Goal: Information Seeking & Learning: Learn about a topic

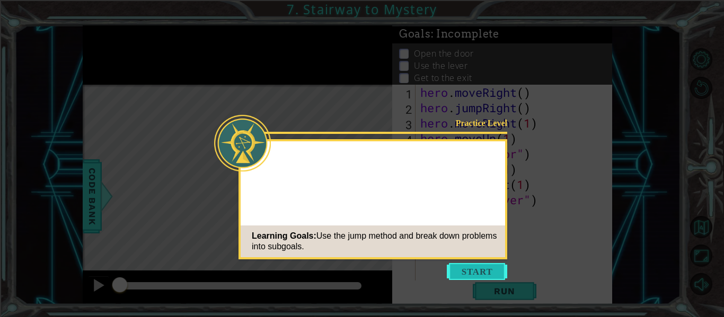
click at [481, 275] on button "Start" at bounding box center [477, 271] width 60 height 17
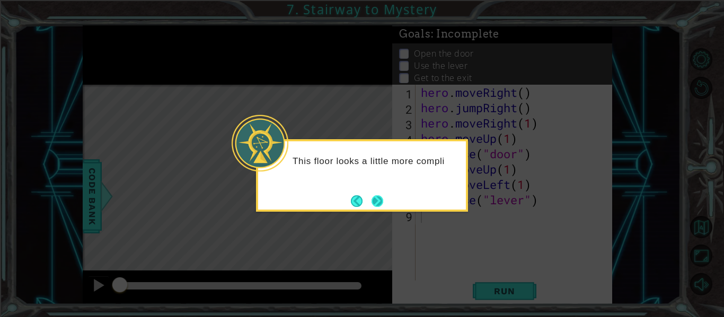
click at [376, 200] on button "Next" at bounding box center [377, 201] width 14 height 14
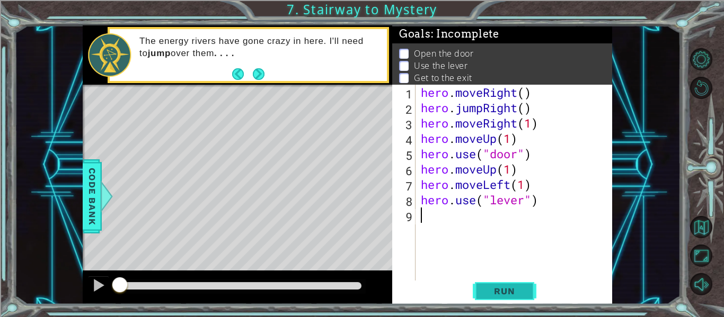
click at [501, 289] on span "Run" at bounding box center [504, 291] width 42 height 11
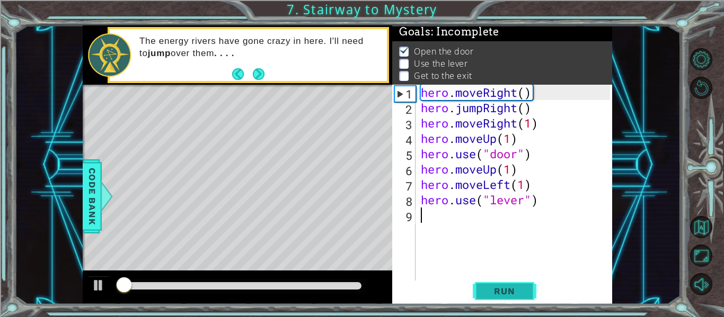
scroll to position [3, 0]
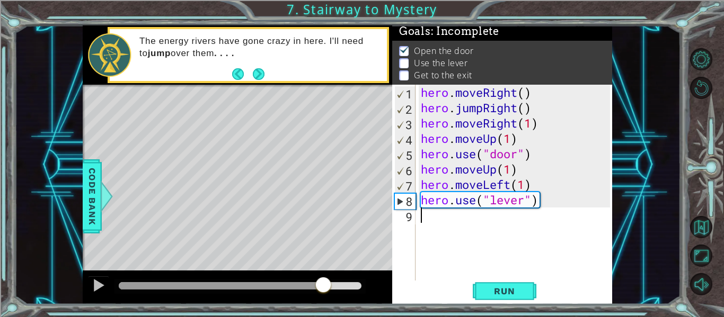
drag, startPoint x: 304, startPoint y: 287, endPoint x: 324, endPoint y: 287, distance: 20.1
click at [324, 287] on div at bounding box center [240, 285] width 243 height 7
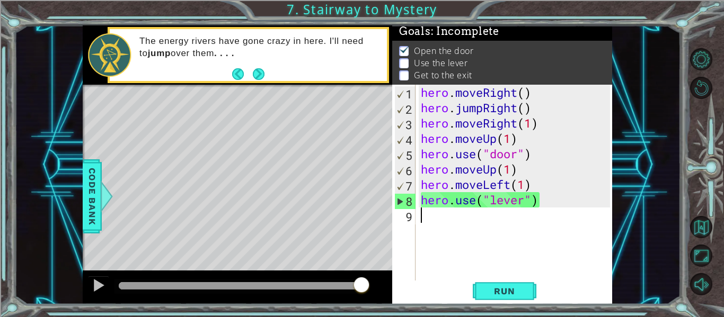
click at [44, 259] on div "1 ההההההההההההההההההההההההההההההההההההההההההההההההההההההההההההההההההההההההההההה…" at bounding box center [347, 164] width 666 height 279
click at [491, 222] on div "hero . moveRight ( ) hero . jumpRight ( ) hero . moveRight ( 1 ) hero . moveUp …" at bounding box center [517, 208] width 197 height 246
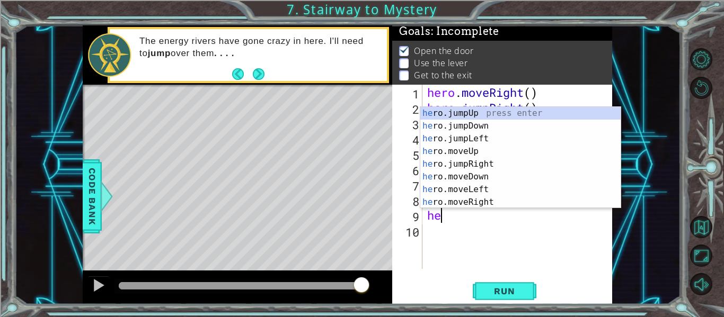
scroll to position [0, 1]
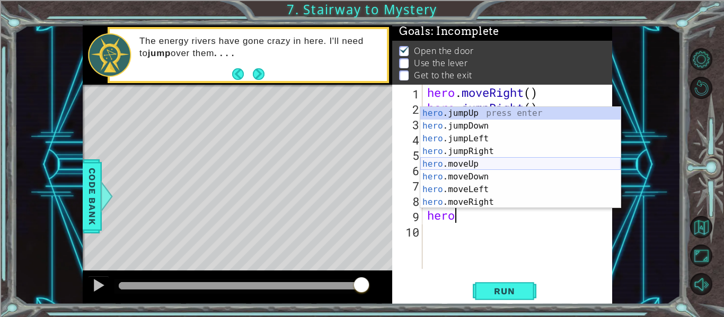
click at [497, 164] on div "hero .jumpUp press enter hero .jumpDown press enter hero .jumpLeft press enter …" at bounding box center [520, 170] width 200 height 127
type textarea "hero.moveUp(1)"
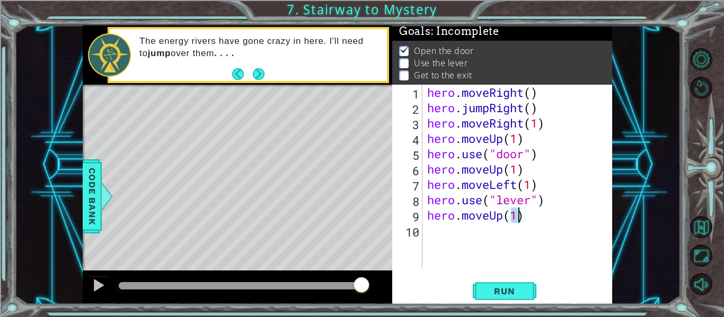
click at [497, 164] on div "hero . moveRight ( ) hero . jumpRight ( ) hero . moveRight ( 1 ) hero . moveUp …" at bounding box center [520, 192] width 190 height 215
click at [462, 232] on div "hero . moveRight ( ) hero . jumpRight ( ) hero . moveRight ( 1 ) hero . moveUp …" at bounding box center [520, 192] width 190 height 215
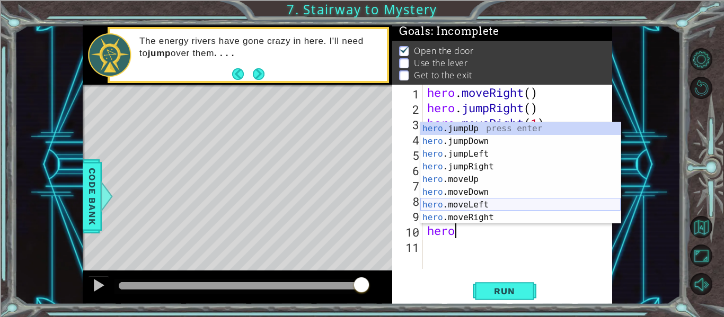
click at [478, 204] on div "hero .jumpUp press enter hero .jumpDown press enter hero .jumpLeft press enter …" at bounding box center [520, 185] width 200 height 127
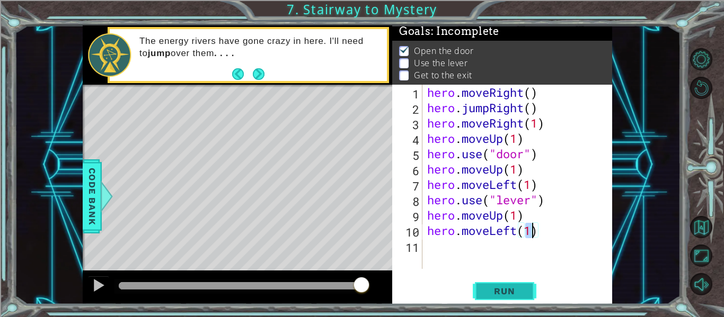
click at [498, 287] on span "Run" at bounding box center [504, 291] width 42 height 11
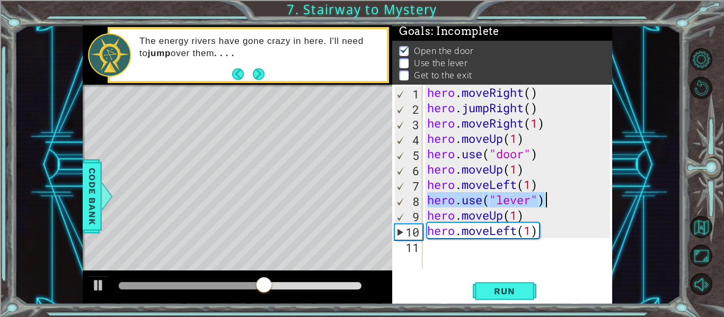
drag, startPoint x: 428, startPoint y: 202, endPoint x: 596, endPoint y: 199, distance: 168.0
click at [582, 199] on div "hero . moveRight ( ) hero . jumpRight ( ) hero . moveRight ( 1 ) hero . moveUp …" at bounding box center [520, 192] width 190 height 215
type textarea "hero.use("lever")"
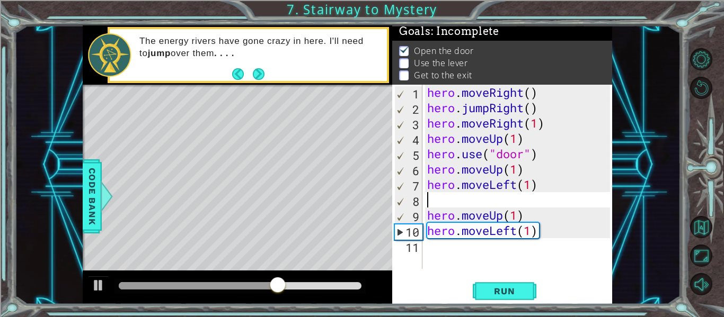
type textarea "hero.moveLeft(1)"
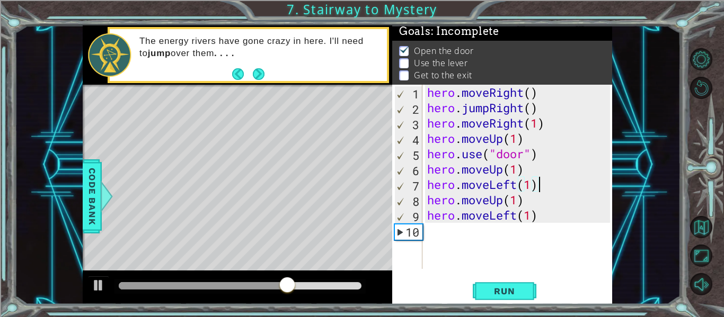
click at [489, 246] on div "hero . moveRight ( ) hero . jumpRight ( ) hero . moveRight ( 1 ) hero . moveUp …" at bounding box center [520, 192] width 190 height 215
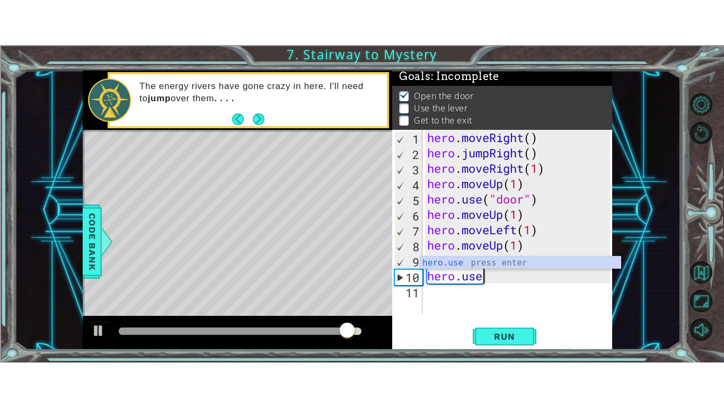
scroll to position [0, 2]
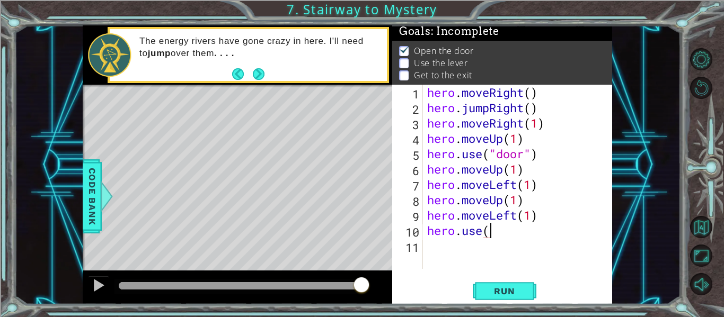
type textarea "hero.use"
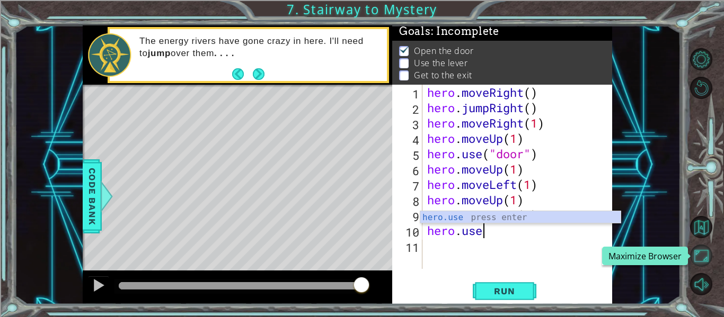
click at [582, 257] on button "Maximize Browser" at bounding box center [701, 256] width 22 height 22
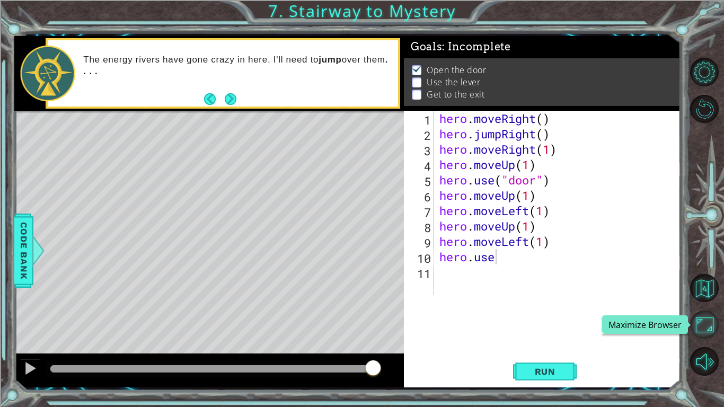
click at [582, 308] on button "Maximize Browser" at bounding box center [704, 325] width 29 height 29
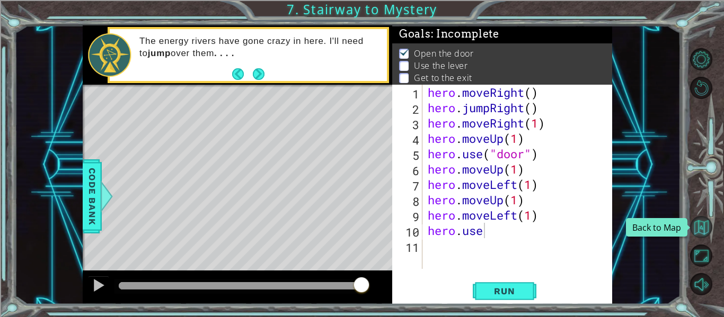
click at [582, 225] on button "Back to Map" at bounding box center [701, 227] width 22 height 22
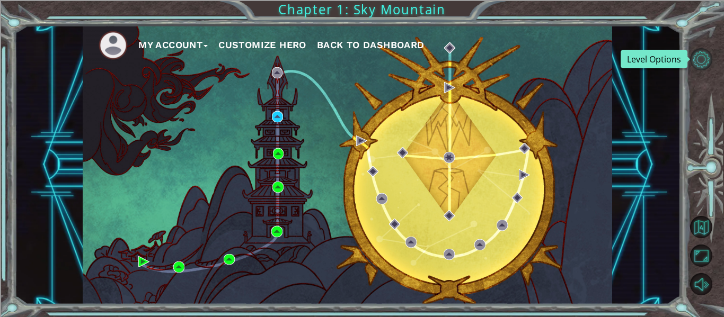
click at [582, 56] on button "Level Options" at bounding box center [701, 59] width 22 height 22
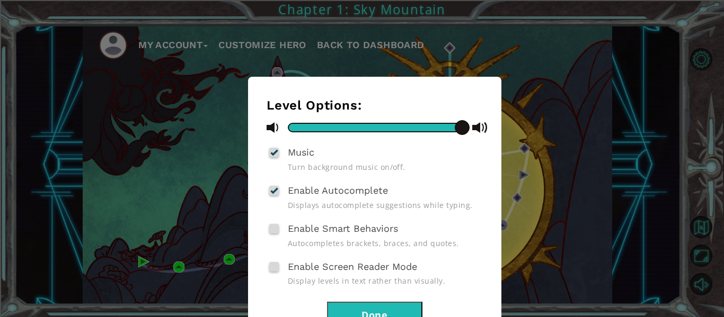
click at [379, 305] on button "Done" at bounding box center [374, 314] width 95 height 24
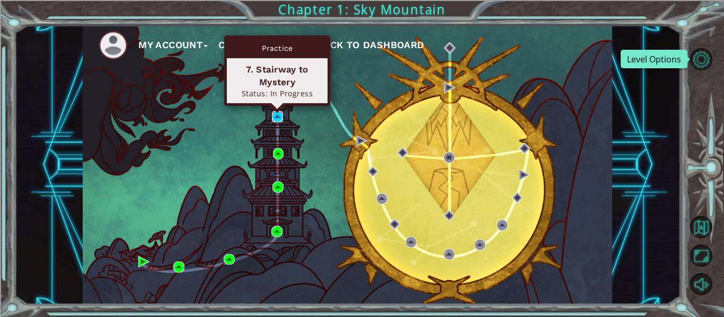
click at [276, 113] on img at bounding box center [277, 116] width 11 height 11
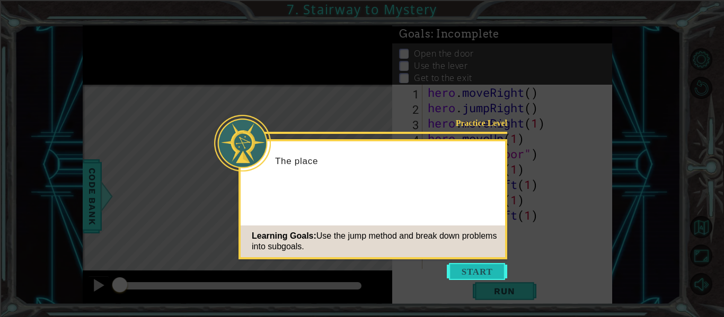
click at [456, 276] on button "Start" at bounding box center [477, 271] width 60 height 17
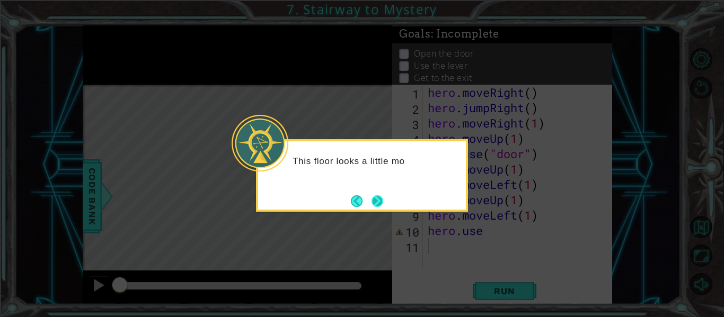
click at [381, 206] on button "Next" at bounding box center [377, 201] width 13 height 13
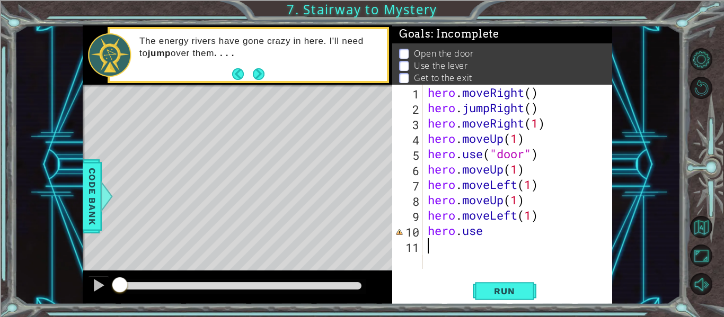
click at [502, 241] on div "hero . moveRight ( ) hero . jumpRight ( ) hero . moveRight ( 1 ) hero . moveUp …" at bounding box center [521, 192] width 190 height 215
click at [490, 233] on div "hero . moveRight ( ) hero . jumpRight ( ) hero . moveRight ( 1 ) hero . moveUp …" at bounding box center [521, 192] width 190 height 215
type textarea "hero.use("lever")"
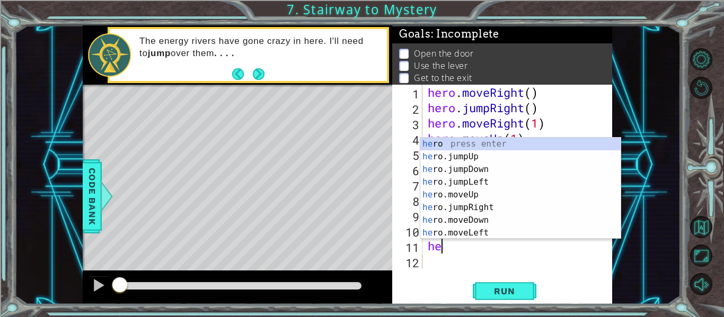
scroll to position [0, 1]
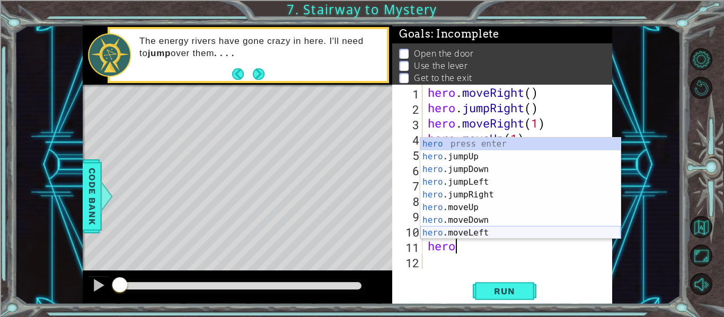
click at [466, 234] on div "hero press enter hero .jumpUp press enter hero .jumpDown press enter hero .jump…" at bounding box center [520, 201] width 200 height 127
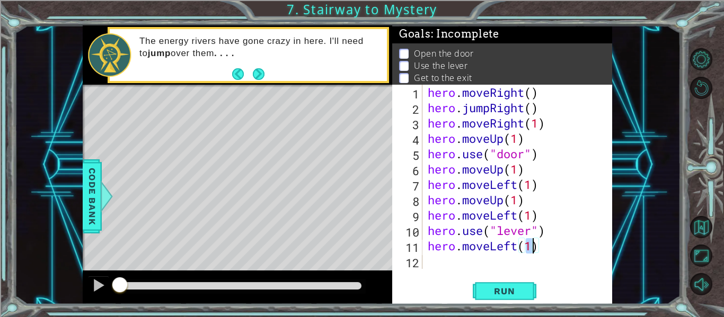
type textarea "hero.moveLeft(2)"
click at [498, 266] on div "hero . moveRight ( ) hero . jumpRight ( ) hero . moveRight ( 1 ) hero . moveUp …" at bounding box center [521, 192] width 190 height 215
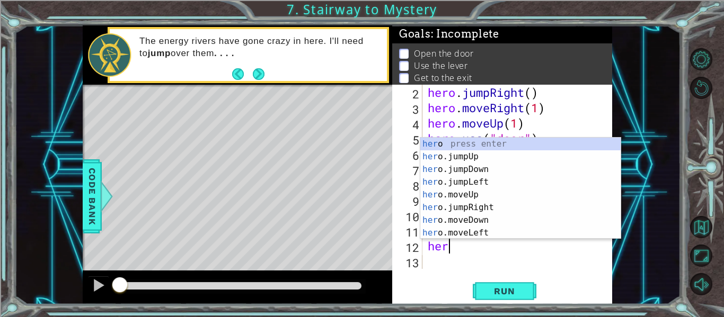
scroll to position [0, 1]
type textarea "hero"
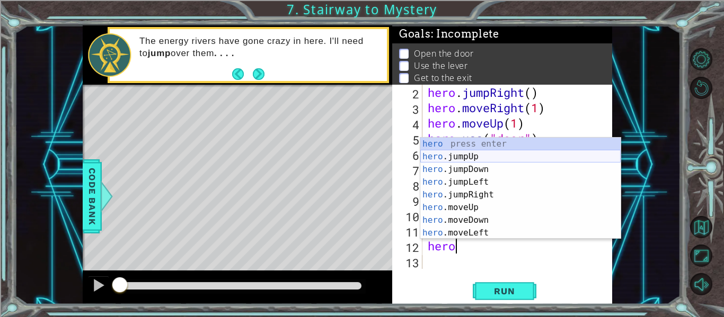
click at [523, 155] on div "hero press enter hero .jumpUp press enter hero .jumpDown press enter hero .jump…" at bounding box center [520, 201] width 200 height 127
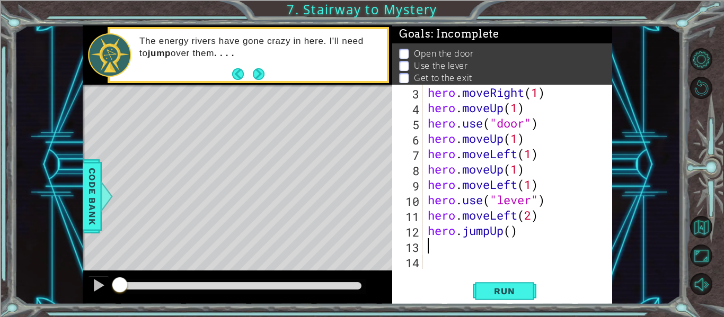
scroll to position [31, 0]
click at [511, 235] on div "hero . moveRight ( 1 ) hero . moveUp ( 1 ) hero . use ( "door" ) hero . moveUp …" at bounding box center [521, 192] width 190 height 215
type textarea "hero.jumpUp(1)"
click at [445, 248] on div "hero . moveRight ( 1 ) hero . moveUp ( 1 ) hero . use ( "door" ) hero . moveUp …" at bounding box center [521, 192] width 190 height 215
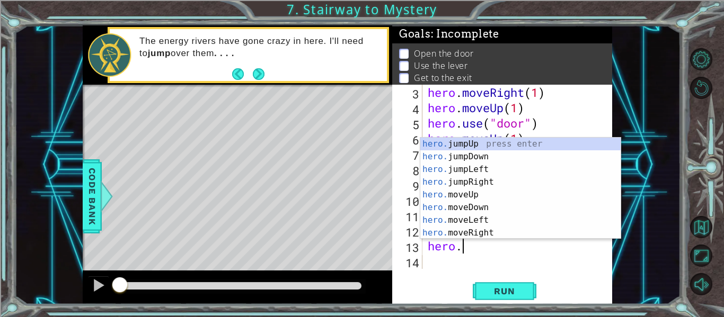
scroll to position [0, 1]
click at [481, 230] on div "hero. jumpUp press enter hero. jumpDown press enter hero. jumpLeft press enter …" at bounding box center [520, 201] width 200 height 127
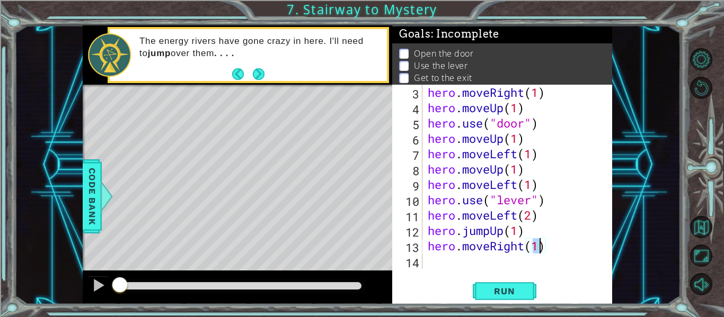
scroll to position [0, 5]
type textarea "hero.moveRight(2)"
click at [492, 290] on span "Run" at bounding box center [504, 291] width 42 height 11
click at [329, 282] on div at bounding box center [240, 285] width 243 height 7
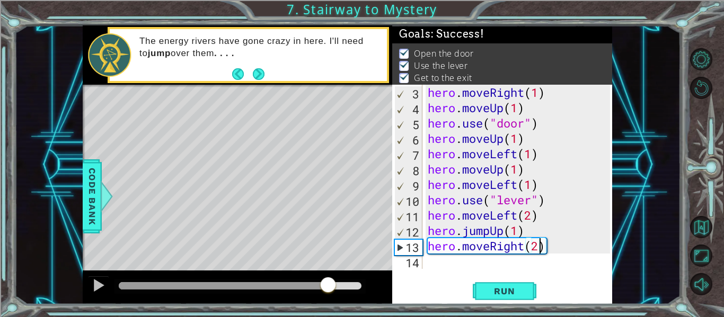
click at [342, 284] on div at bounding box center [240, 285] width 243 height 7
click at [100, 284] on div at bounding box center [99, 286] width 14 height 14
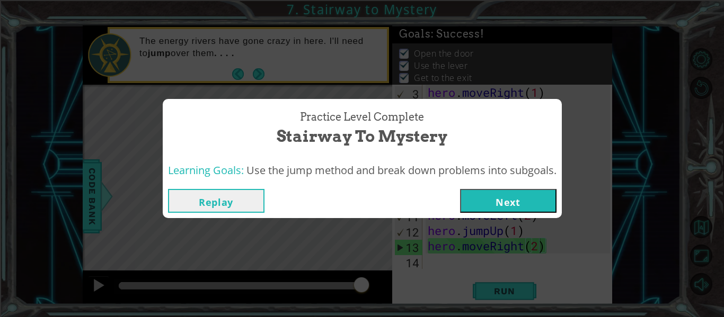
click at [512, 192] on button "Next" at bounding box center [508, 201] width 96 height 24
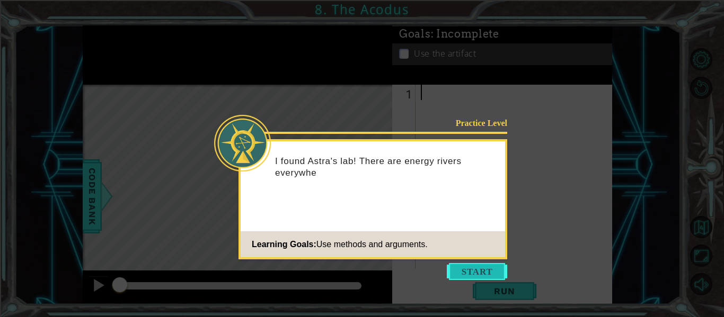
click at [465, 265] on button "Start" at bounding box center [477, 271] width 60 height 17
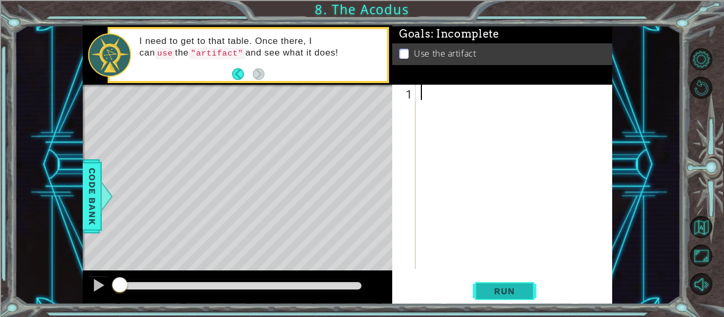
click at [499, 286] on button "Run" at bounding box center [505, 292] width 64 height 22
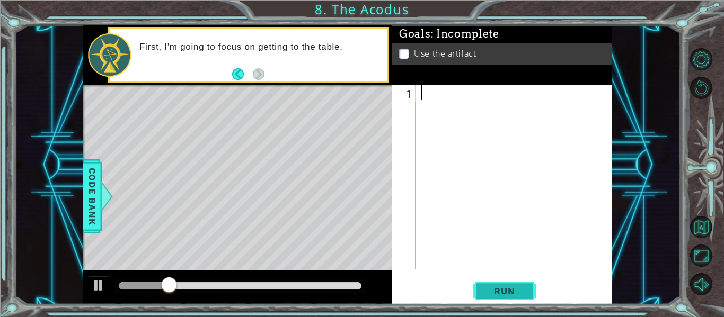
click at [500, 287] on span "Run" at bounding box center [504, 291] width 42 height 11
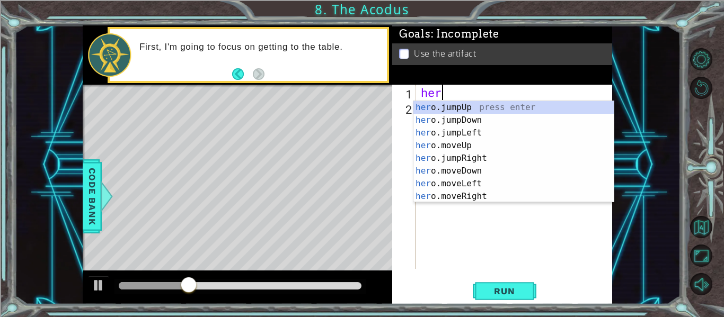
scroll to position [0, 1]
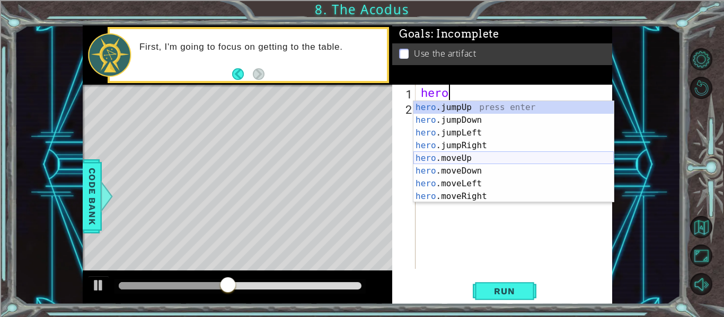
click at [488, 160] on div "hero .jumpUp press enter hero .jumpDown press enter hero .jumpLeft press enter …" at bounding box center [513, 164] width 200 height 127
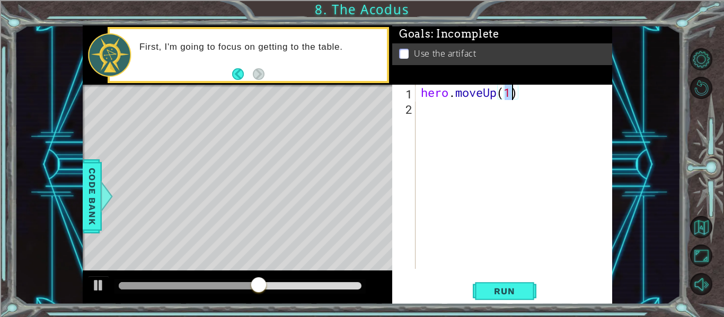
type textarea "hero.moveUp(2)"
click at [440, 118] on div "hero . moveUp ( 2 )" at bounding box center [517, 192] width 197 height 215
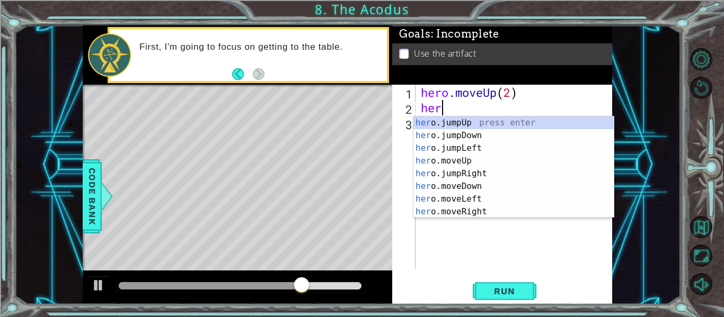
scroll to position [0, 1]
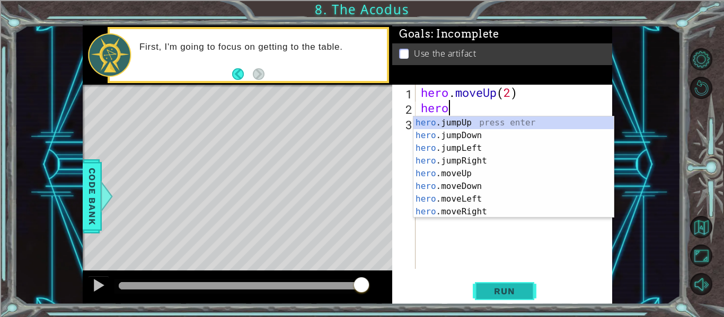
click at [504, 302] on button "Run" at bounding box center [505, 292] width 64 height 22
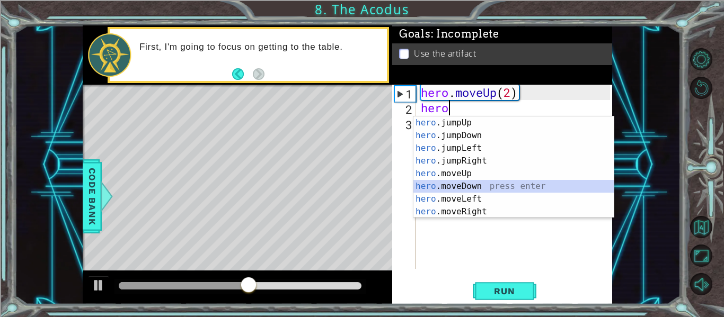
click at [462, 193] on div "hero .jumpUp press enter hero .jumpDown press enter hero .jumpLeft press enter …" at bounding box center [513, 180] width 200 height 127
type textarea "hero.moveDown(1)"
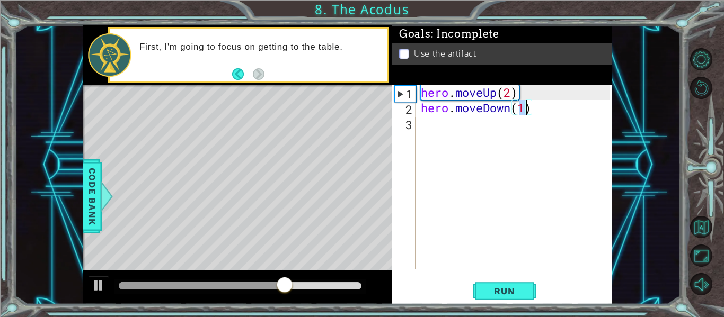
click at [466, 128] on div "hero . moveUp ( 2 ) hero . moveDown ( 1 )" at bounding box center [517, 192] width 197 height 215
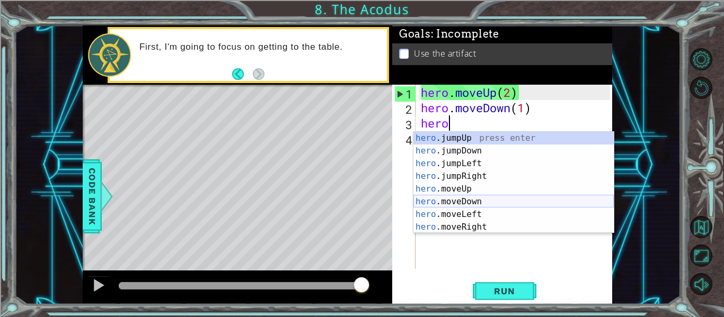
click at [460, 198] on div "hero .jumpUp press enter hero .jumpDown press enter hero .jumpLeft press enter …" at bounding box center [513, 195] width 200 height 127
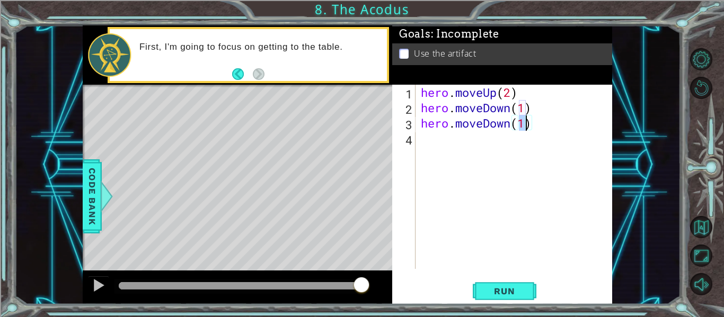
type textarea "hero.moveDown(2)"
click at [443, 143] on div "hero . moveUp ( 2 ) hero . moveDown ( 1 ) hero . moveDown ( 2 )" at bounding box center [517, 192] width 197 height 215
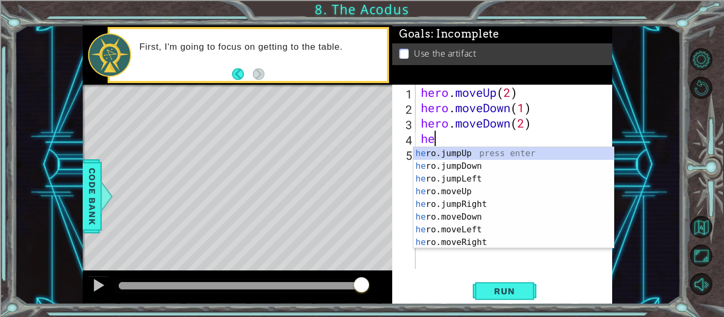
scroll to position [0, 1]
type textarea "hero"
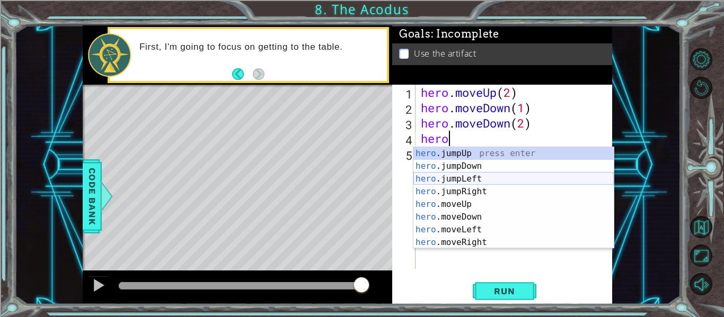
click at [483, 176] on div "hero .jumpUp press enter hero .jumpDown press enter hero .jumpLeft press enter …" at bounding box center [513, 210] width 200 height 127
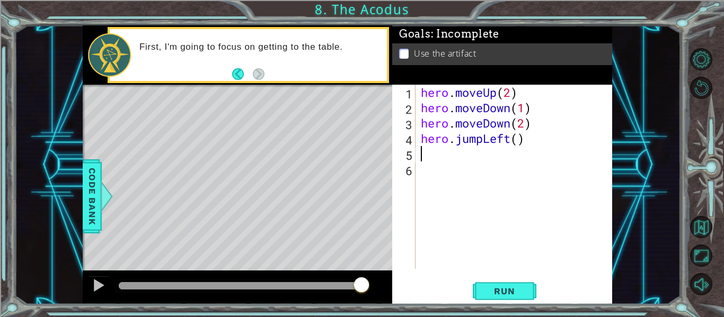
click at [520, 147] on div "hero . moveUp ( 2 ) hero . moveDown ( 1 ) hero . moveDown ( 2 ) hero . jumpLeft…" at bounding box center [517, 192] width 197 height 215
click at [519, 142] on div "hero . moveUp ( 2 ) hero . moveDown ( 1 ) hero . moveDown ( 2 ) hero . jumpLeft…" at bounding box center [517, 192] width 197 height 215
click at [494, 296] on span "Run" at bounding box center [504, 291] width 42 height 11
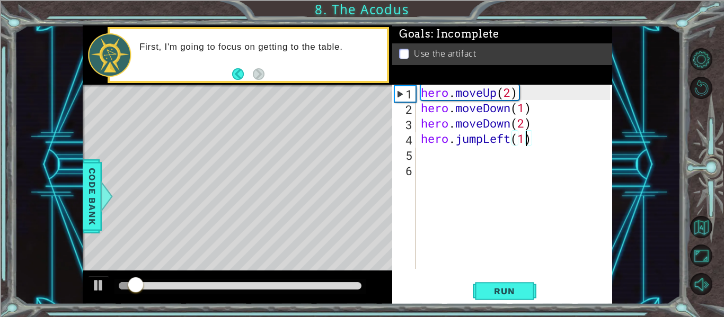
click at [270, 286] on div at bounding box center [240, 285] width 243 height 7
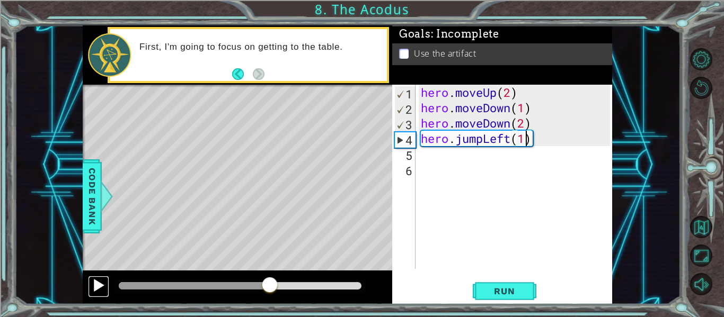
click at [99, 279] on div at bounding box center [99, 286] width 14 height 14
click at [312, 275] on div at bounding box center [238, 288] width 310 height 34
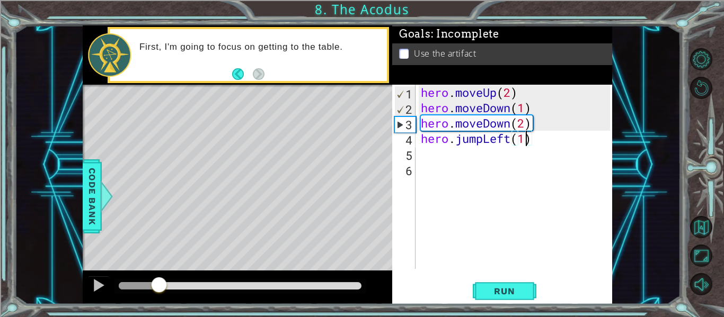
drag, startPoint x: 302, startPoint y: 285, endPoint x: 158, endPoint y: 277, distance: 143.3
click at [158, 277] on div at bounding box center [158, 286] width 19 height 19
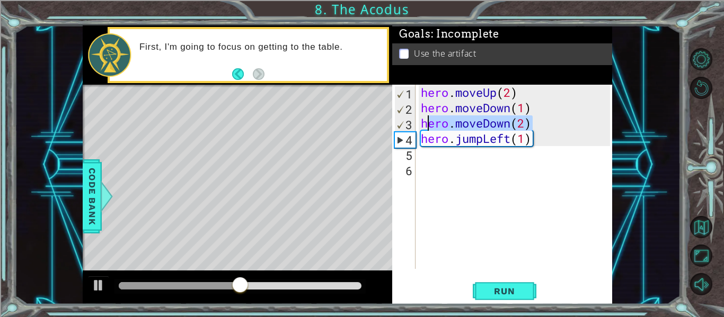
drag, startPoint x: 533, startPoint y: 122, endPoint x: 421, endPoint y: 127, distance: 112.0
click at [421, 127] on div "hero . moveUp ( 2 ) hero . moveDown ( 1 ) hero . moveDown ( 2 ) hero . jumpLeft…" at bounding box center [517, 192] width 197 height 215
type textarea "hero.moveDown(2)"
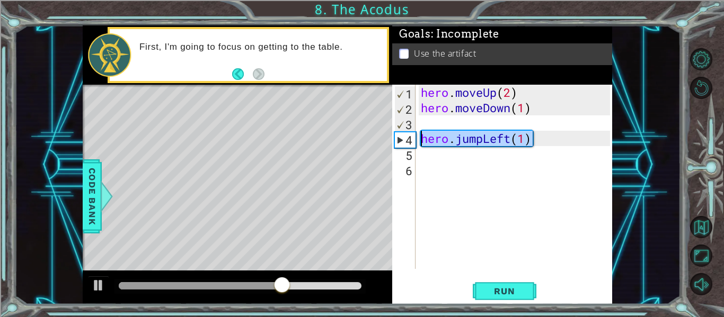
click at [390, 144] on div "1 ההההההההההההההההההההההההההההההההההההההההההההההההההההההההההההההההההההההההההההה…" at bounding box center [347, 164] width 529 height 279
type textarea "hero.jumpLeft(1)"
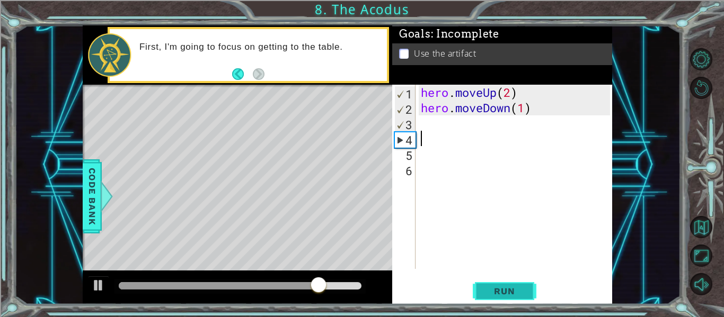
click at [523, 287] on span "Run" at bounding box center [504, 291] width 42 height 11
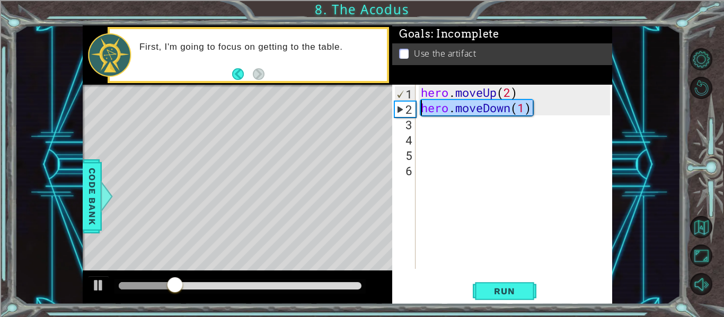
drag, startPoint x: 533, startPoint y: 107, endPoint x: 410, endPoint y: 104, distance: 123.0
click at [410, 104] on div "1 2 3 4 5 6 hero . moveUp ( 2 ) hero . moveDown ( 1 ) ההההההההההההההההההההההההה…" at bounding box center [501, 177] width 218 height 184
type textarea "hero.moveDown(1)"
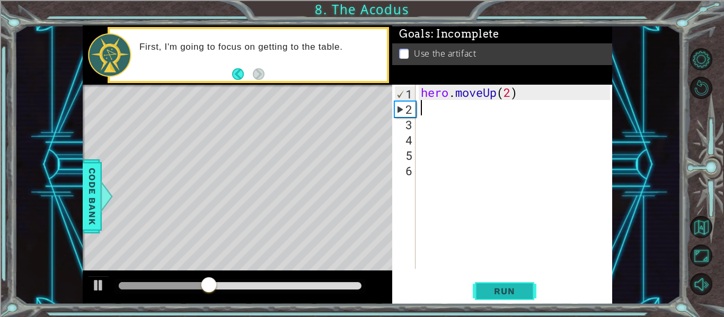
click at [509, 281] on button "Run" at bounding box center [505, 292] width 64 height 22
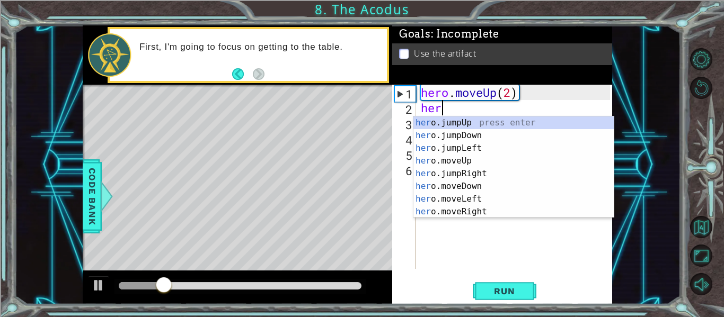
scroll to position [0, 1]
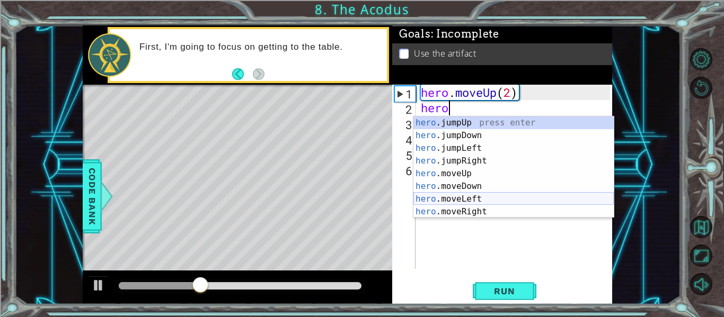
click at [476, 195] on div "hero .jumpUp press enter hero .jumpDown press enter hero .jumpLeft press enter …" at bounding box center [513, 180] width 200 height 127
type textarea "hero.moveLeft(1)"
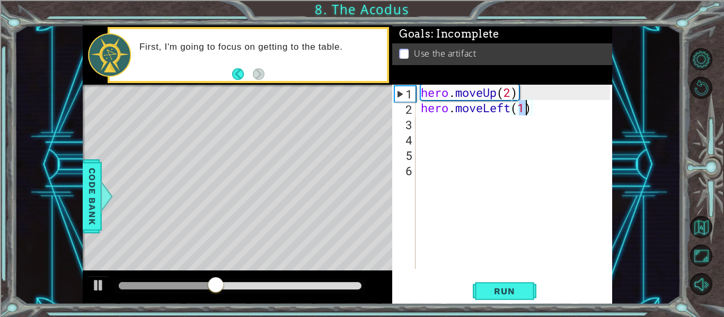
click at [534, 193] on div "hero . moveUp ( 2 ) hero . moveLeft ( 1 )" at bounding box center [517, 192] width 197 height 215
click at [465, 129] on div "hero . moveUp ( 2 ) hero . moveLeft ( 1 )" at bounding box center [517, 192] width 197 height 215
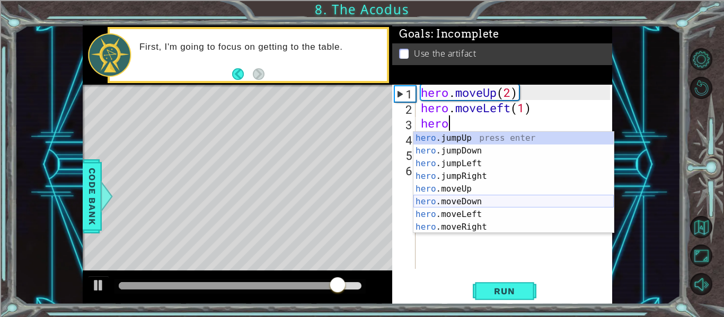
click at [471, 196] on div "hero .jumpUp press enter hero .jumpDown press enter hero .jumpLeft press enter …" at bounding box center [513, 195] width 200 height 127
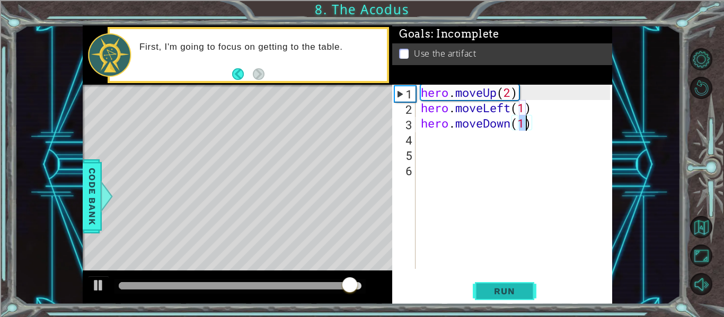
click at [493, 297] on button "Run" at bounding box center [505, 292] width 64 height 22
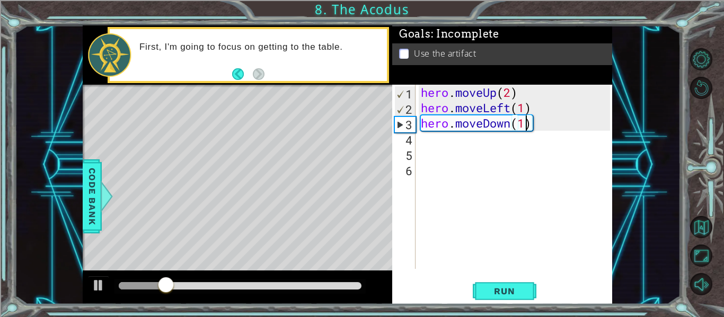
click at [523, 121] on div "hero . moveUp ( 2 ) hero . moveLeft ( 1 ) hero . moveDown ( 1 )" at bounding box center [517, 192] width 197 height 215
type textarea "hero.moveDown(2)"
click at [451, 138] on div "hero . moveUp ( 2 ) hero . moveLeft ( 1 ) hero . moveDown ( 2 )" at bounding box center [517, 192] width 197 height 215
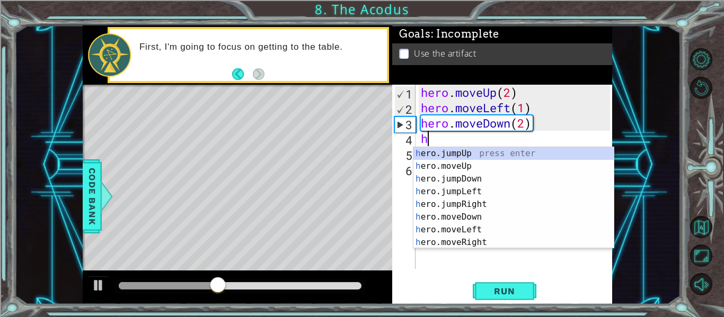
type textarea "he"
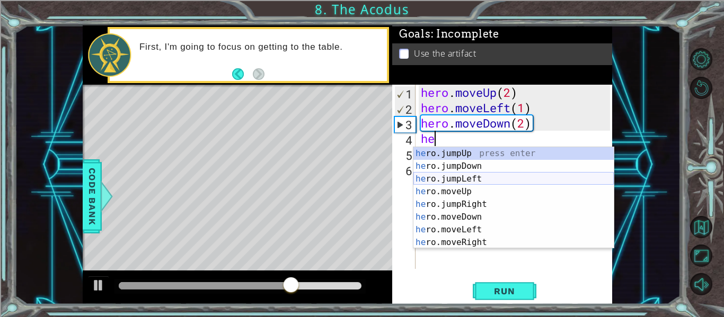
click at [487, 177] on div "he ro.jumpUp press enter he ro.jumpDown press enter he ro.jumpLeft press enter …" at bounding box center [513, 210] width 200 height 127
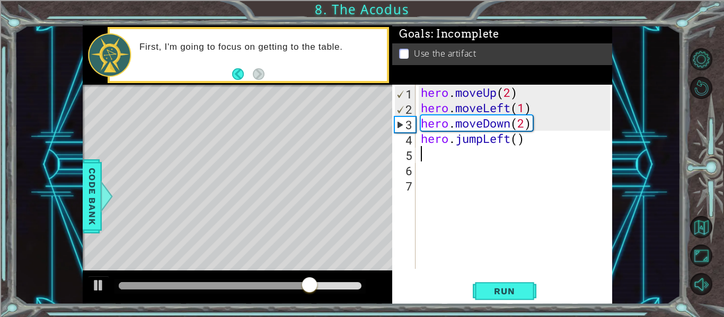
click at [518, 144] on div "hero . moveUp ( 2 ) hero . moveLeft ( 1 ) hero . moveDown ( 2 ) hero . jumpLeft…" at bounding box center [517, 192] width 197 height 215
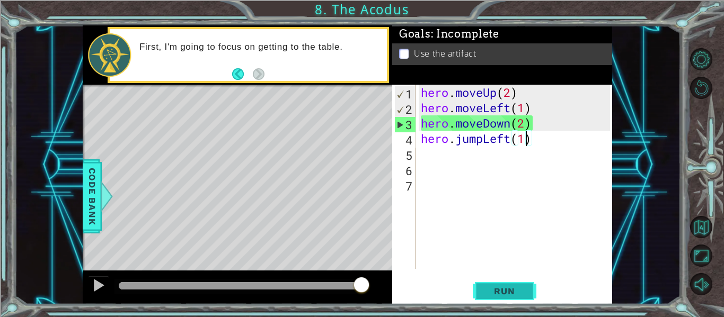
type textarea "hero.jumpLeft(1)"
click at [498, 289] on span "Run" at bounding box center [504, 291] width 42 height 11
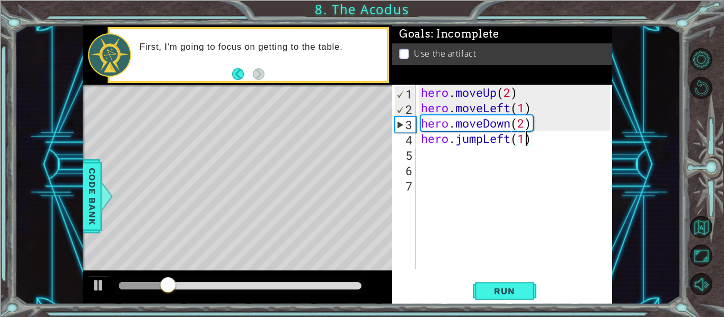
click at [446, 149] on div "hero . moveUp ( 2 ) hero . moveLeft ( 1 ) hero . moveDown ( 2 ) hero . jumpLeft…" at bounding box center [517, 192] width 197 height 215
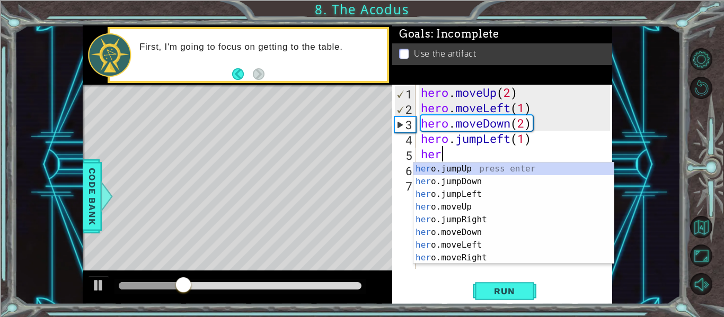
scroll to position [0, 1]
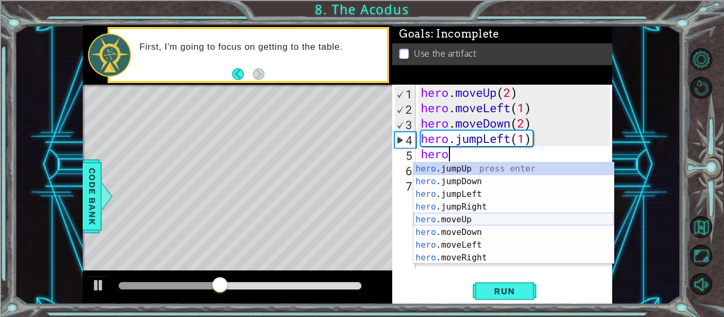
click at [473, 216] on div "hero .jumpUp press enter hero .jumpDown press enter hero .jumpLeft press enter …" at bounding box center [513, 226] width 200 height 127
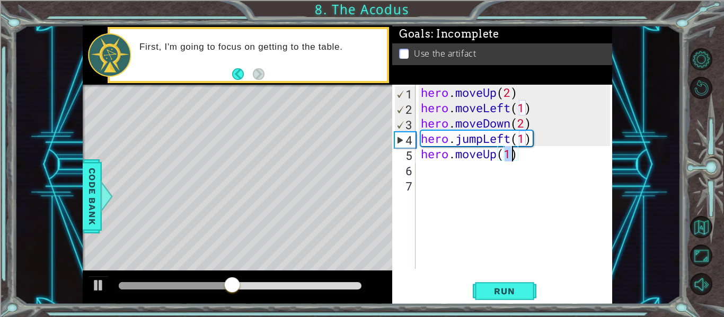
click at [511, 160] on div "hero . moveUp ( 2 ) hero . moveLeft ( 1 ) hero . moveDown ( 2 ) hero . jumpLeft…" at bounding box center [517, 192] width 197 height 215
type textarea "hero.moveUp(2)"
click at [480, 170] on div "hero . moveUp ( 2 ) hero . moveLeft ( 1 ) hero . moveDown ( 2 ) hero . jumpLeft…" at bounding box center [517, 192] width 197 height 215
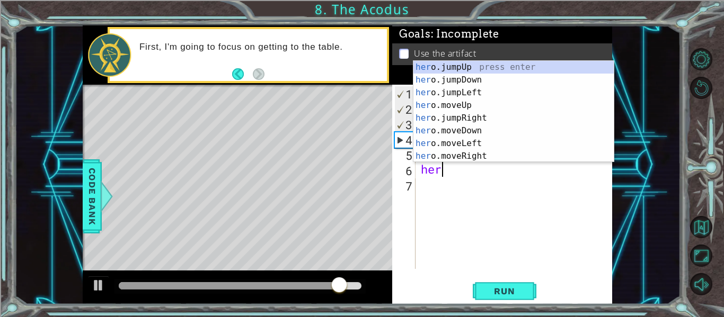
scroll to position [0, 1]
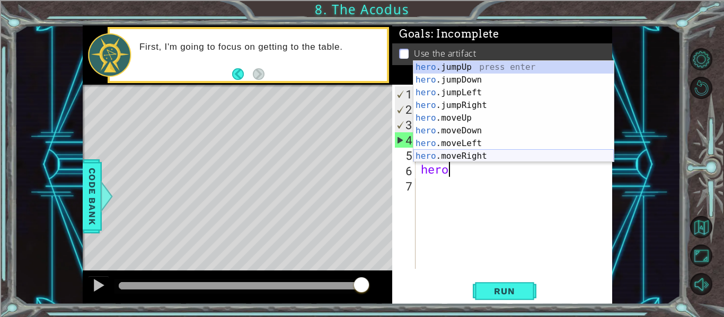
click at [493, 153] on div "hero .jumpUp press enter hero .jumpDown press enter hero .jumpLeft press enter …" at bounding box center [513, 124] width 200 height 127
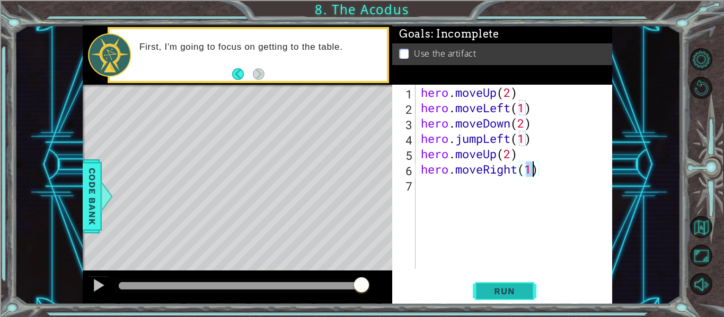
type textarea "hero.moveRight(1)"
click at [490, 281] on button "Run" at bounding box center [505, 292] width 64 height 22
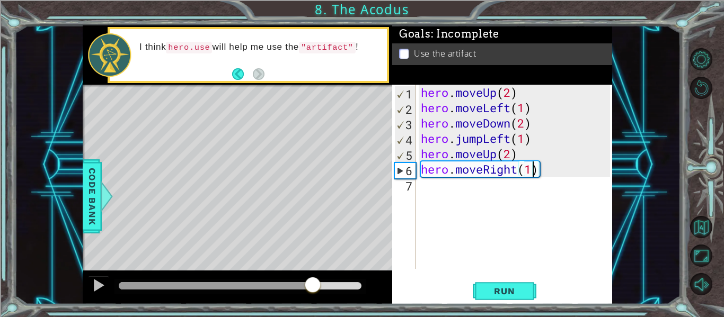
drag, startPoint x: 138, startPoint y: 288, endPoint x: 313, endPoint y: 308, distance: 176.1
click at [313, 308] on div "1 ההההההההההההההההההההההההההההההההההההההההההההההההההההההההההההההההההההההההההההה…" at bounding box center [362, 158] width 724 height 317
click at [94, 289] on div at bounding box center [99, 286] width 14 height 14
click at [92, 287] on div at bounding box center [99, 286] width 14 height 14
click at [431, 195] on div "hero . moveUp ( 2 ) hero . moveLeft ( 1 ) hero . moveDown ( 2 ) hero . jumpLeft…" at bounding box center [517, 192] width 197 height 215
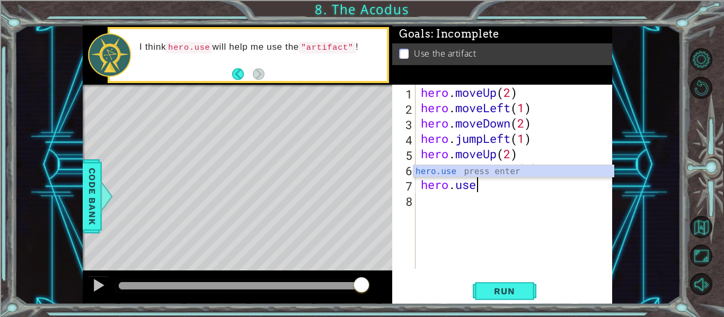
scroll to position [0, 2]
click at [504, 165] on div "hero.use press enter" at bounding box center [513, 184] width 200 height 38
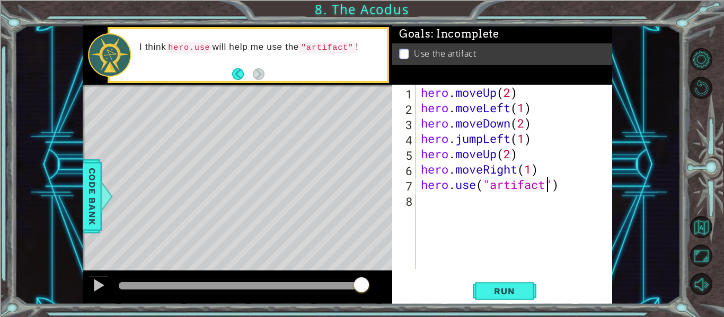
scroll to position [0, 6]
type textarea "hero.use("artifact")"
click at [504, 281] on button "Run" at bounding box center [505, 292] width 64 height 22
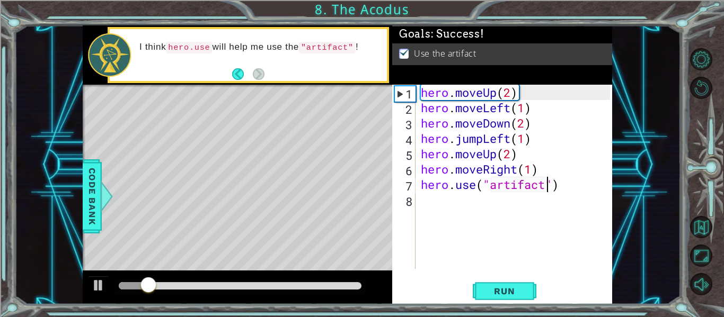
click at [352, 286] on div at bounding box center [240, 285] width 243 height 7
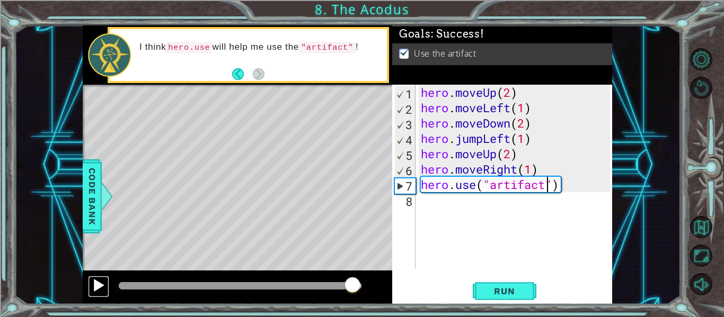
click at [93, 290] on div at bounding box center [99, 286] width 14 height 14
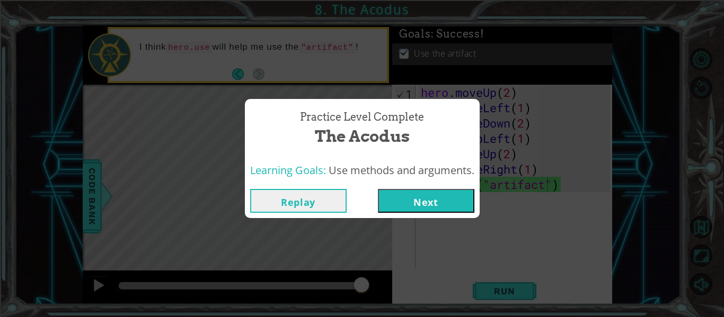
click at [400, 200] on button "Next" at bounding box center [426, 201] width 96 height 24
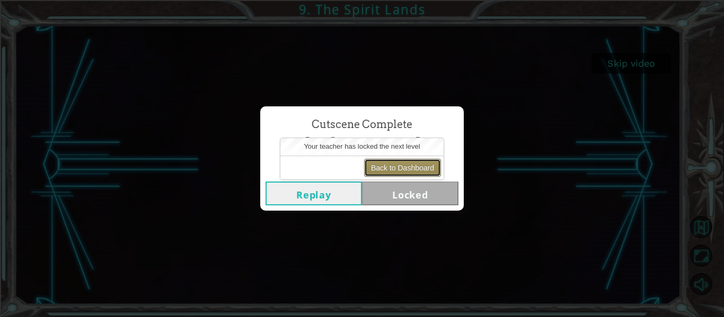
click at [418, 167] on button "Back to Dashboard" at bounding box center [402, 168] width 77 height 18
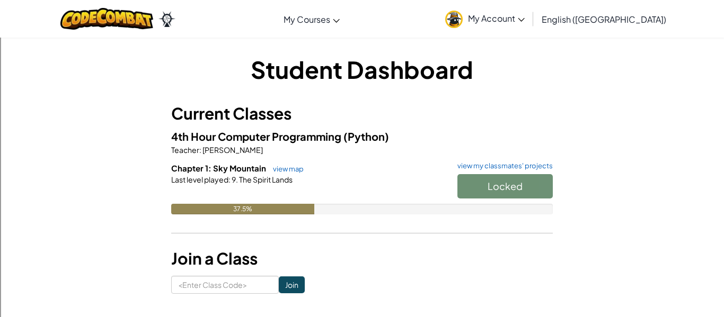
click at [477, 185] on div "Locked" at bounding box center [500, 189] width 106 height 30
click at [281, 171] on link "view map" at bounding box center [286, 169] width 36 height 8
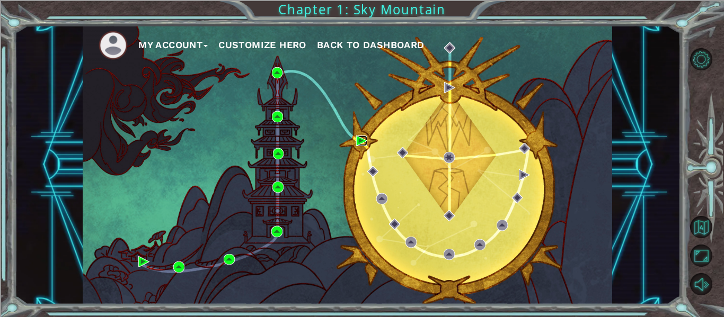
click at [362, 143] on img at bounding box center [361, 141] width 11 height 11
click at [278, 70] on img at bounding box center [277, 72] width 11 height 11
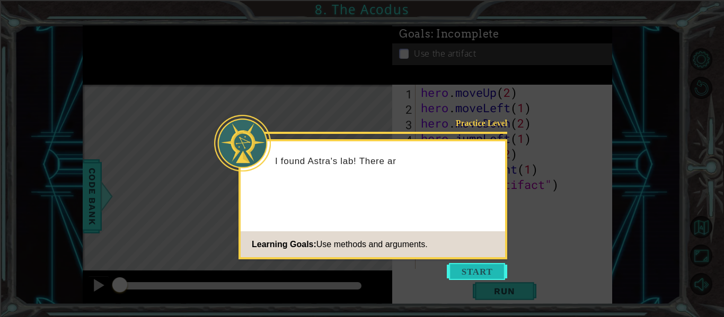
click at [461, 267] on button "Start" at bounding box center [477, 271] width 60 height 17
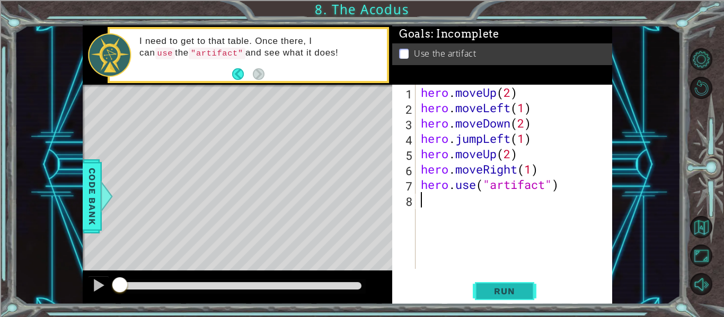
click at [482, 290] on button "Run" at bounding box center [505, 292] width 64 height 22
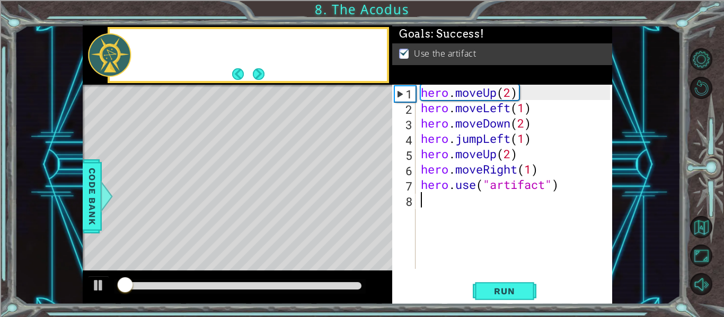
click at [358, 281] on div at bounding box center [239, 286] width 251 height 15
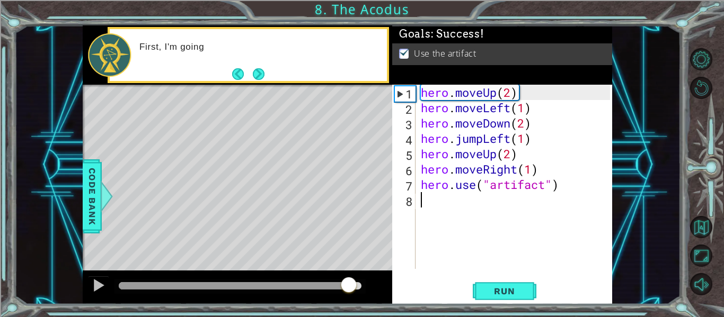
click at [349, 286] on div at bounding box center [240, 285] width 243 height 7
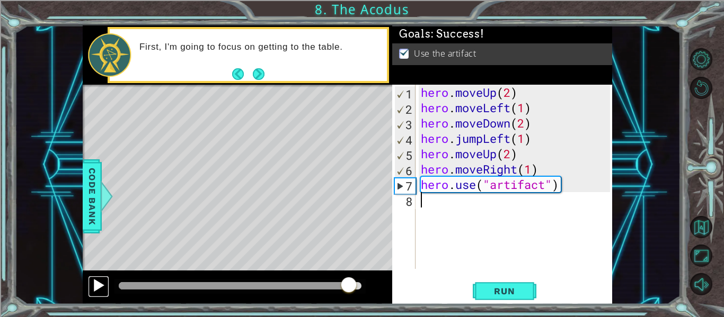
click at [95, 288] on div at bounding box center [99, 286] width 14 height 14
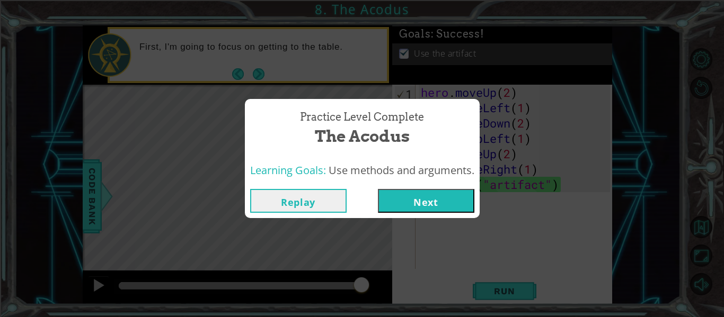
click at [398, 202] on button "Next" at bounding box center [426, 201] width 96 height 24
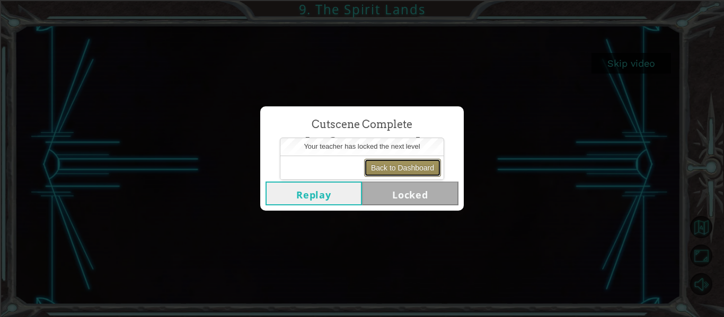
click at [422, 165] on button "Back to Dashboard" at bounding box center [402, 168] width 77 height 18
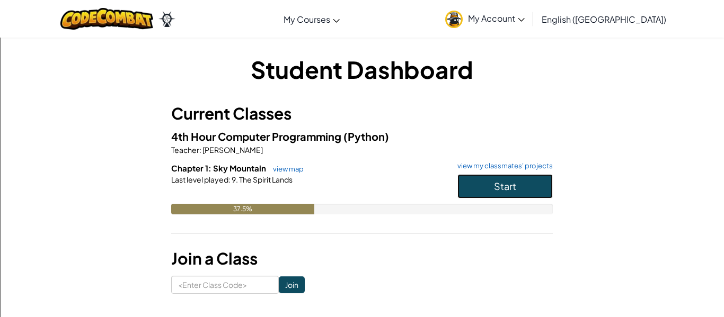
click at [461, 183] on button "Start" at bounding box center [504, 186] width 95 height 24
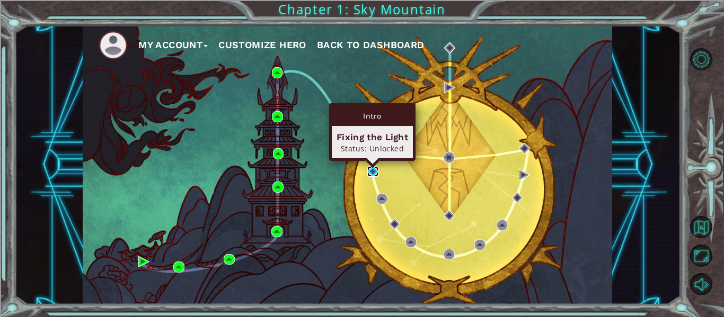
click at [376, 170] on img at bounding box center [372, 171] width 11 height 11
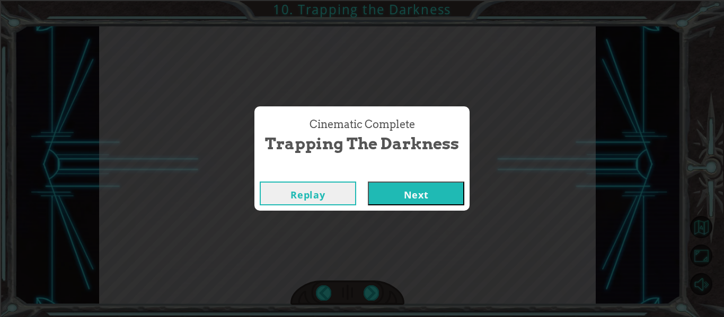
click at [446, 194] on button "Next" at bounding box center [416, 194] width 96 height 24
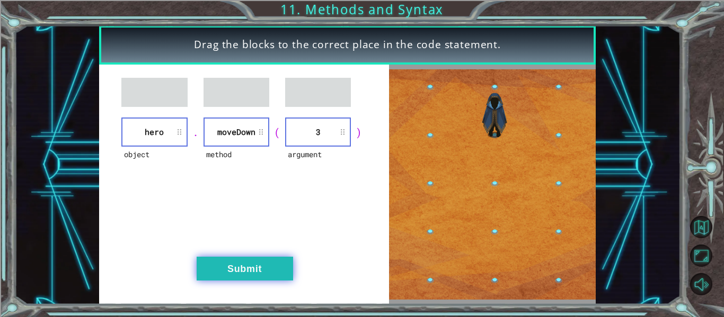
click at [262, 271] on button "Submit" at bounding box center [245, 269] width 96 height 24
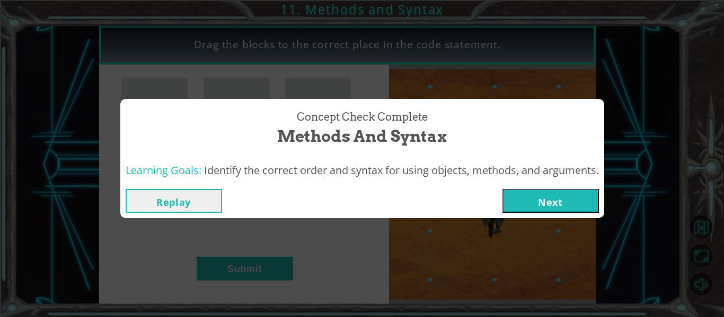
click at [577, 191] on button "Next" at bounding box center [550, 201] width 96 height 24
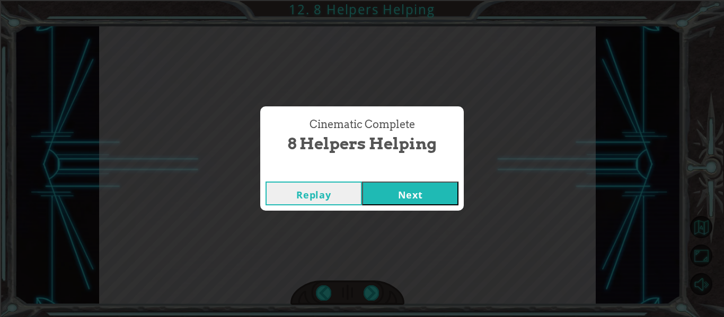
click at [400, 199] on button "Next" at bounding box center [410, 194] width 96 height 24
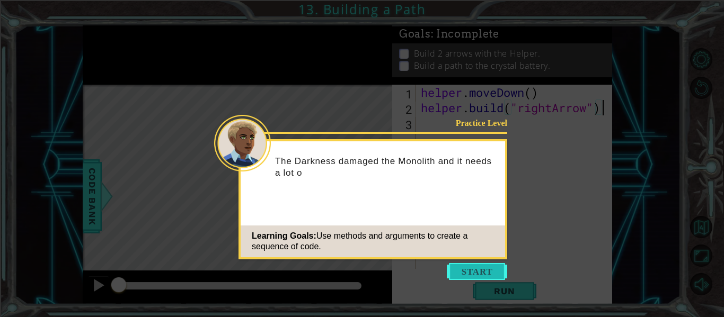
click at [478, 267] on button "Start" at bounding box center [477, 271] width 60 height 17
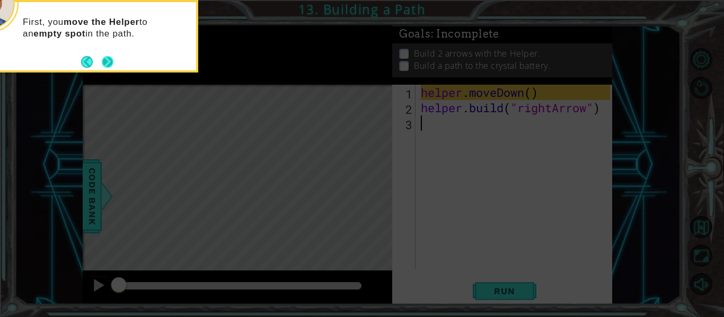
click at [111, 57] on button "Next" at bounding box center [108, 62] width 12 height 12
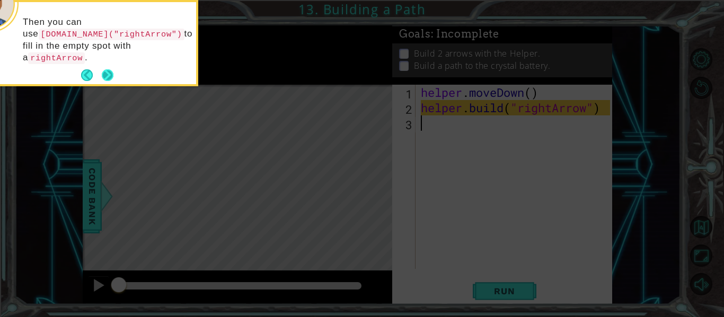
click at [108, 69] on button "Next" at bounding box center [108, 75] width 12 height 12
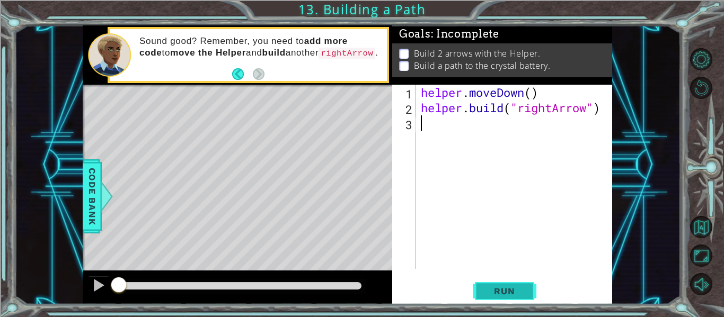
click at [509, 293] on span "Run" at bounding box center [504, 291] width 42 height 11
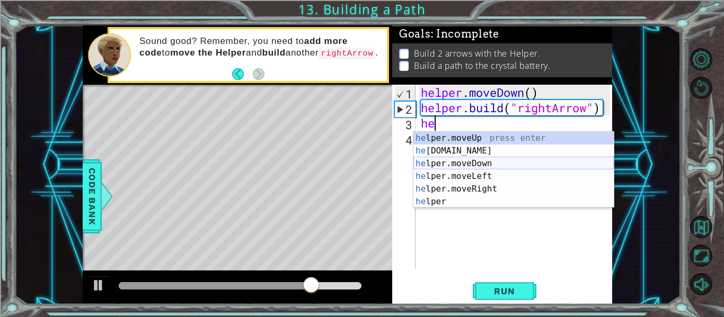
click at [523, 162] on div "he lper.moveUp press enter he lper.build press enter he lper.moveDown press ent…" at bounding box center [513, 183] width 200 height 102
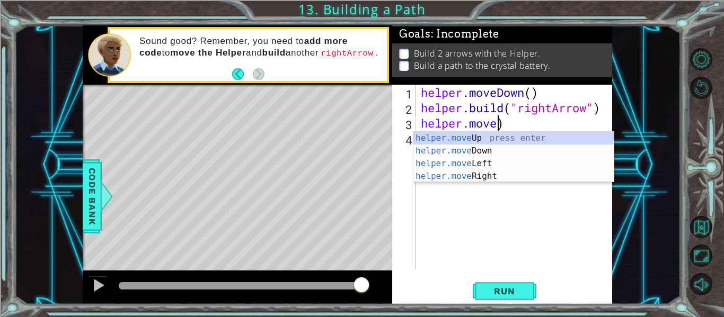
scroll to position [0, 3]
type textarea "helper.move)"
click at [544, 131] on body "1 ההההההההההההההההההההההההההההההההההההההההההההההההההההההההההההההההההההההההההההה…" at bounding box center [362, 158] width 724 height 317
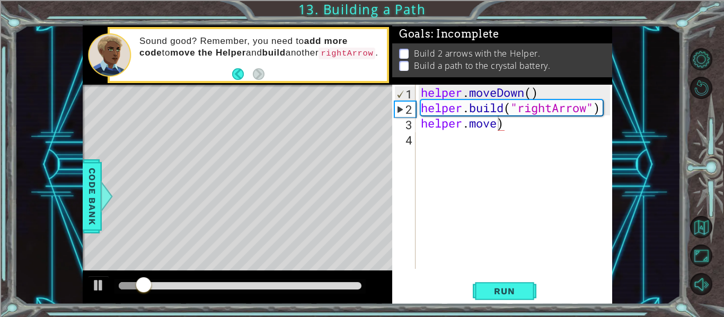
click at [523, 139] on div "helper . moveDown ( ) helper . build ( "rightArrow" ) helper . move )" at bounding box center [517, 192] width 197 height 215
click at [509, 131] on div "helper . moveDown ( ) helper . build ( "rightArrow" ) helper . move )" at bounding box center [517, 192] width 197 height 215
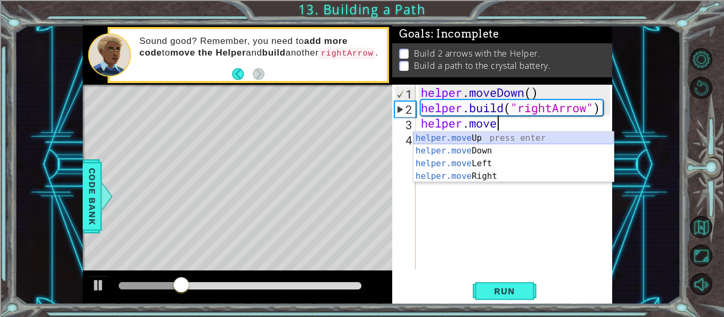
click at [505, 137] on div "helper.move Up press enter helper.move Down press enter helper.move Left press …" at bounding box center [513, 170] width 200 height 76
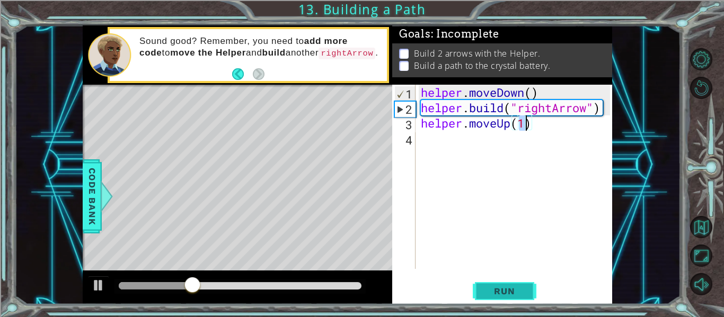
click at [504, 291] on span "Run" at bounding box center [504, 291] width 42 height 11
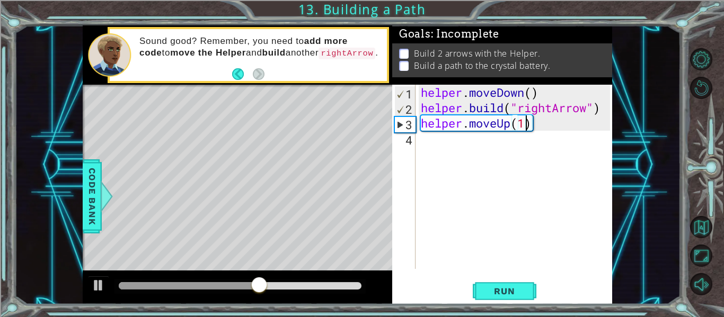
click at [526, 123] on div "helper . moveDown ( ) helper . build ( "rightArrow" ) helper . moveUp ( 1 )" at bounding box center [517, 192] width 197 height 215
click at [506, 286] on span "Run" at bounding box center [504, 291] width 42 height 11
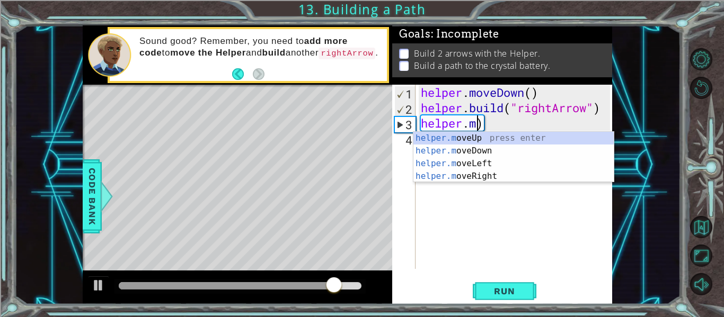
scroll to position [0, 2]
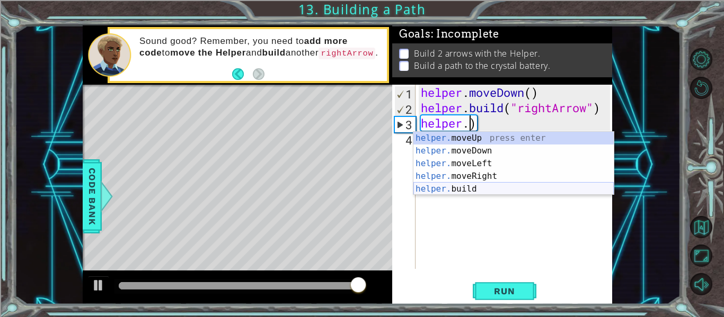
click at [509, 192] on div "helper. moveUp press enter helper. moveDown press enter helper. moveLeft press …" at bounding box center [513, 176] width 200 height 89
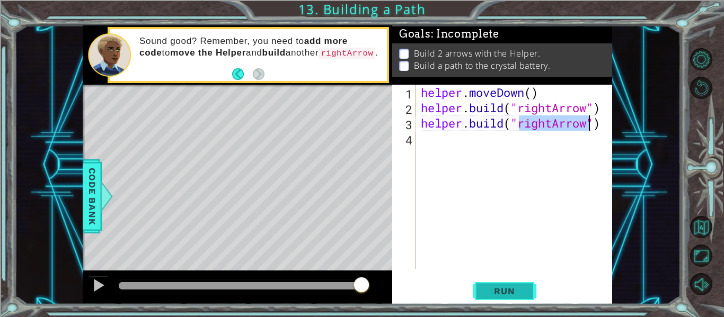
type textarea "helper.build("rightArrow")"
click at [486, 295] on span "Run" at bounding box center [504, 291] width 42 height 11
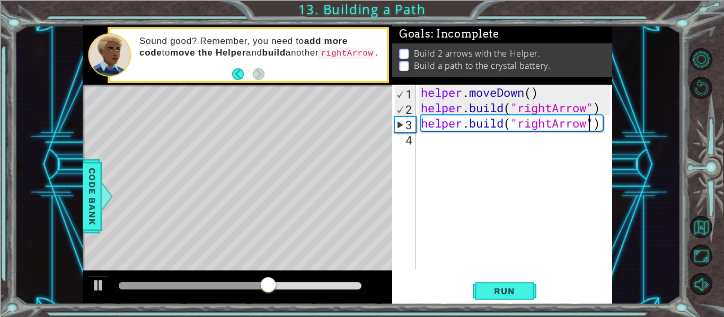
click at [500, 146] on div "helper . moveDown ( ) helper . build ( "rightArrow" ) helper . build ( "rightAr…" at bounding box center [517, 192] width 197 height 215
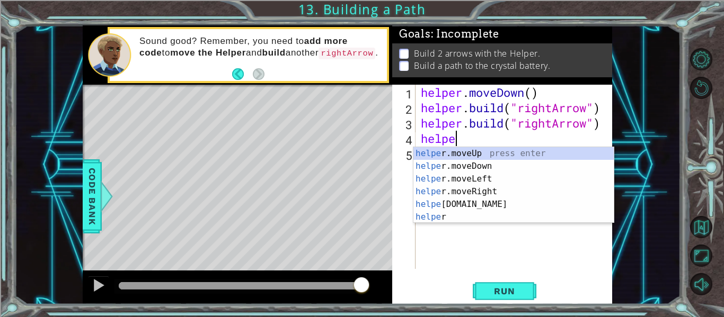
scroll to position [0, 2]
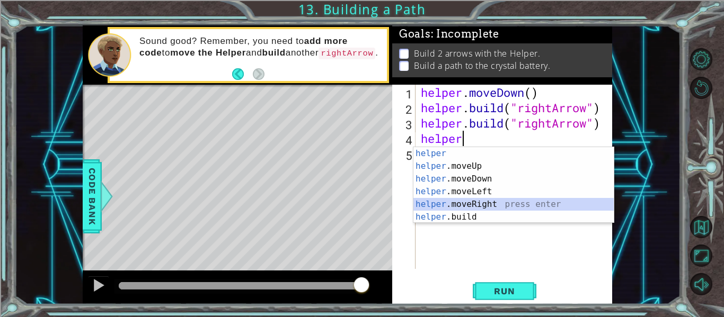
click at [497, 200] on div "helper press enter helper .moveUp press enter helper .moveDown press enter help…" at bounding box center [513, 198] width 200 height 102
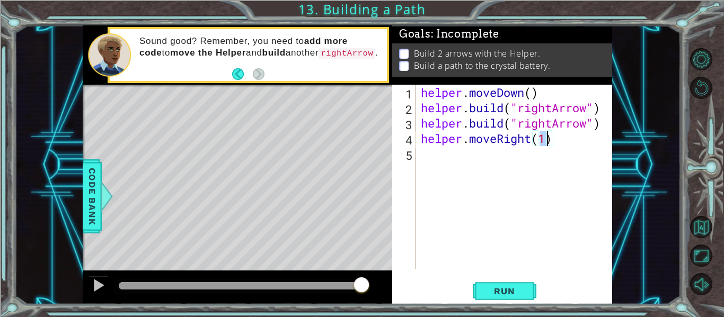
click at [485, 304] on div "helper.moveRight(1) 1 2 3 4 5 helper . moveDown ( ) helper . build ( "rightArro…" at bounding box center [502, 195] width 220 height 220
click at [484, 301] on button "Run" at bounding box center [505, 292] width 64 height 22
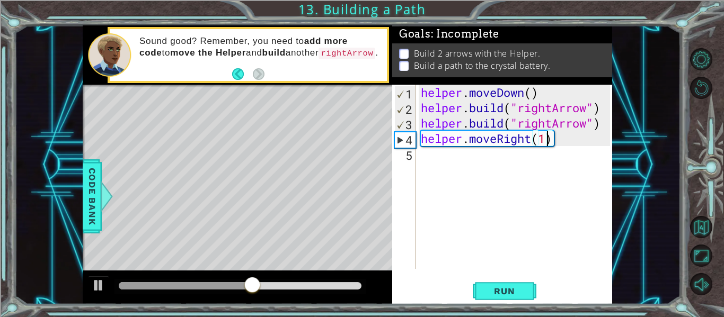
click at [546, 140] on div "helper . moveDown ( ) helper . build ( "rightArrow" ) helper . build ( "rightAr…" at bounding box center [517, 192] width 197 height 215
type textarea "helper.moveRight(3)"
click at [518, 299] on button "Run" at bounding box center [505, 292] width 64 height 22
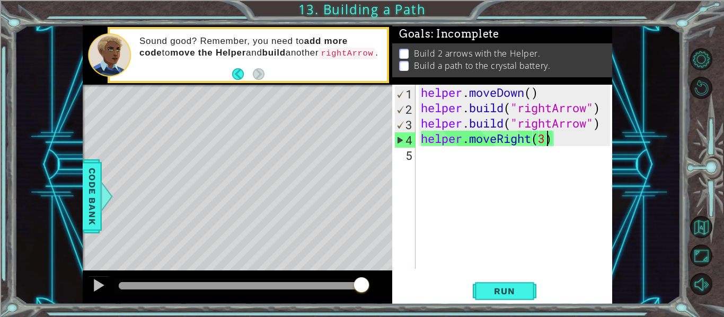
click at [487, 174] on div "helper . moveDown ( ) helper . build ( "rightArrow" ) helper . build ( "rightAr…" at bounding box center [517, 192] width 197 height 215
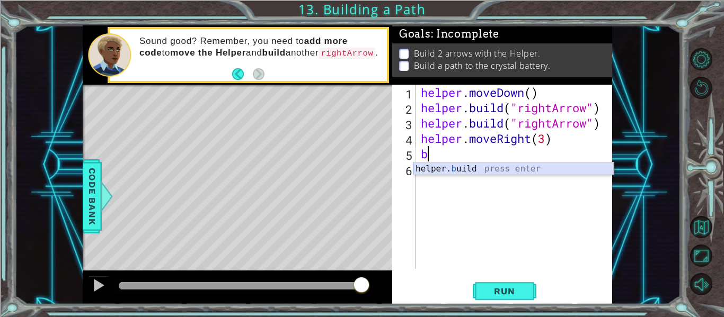
click at [501, 170] on div "helper. b uild press enter" at bounding box center [513, 182] width 200 height 38
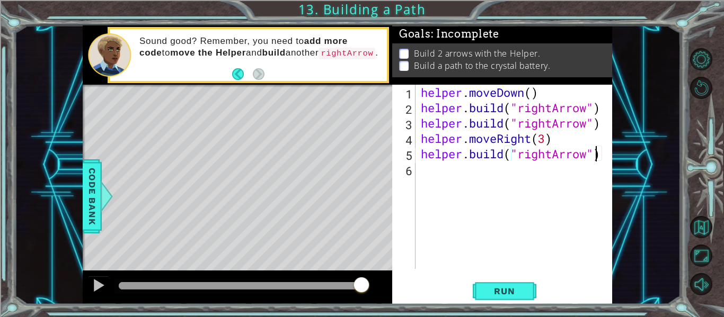
click at [594, 153] on div "helper . moveDown ( ) helper . build ( "rightArrow" ) helper . build ( "rightAr…" at bounding box center [517, 192] width 197 height 215
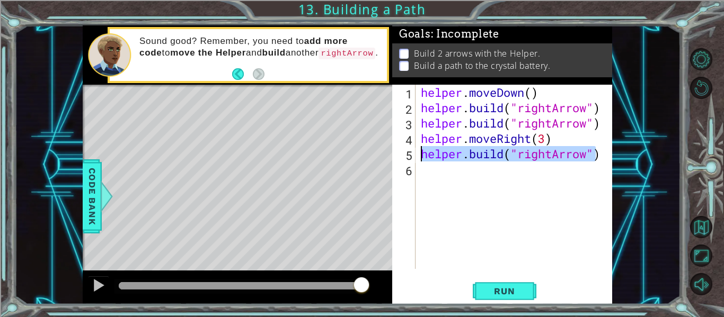
drag, startPoint x: 595, startPoint y: 152, endPoint x: 422, endPoint y: 151, distance: 173.3
click at [422, 151] on div "helper . moveDown ( ) helper . build ( "rightArrow" ) helper . build ( "rightAr…" at bounding box center [517, 192] width 197 height 215
type textarea ")"
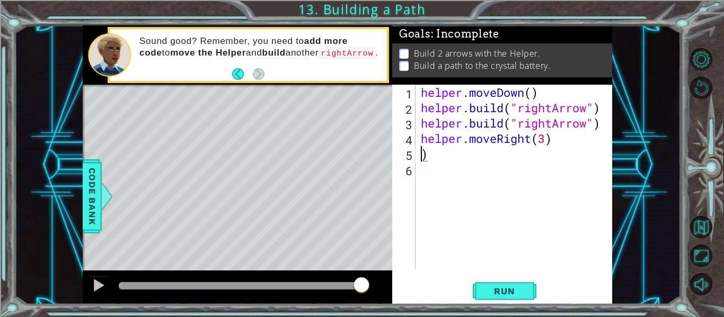
click at [435, 149] on div "helper . moveDown ( ) helper . build ( "rightArrow" ) helper . build ( "rightAr…" at bounding box center [517, 192] width 197 height 215
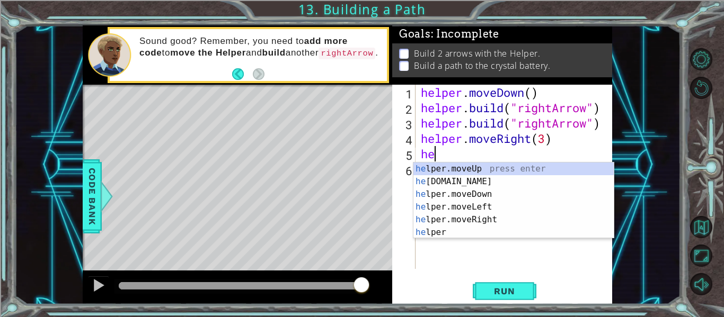
scroll to position [0, 1]
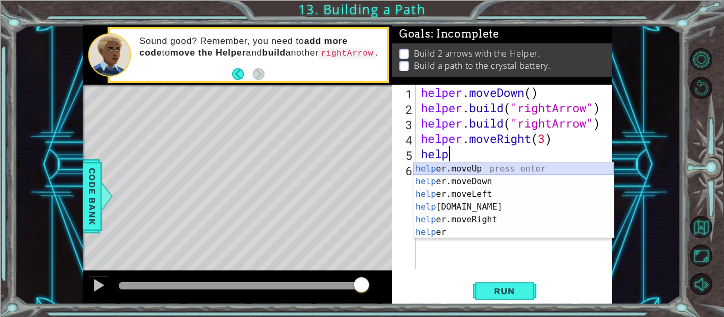
click at [493, 176] on div "help er.moveUp press enter help er.moveDown press enter help er.moveLeft press …" at bounding box center [513, 214] width 200 height 102
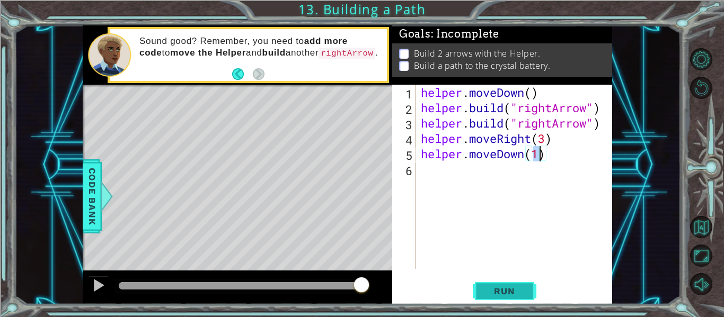
click at [488, 298] on button "Run" at bounding box center [505, 292] width 64 height 22
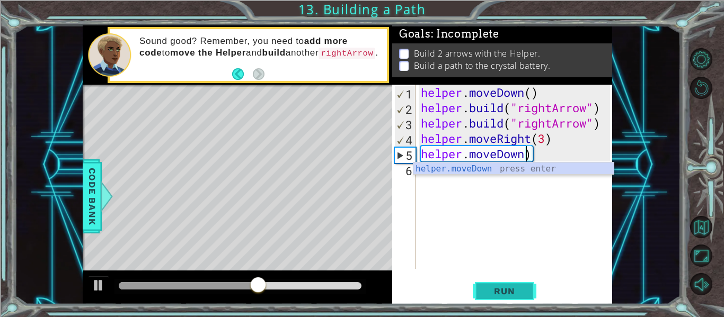
type textarea "helper.moveDow)"
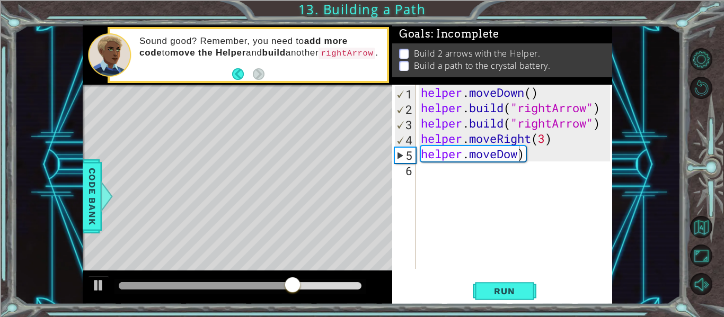
drag, startPoint x: 536, startPoint y: 162, endPoint x: 455, endPoint y: 159, distance: 80.6
click at [455, 159] on body "1 ההההההההההההההההההההההההההההההההההההההההההההההההההההההההההההההההההההההההההההה…" at bounding box center [362, 158] width 724 height 317
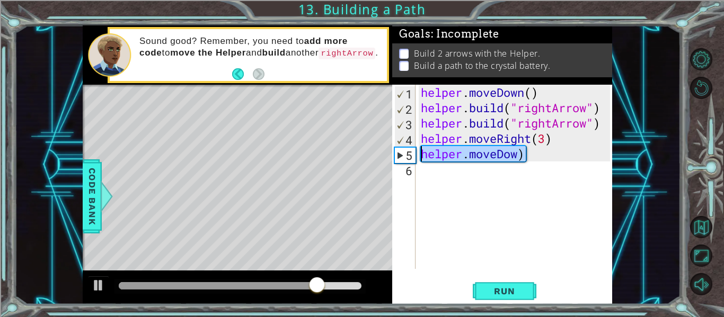
drag, startPoint x: 532, startPoint y: 156, endPoint x: 418, endPoint y: 158, distance: 113.4
click at [419, 158] on div "helper . moveDown ( ) helper . build ( "rightArrow" ) helper . build ( "rightAr…" at bounding box center [517, 192] width 197 height 215
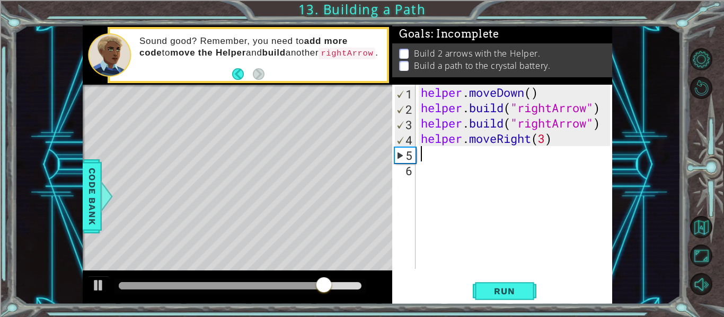
scroll to position [0, 0]
click at [492, 296] on span "Run" at bounding box center [504, 291] width 42 height 11
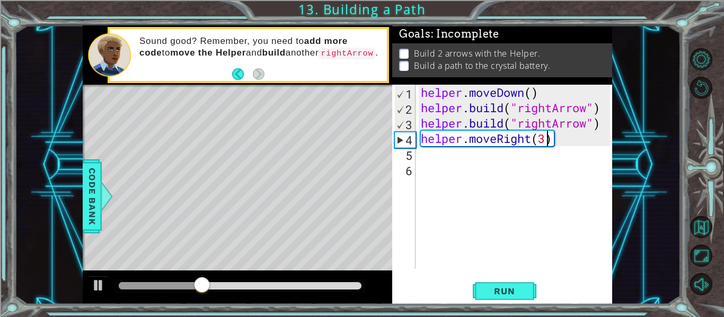
click at [548, 135] on div "helper . moveDown ( ) helper . build ( "rightArrow" ) helper . build ( "rightAr…" at bounding box center [517, 192] width 197 height 215
type textarea "helper.moveRight(2)"
click at [504, 158] on div "helper . moveDown ( ) helper . build ( "rightArrow" ) helper . build ( "rightAr…" at bounding box center [517, 192] width 197 height 215
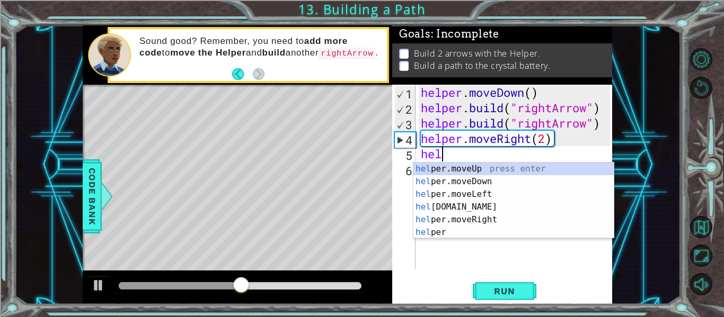
scroll to position [0, 1]
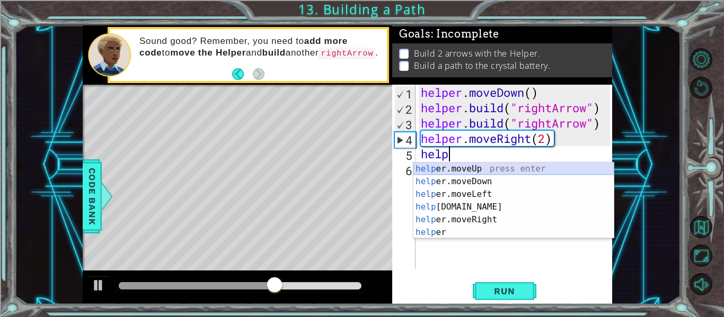
click at [479, 169] on div "help er.moveUp press enter help er.moveDown press enter help er.moveLeft press …" at bounding box center [513, 214] width 200 height 102
type textarea "helper.moveUp(1)"
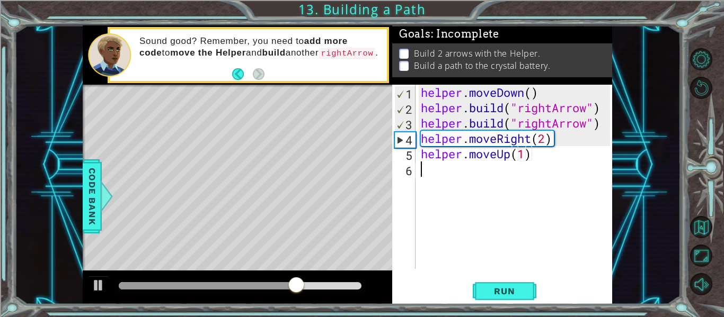
click at [502, 174] on div "helper . moveDown ( ) helper . build ( "rightArrow" ) helper . build ( "rightAr…" at bounding box center [517, 192] width 197 height 215
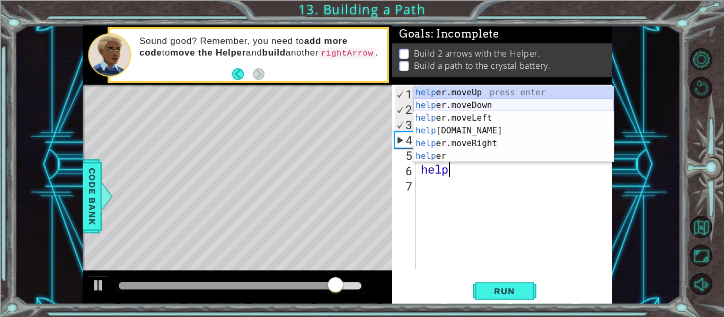
click at [523, 102] on div "help er.moveUp press enter help er.moveDown press enter help er.moveLeft press …" at bounding box center [513, 137] width 200 height 102
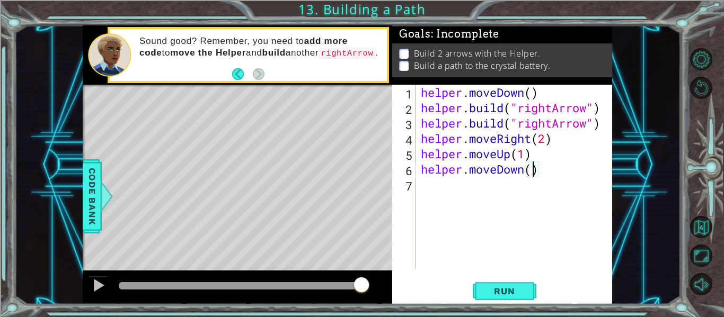
scroll to position [0, 5]
type textarea "helper.moveDown(1)"
click at [418, 181] on div "helper.moveDown(1) 1 2 3 4 5 6 7 helper . moveDown ( ) helper . build ( "rightA…" at bounding box center [501, 177] width 218 height 184
click at [428, 187] on div "helper . moveDown ( ) helper . build ( "rightArrow" ) helper . build ( "rightAr…" at bounding box center [517, 192] width 197 height 215
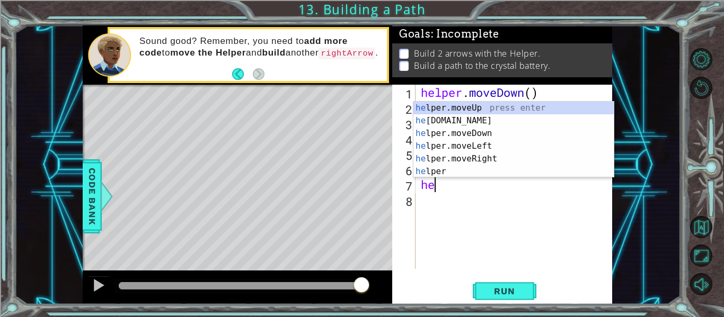
scroll to position [0, 0]
type textarea "h"
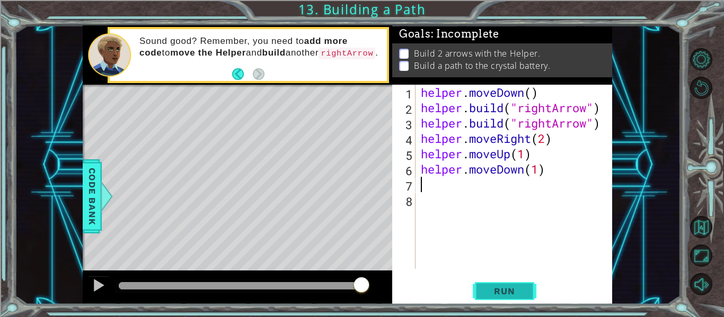
click at [498, 290] on span "Run" at bounding box center [504, 291] width 42 height 11
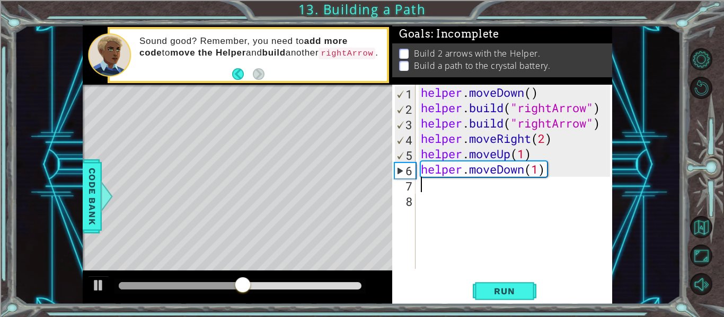
click at [537, 168] on div "helper . moveDown ( ) helper . build ( "rightArrow" ) helper . build ( "rightAr…" at bounding box center [517, 192] width 197 height 215
type textarea "helper.moveDown(2)"
click at [452, 185] on div "helper . moveDown ( ) helper . build ( "rightArrow" ) helper . build ( "rightAr…" at bounding box center [517, 192] width 197 height 215
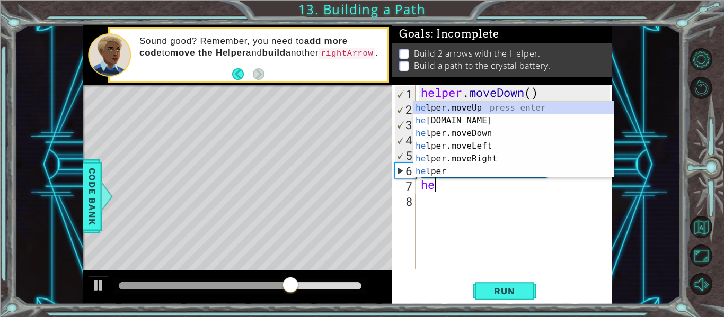
scroll to position [0, 1]
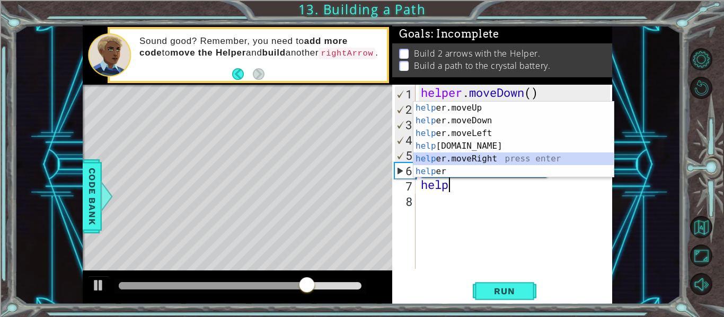
click at [479, 155] on div "help er.moveUp press enter help er.moveDown press enter help er.moveLeft press …" at bounding box center [513, 153] width 200 height 102
type textarea "helper.moveRight(1)"
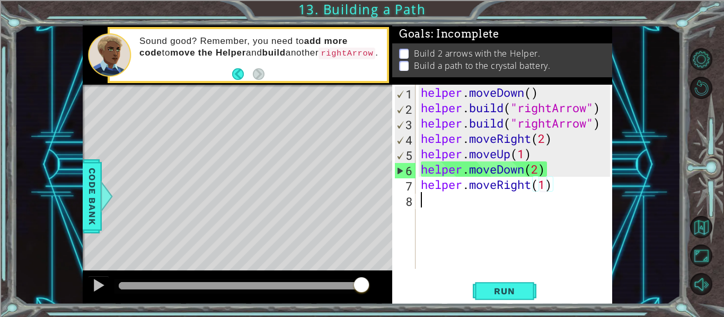
click at [480, 207] on div "helper . moveDown ( ) helper . build ( "rightArrow" ) helper . build ( "rightAr…" at bounding box center [517, 192] width 197 height 215
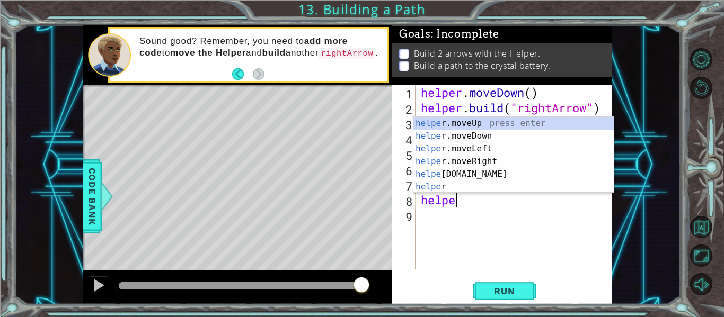
scroll to position [0, 2]
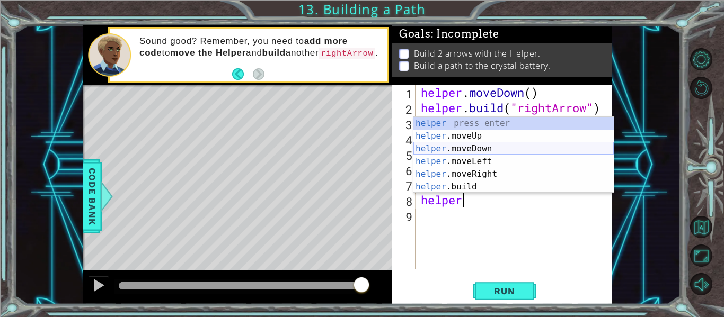
click at [487, 149] on div "helper press enter helper .moveUp press enter helper .moveDown press enter help…" at bounding box center [513, 168] width 200 height 102
type textarea "helper.moveDown(1)"
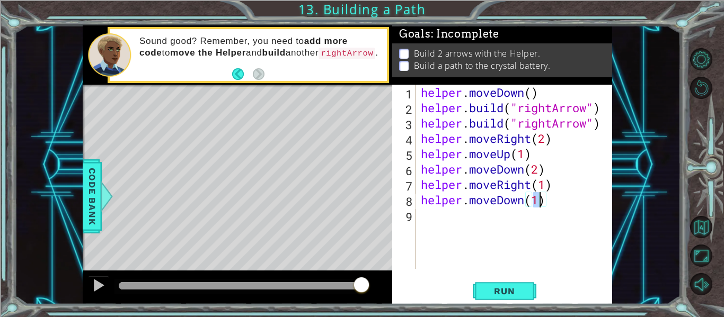
click at [489, 217] on div "helper . moveDown ( ) helper . build ( "rightArrow" ) helper . build ( "rightAr…" at bounding box center [517, 192] width 197 height 215
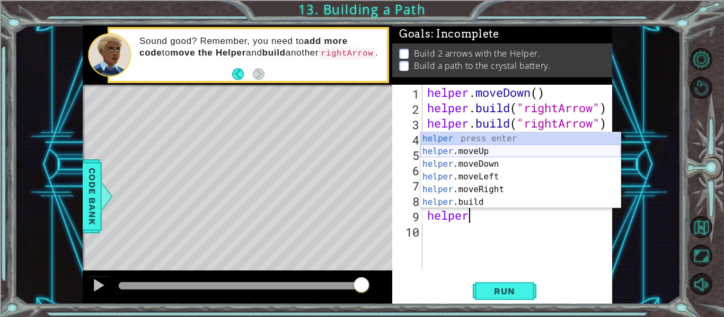
click at [499, 151] on div "helper press enter helper .moveUp press enter helper .moveDown press enter help…" at bounding box center [520, 184] width 200 height 102
type textarea "helper.moveUp(1)"
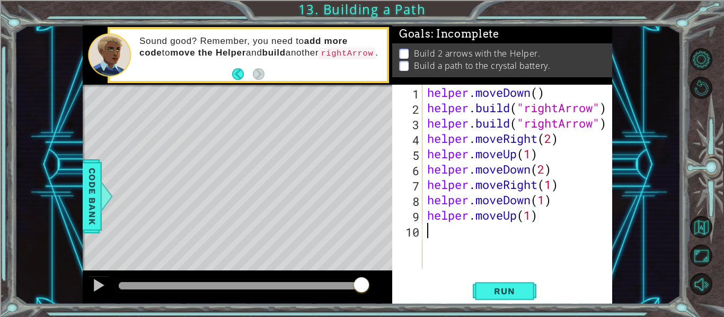
click at [452, 241] on div "helper . moveDown ( ) helper . build ( "rightArrow" ) helper . build ( "rightAr…" at bounding box center [520, 192] width 190 height 215
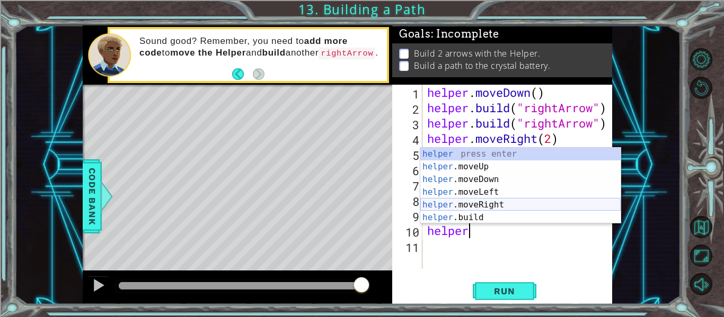
click at [471, 202] on div "helper press enter helper .moveUp press enter helper .moveDown press enter help…" at bounding box center [520, 199] width 200 height 102
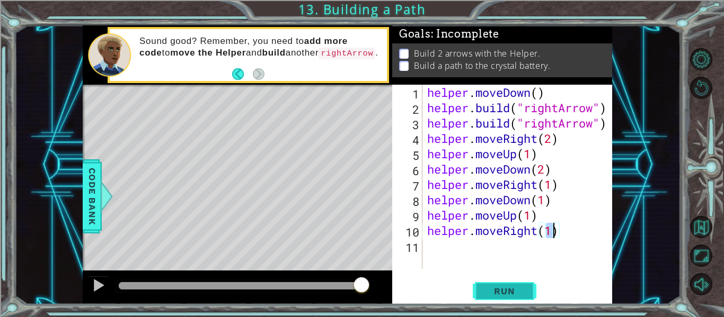
click at [501, 293] on span "Run" at bounding box center [504, 291] width 42 height 11
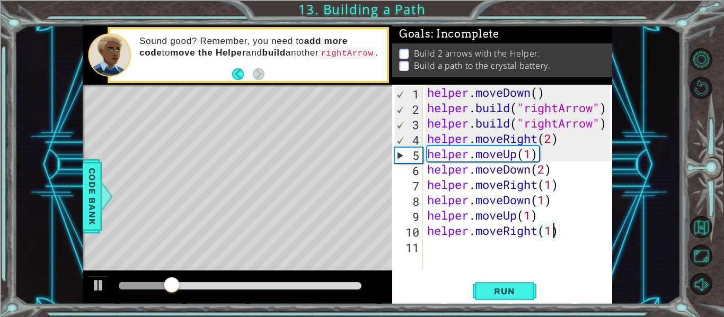
click at [296, 287] on div at bounding box center [240, 285] width 243 height 7
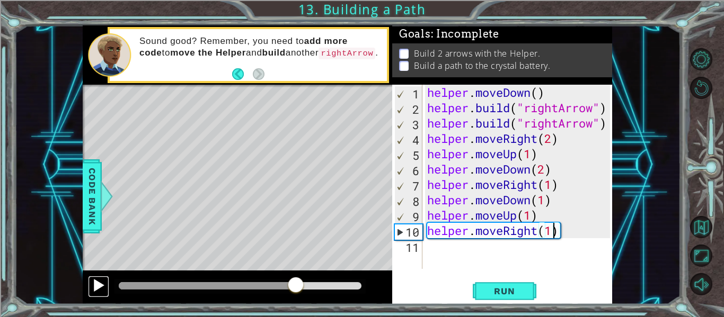
click at [102, 291] on div at bounding box center [99, 286] width 14 height 14
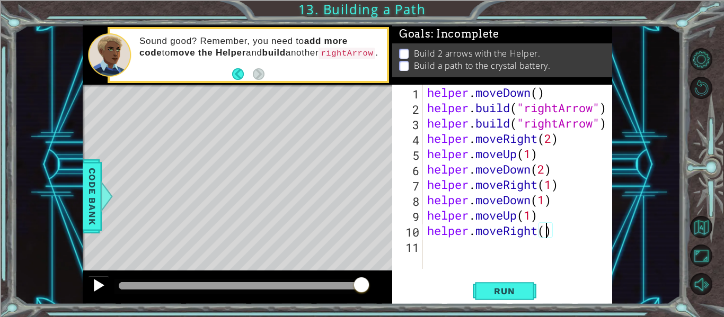
scroll to position [0, 5]
click at [497, 292] on span "Run" at bounding box center [504, 291] width 42 height 11
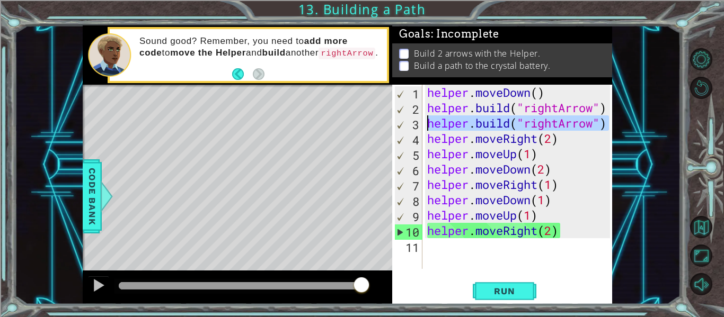
drag, startPoint x: 607, startPoint y: 121, endPoint x: 430, endPoint y: 128, distance: 177.1
click at [430, 128] on div "helper . moveDown ( ) helper . build ( "rightArrow" ) helper . build ( "rightAr…" at bounding box center [520, 192] width 190 height 215
type textarea "helper.build("rightArrow")"
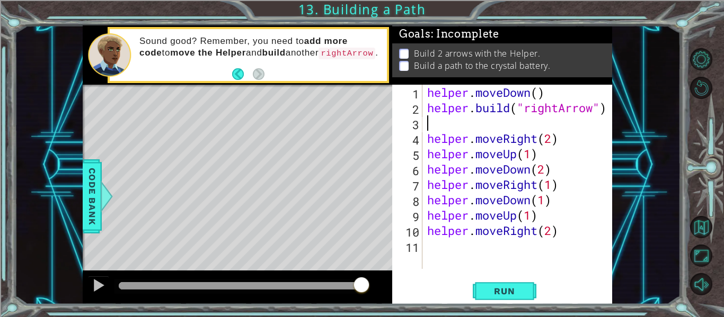
type textarea "helper.build("rightArrow")"
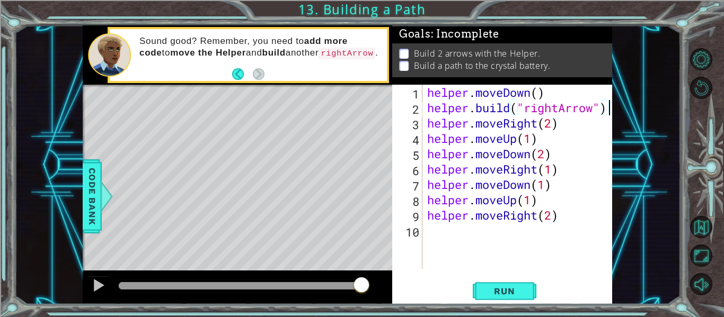
click at [478, 234] on div "helper . moveDown ( ) helper . build ( "rightArrow" ) helper . moveRight ( 2 ) …" at bounding box center [520, 192] width 190 height 215
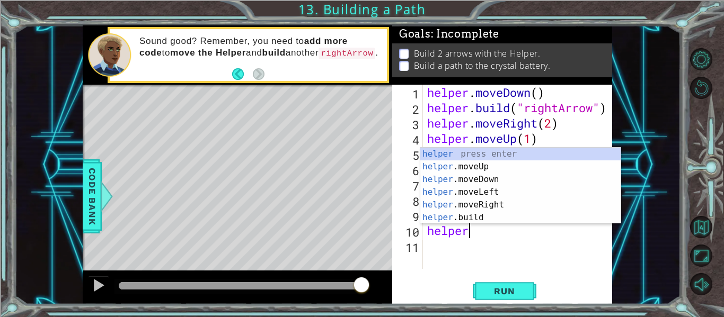
scroll to position [0, 2]
click at [485, 211] on div "helper press enter helper .moveUp press enter helper .moveDown press enter help…" at bounding box center [520, 199] width 200 height 102
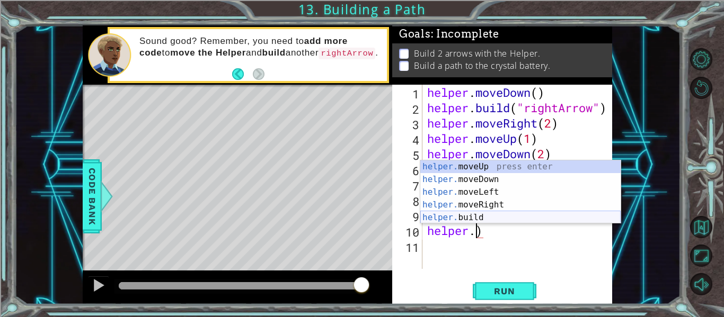
click at [532, 219] on div "helper. moveUp press enter helper. moveDown press enter helper. moveLeft press …" at bounding box center [520, 205] width 200 height 89
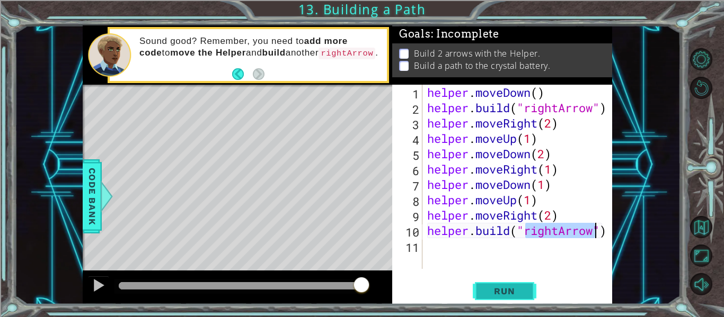
click at [506, 284] on button "Run" at bounding box center [505, 292] width 64 height 22
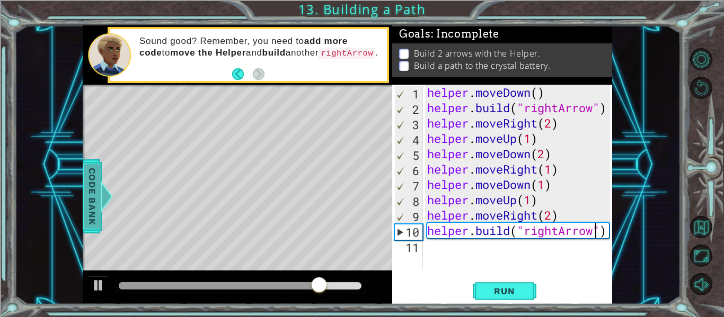
click at [87, 188] on span "Code Bank" at bounding box center [92, 196] width 17 height 65
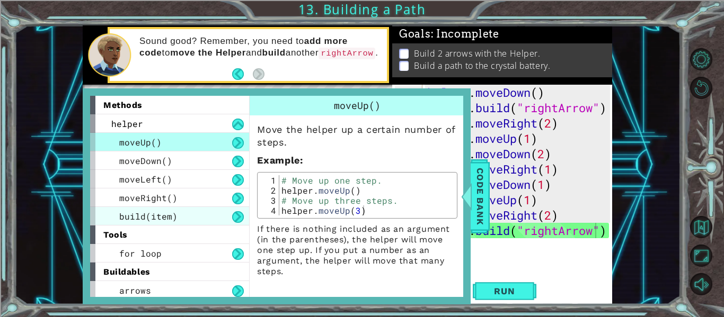
click at [128, 222] on span "build(item)" at bounding box center [148, 216] width 58 height 11
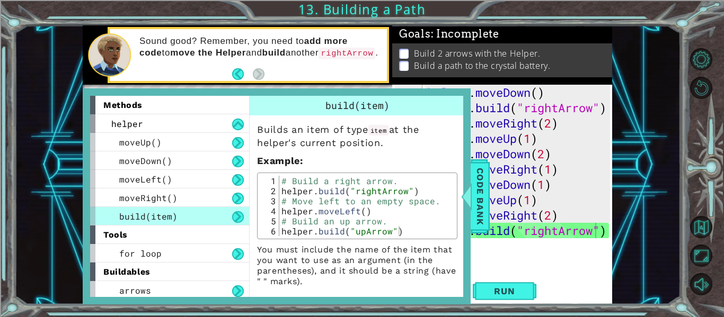
click at [630, 29] on div "1 ההההההההההההההההההההההההההההההההההההההההההההההההההההההההההההההההההההההההההההה…" at bounding box center [347, 164] width 666 height 279
click at [638, 34] on div "1 ההההההההההההההההההההההההההההההההההההההההההההההההההההההההההההההההההההההההההההה…" at bounding box center [347, 164] width 666 height 279
click at [644, 37] on div "1 ההההההההההההההההההההההההההההההההההההההההההההההההההההההההההההההההההההההההההההה…" at bounding box center [347, 164] width 666 height 279
click at [644, 42] on div "1 ההההההההההההההההההההההההההההההההההההההההההההההההההההההההההההההההההההההההההההה…" at bounding box center [347, 164] width 666 height 279
click at [48, 166] on div "1 ההההההההההההההההההההההההההההההההההההההההההההההההההההההההההההההההההההההההההההה…" at bounding box center [347, 164] width 666 height 279
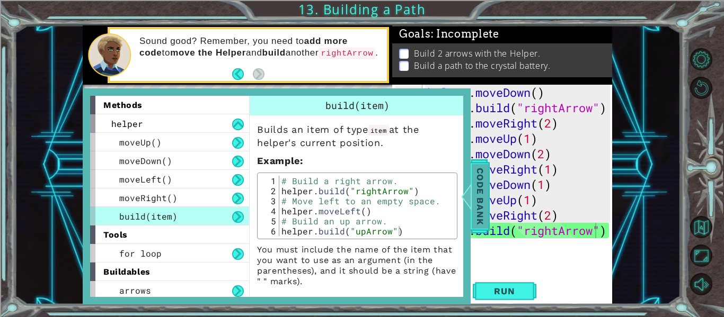
click at [481, 200] on span "Code Bank" at bounding box center [480, 196] width 17 height 65
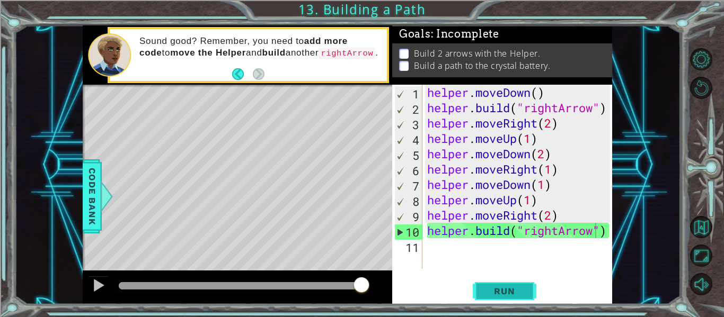
click at [513, 294] on span "Run" at bounding box center [504, 291] width 42 height 11
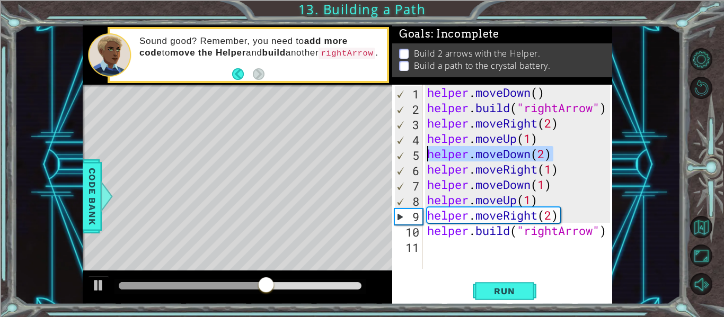
drag, startPoint x: 557, startPoint y: 157, endPoint x: 429, endPoint y: 153, distance: 127.8
click at [429, 153] on div "helper . moveDown ( ) helper . build ( "rightArrow" ) helper . moveRight ( 2 ) …" at bounding box center [520, 192] width 190 height 215
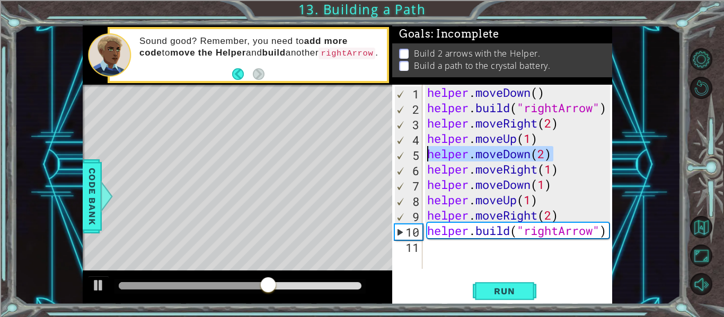
type textarea "helper.moveDown(2)"
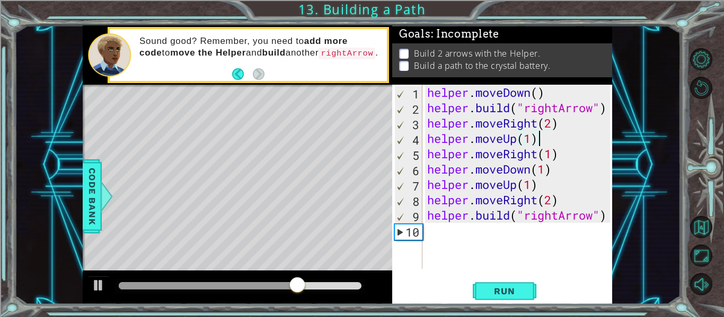
click at [550, 156] on div "helper . moveDown ( ) helper . build ( "rightArrow" ) helper . moveRight ( 2 ) …" at bounding box center [520, 192] width 190 height 215
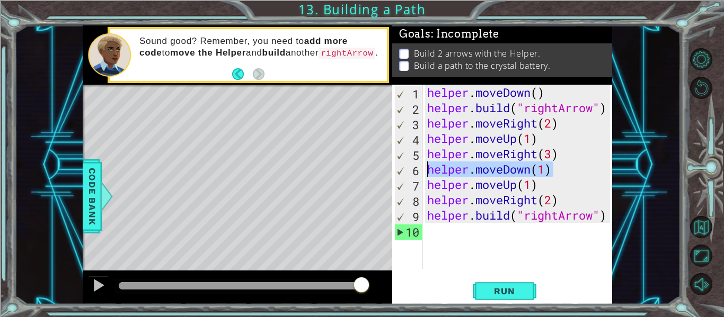
drag, startPoint x: 553, startPoint y: 171, endPoint x: 428, endPoint y: 172, distance: 125.1
click at [428, 172] on div "helper . moveDown ( ) helper . build ( "rightArrow" ) helper . moveRight ( 2 ) …" at bounding box center [520, 192] width 190 height 215
type textarea "helper.moveDown(1)"
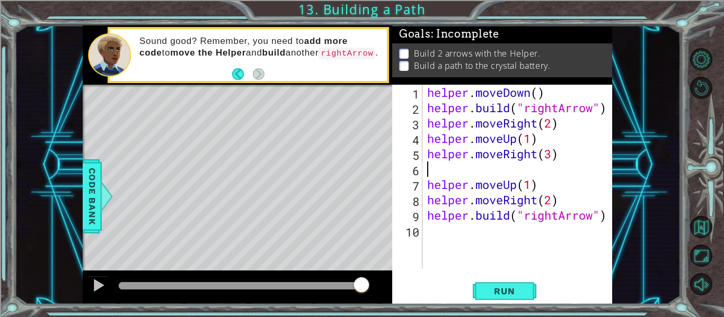
scroll to position [0, 0]
drag, startPoint x: 542, startPoint y: 187, endPoint x: 429, endPoint y: 187, distance: 112.9
click at [429, 187] on div "helper . moveDown ( ) helper . build ( "rightArrow" ) helper . moveRight ( 2 ) …" at bounding box center [520, 192] width 190 height 215
type textarea "helper.moveUp(1)"
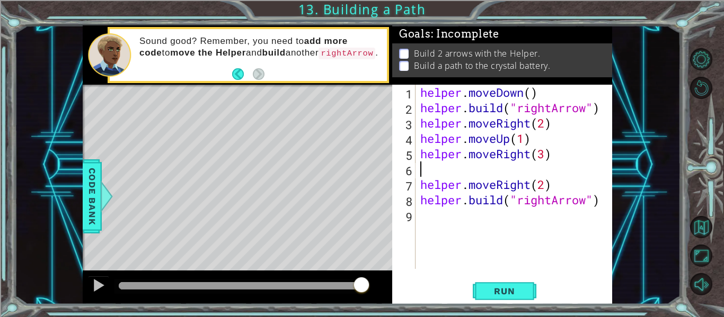
type textarea "helper.moveRight(3)"
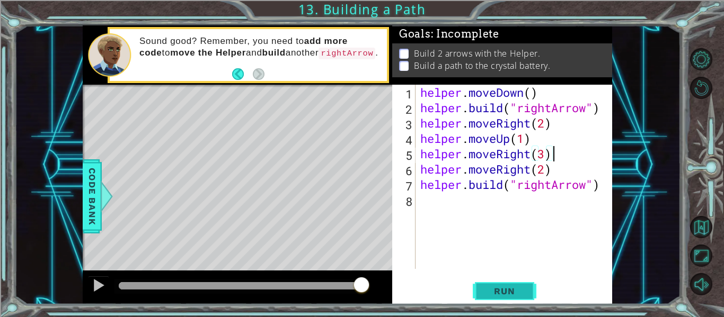
click at [521, 295] on span "Run" at bounding box center [504, 291] width 42 height 11
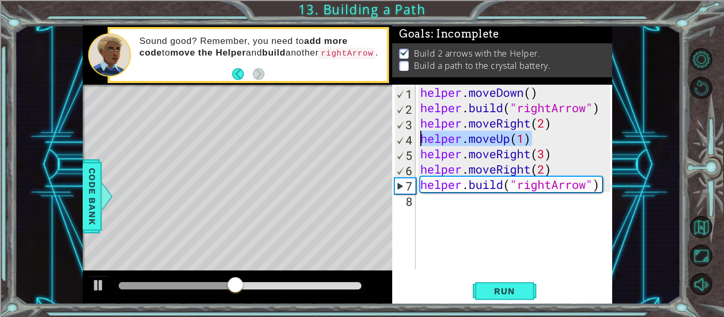
drag, startPoint x: 545, startPoint y: 137, endPoint x: 421, endPoint y: 142, distance: 124.6
click at [421, 142] on div "helper . moveDown ( ) helper . build ( "rightArrow" ) helper . moveRight ( 2 ) …" at bounding box center [516, 192] width 197 height 215
type textarea "helper.moveUp(1)"
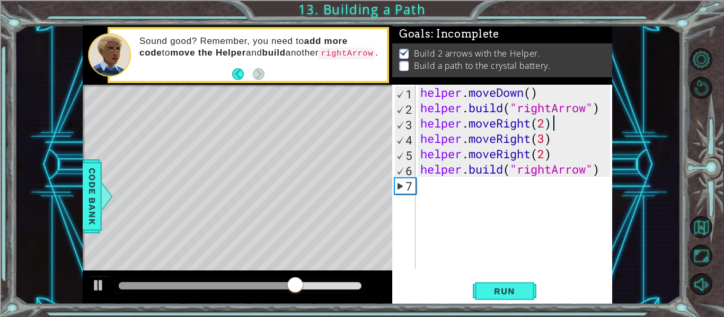
click at [467, 292] on div "Run" at bounding box center [504, 292] width 220 height 22
drag, startPoint x: 552, startPoint y: 168, endPoint x: 517, endPoint y: 169, distance: 35.0
click at [517, 169] on div "helper . moveDown ( ) helper . build ( "rightArrow" ) helper . moveRight ( 2 ) …" at bounding box center [516, 192] width 197 height 215
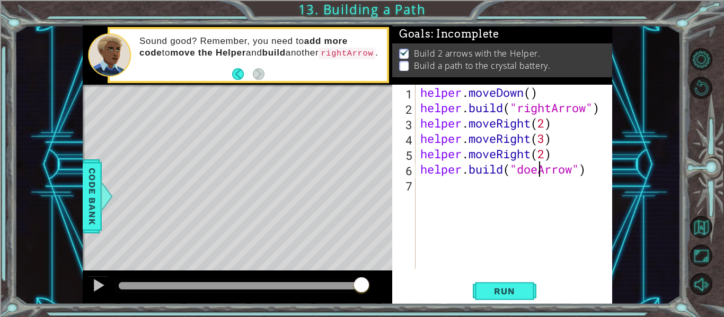
scroll to position [0, 6]
click at [505, 302] on button "Run" at bounding box center [505, 292] width 64 height 22
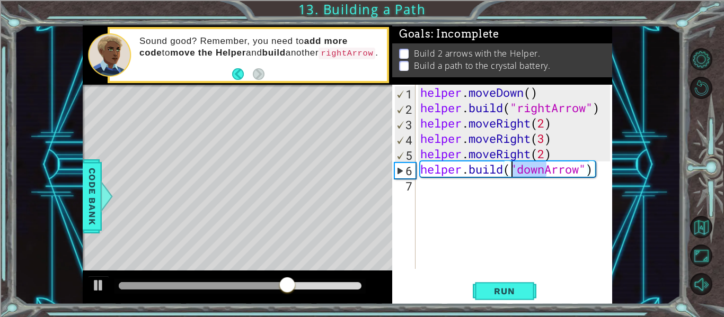
drag, startPoint x: 548, startPoint y: 171, endPoint x: 514, endPoint y: 170, distance: 34.0
click at [514, 170] on div "helper . moveDown ( ) helper . build ( "rightArrow" ) helper . moveRight ( 2 ) …" at bounding box center [516, 192] width 197 height 215
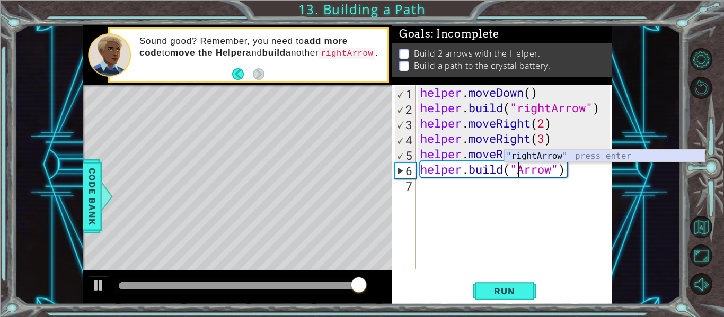
click at [546, 157] on div "" rightArrow" press enter" at bounding box center [604, 169] width 200 height 38
type textarea "helper.build("rightArrow")"
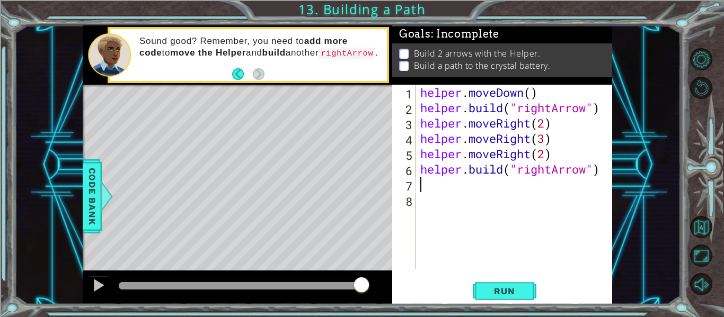
scroll to position [0, 0]
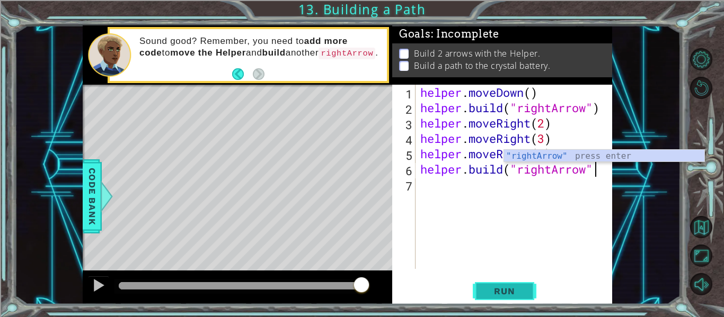
click at [515, 300] on button "Run" at bounding box center [505, 292] width 64 height 22
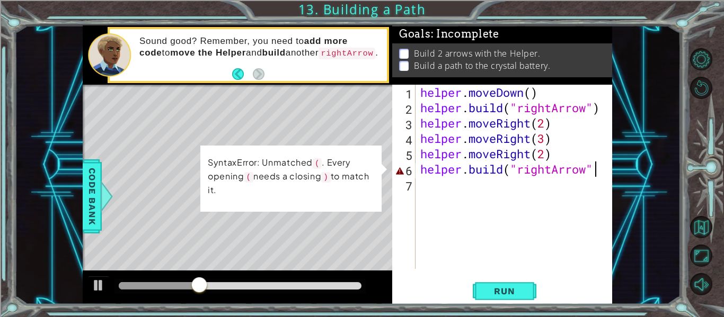
scroll to position [0, 8]
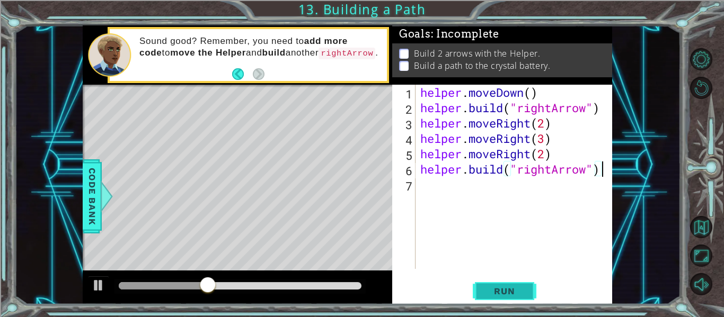
type textarea "helper.build("rightArrow")"
click at [527, 295] on button "Run" at bounding box center [505, 292] width 64 height 22
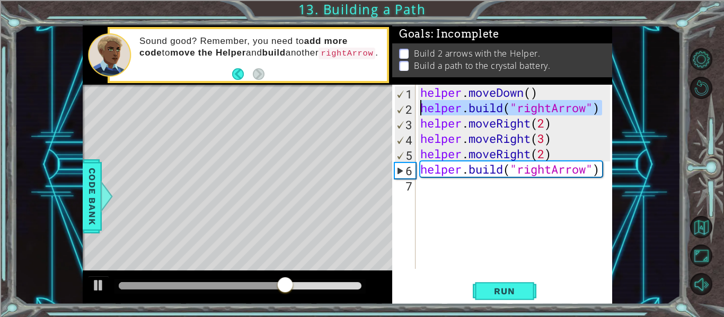
drag, startPoint x: 602, startPoint y: 105, endPoint x: 419, endPoint y: 114, distance: 183.1
click at [419, 114] on div "helper . moveDown ( ) helper . build ( "rightArrow" ) helper . moveRight ( 2 ) …" at bounding box center [516, 192] width 197 height 215
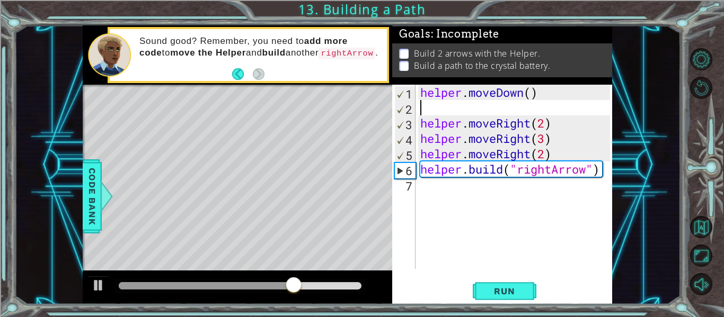
type textarea "helper.moveDown()"
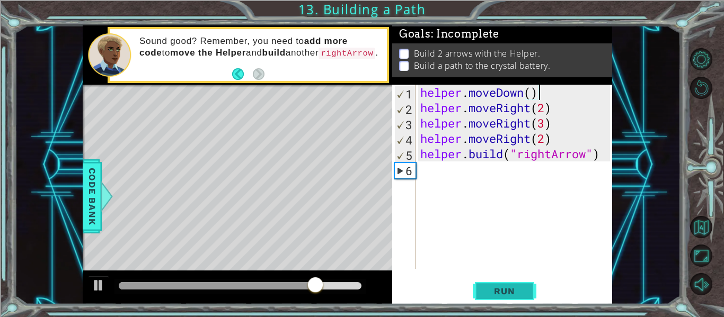
click at [510, 284] on button "Run" at bounding box center [505, 292] width 64 height 22
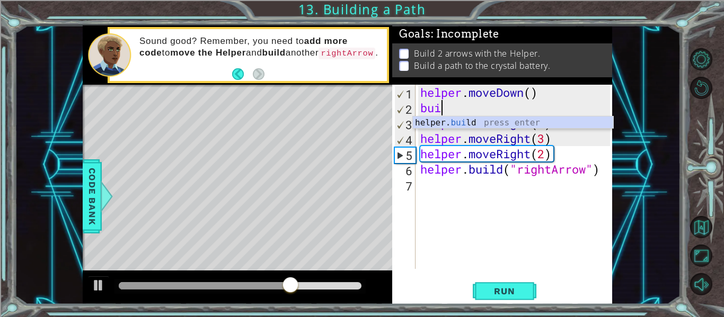
scroll to position [0, 1]
click at [475, 120] on div "helper. bui ld press enter" at bounding box center [513, 136] width 200 height 38
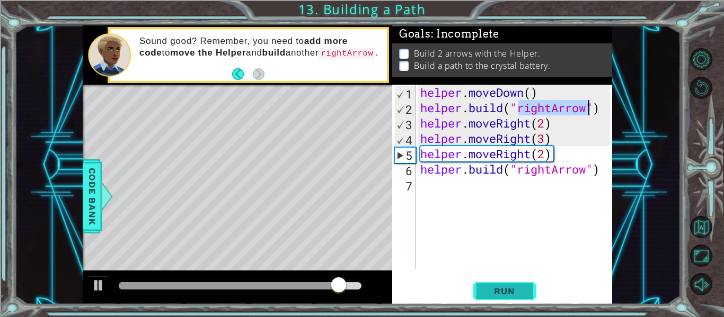
click at [500, 293] on span "Run" at bounding box center [504, 291] width 42 height 11
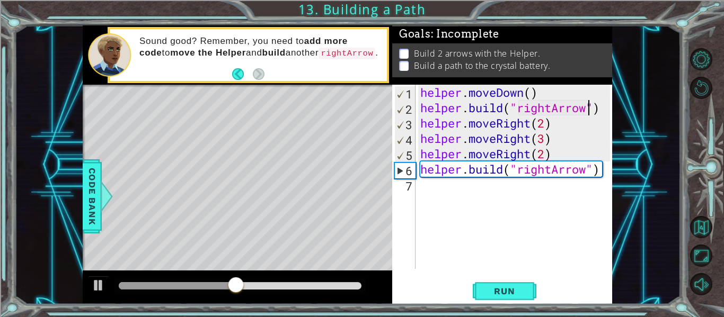
click at [553, 158] on div "helper . moveDown ( ) helper . build ( "rightArrow" ) helper . moveRight ( 2 ) …" at bounding box center [516, 192] width 197 height 215
click at [543, 156] on div "helper . moveDown ( ) helper . build ( "rightArrow" ) helper . moveRight ( 2 ) …" at bounding box center [516, 192] width 197 height 215
click at [548, 155] on div "helper . moveDown ( ) helper . build ( "rightArrow" ) helper . moveRight ( 2 ) …" at bounding box center [516, 192] width 197 height 215
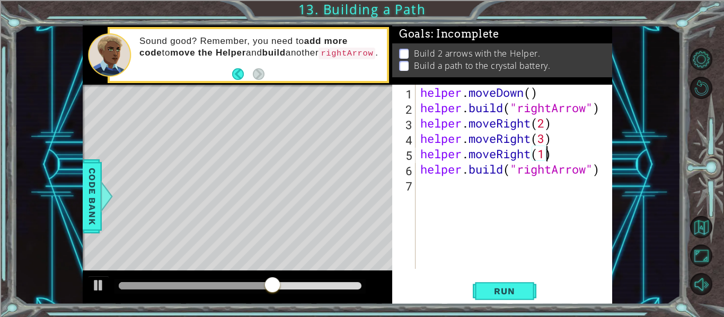
scroll to position [0, 5]
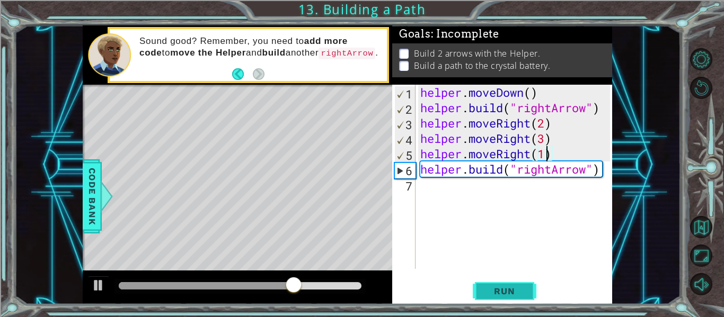
type textarea "helper.moveRight(1)"
click at [520, 293] on span "Run" at bounding box center [504, 291] width 42 height 11
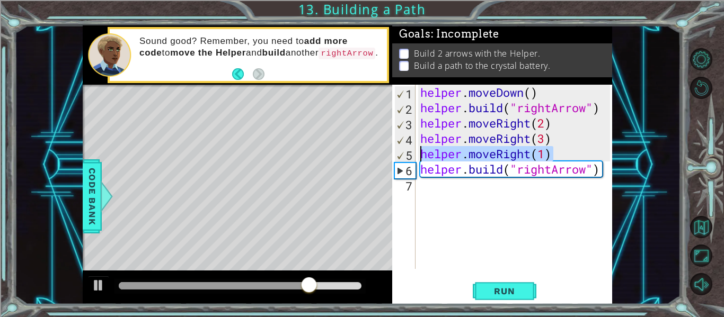
drag, startPoint x: 558, startPoint y: 154, endPoint x: 417, endPoint y: 160, distance: 140.6
click at [417, 160] on div "helper.moveRight(1) 1 2 3 4 5 6 7 helper . moveDown ( ) helper . build ( "right…" at bounding box center [501, 177] width 218 height 184
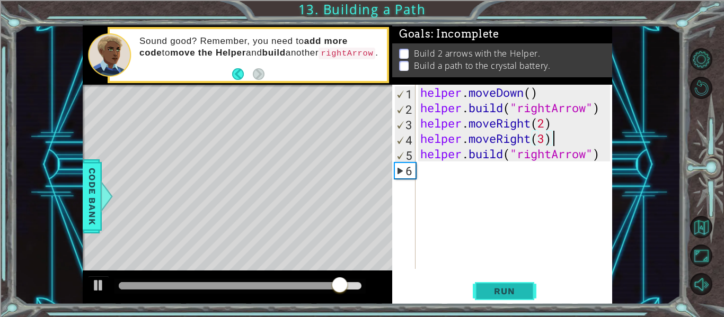
click at [502, 290] on span "Run" at bounding box center [504, 291] width 42 height 11
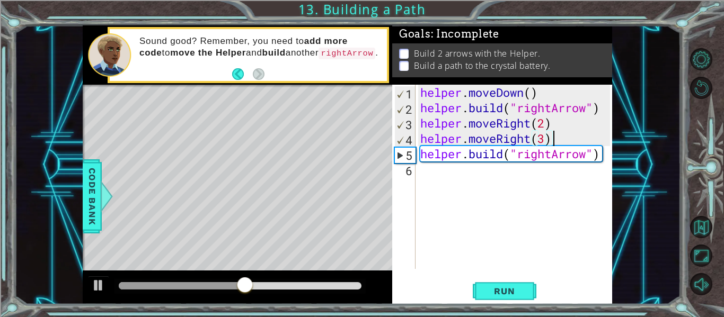
click at [544, 137] on div "helper . moveDown ( ) helper . build ( "rightArrow" ) helper . moveRight ( 2 ) …" at bounding box center [516, 192] width 197 height 215
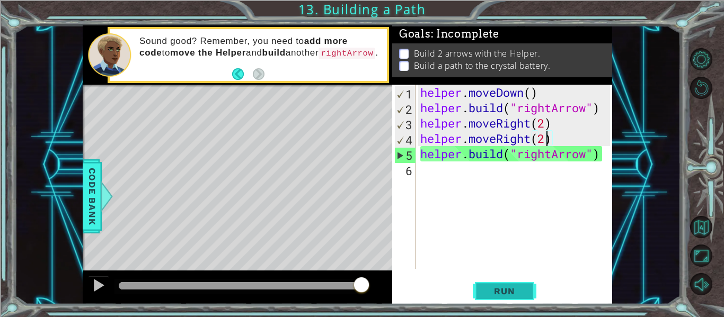
click at [498, 290] on span "Run" at bounding box center [504, 291] width 42 height 11
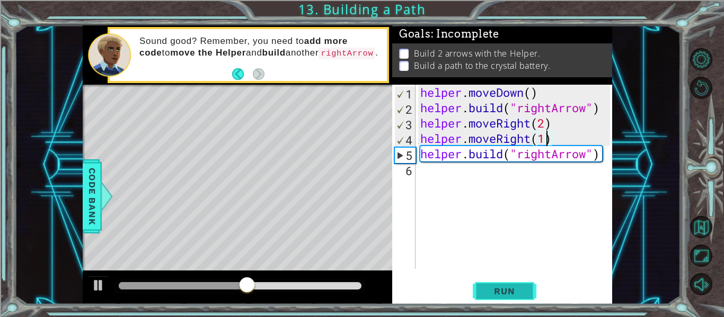
type textarea "helper.moveRight(1)"
click at [517, 297] on button "Run" at bounding box center [505, 292] width 64 height 22
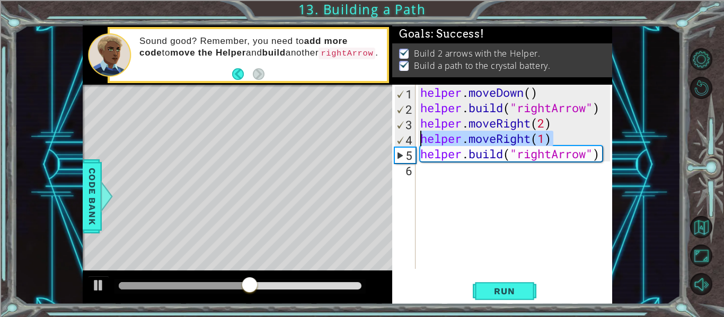
drag, startPoint x: 572, startPoint y: 139, endPoint x: 416, endPoint y: 133, distance: 156.0
click at [416, 133] on div "helper.moveRight(1) 1 2 3 4 5 6 helper . moveDown ( ) helper . build ( "rightAr…" at bounding box center [501, 177] width 218 height 184
click at [465, 207] on div "helper . moveDown ( ) helper . build ( "rightArrow" ) helper . moveRight ( 2 ) …" at bounding box center [516, 192] width 197 height 215
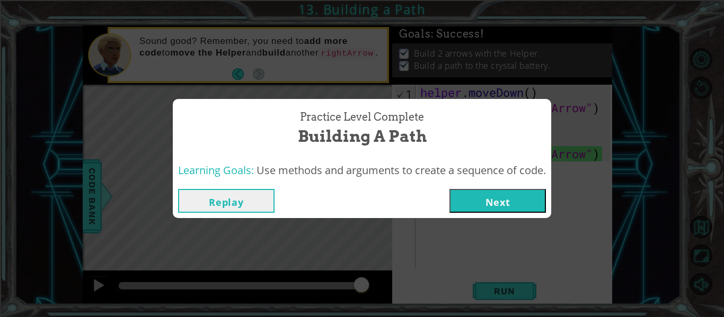
click at [469, 202] on button "Next" at bounding box center [497, 201] width 96 height 24
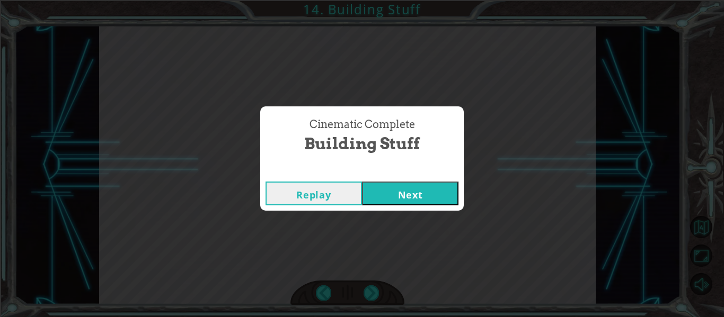
click at [421, 191] on button "Next" at bounding box center [410, 194] width 96 height 24
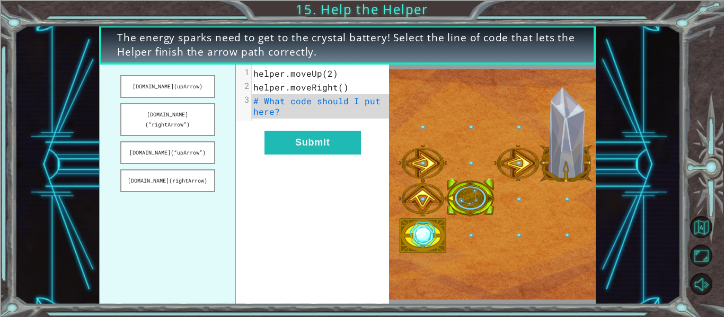
drag, startPoint x: 199, startPoint y: 142, endPoint x: 295, endPoint y: 127, distance: 97.0
click at [295, 127] on div "helper.build(upArrow) helper.build(“rightArrow”) helper.build(“upArrow”) helper…" at bounding box center [244, 185] width 290 height 240
click at [209, 142] on button "helper.build(“upArrow”)" at bounding box center [167, 153] width 95 height 23
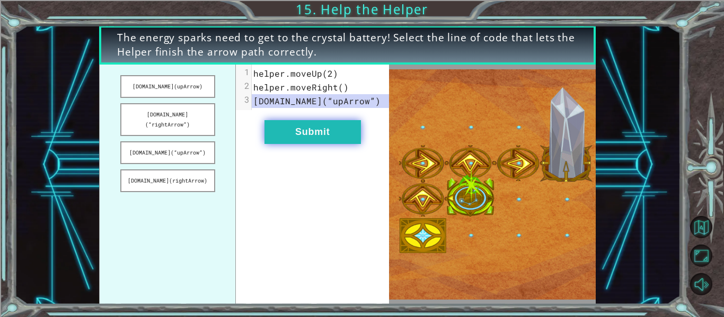
click at [270, 134] on button "Submit" at bounding box center [312, 132] width 96 height 24
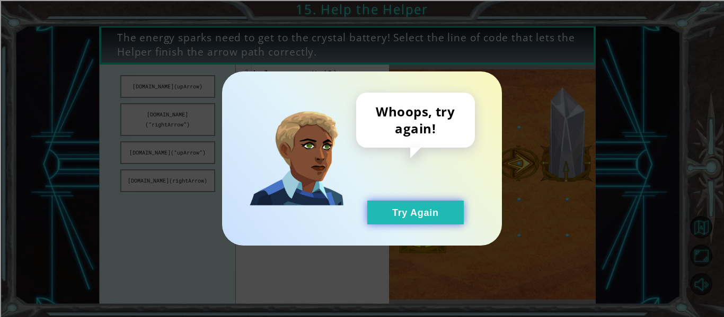
click at [380, 215] on button "Try Again" at bounding box center [415, 213] width 96 height 24
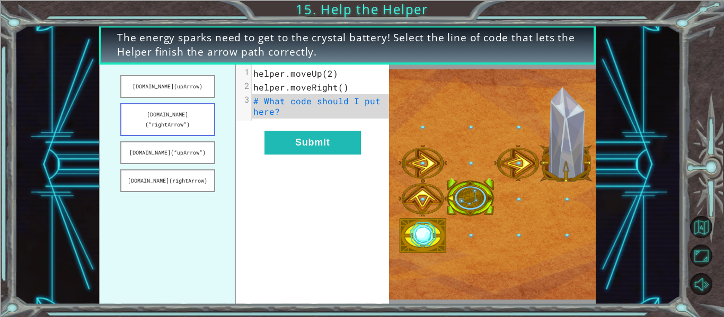
click at [169, 121] on button "helper.build(“rightArrow”)" at bounding box center [167, 119] width 95 height 33
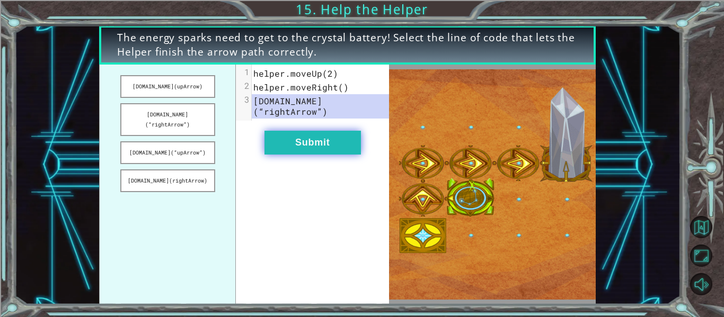
click at [329, 131] on button "Submit" at bounding box center [312, 143] width 96 height 24
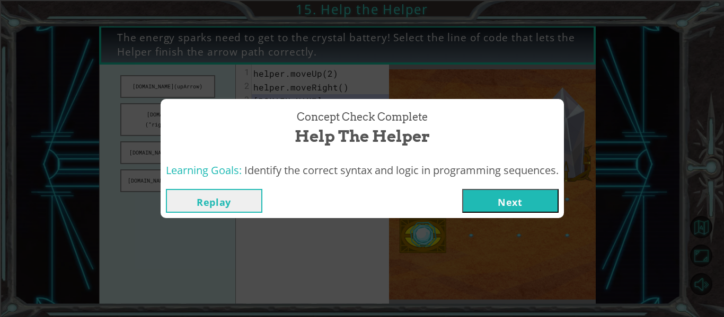
click at [511, 193] on button "Next" at bounding box center [510, 201] width 96 height 24
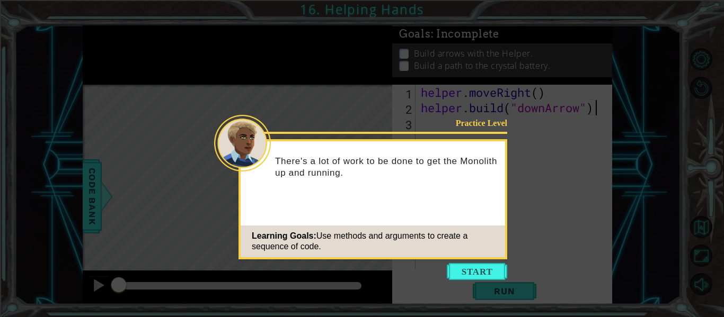
click at [484, 262] on icon at bounding box center [362, 158] width 724 height 317
click at [456, 261] on icon at bounding box center [362, 158] width 724 height 317
click at [459, 268] on button "Start" at bounding box center [477, 271] width 60 height 17
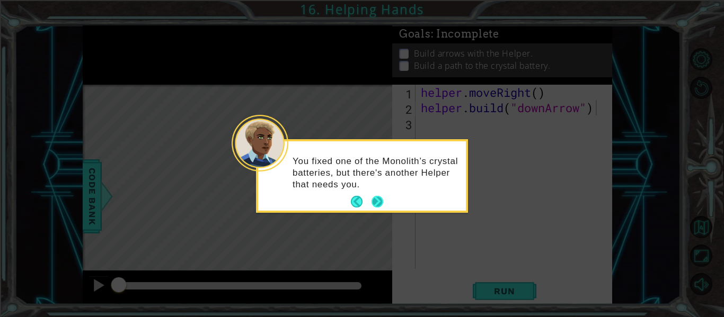
click at [376, 197] on button "Next" at bounding box center [378, 202] width 12 height 12
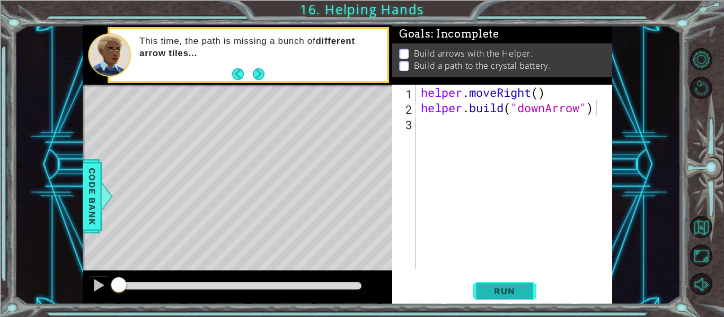
click at [506, 297] on button "Run" at bounding box center [505, 292] width 64 height 22
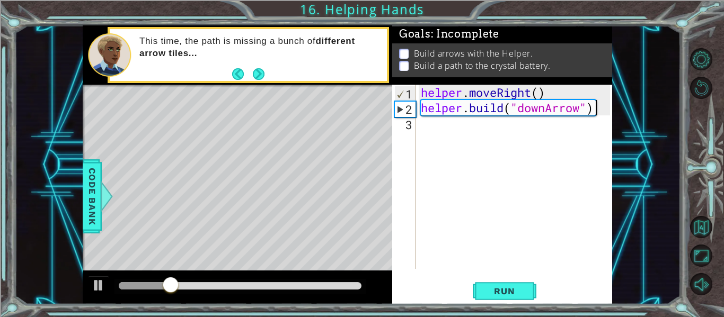
click at [468, 134] on div "helper . moveRight ( ) helper . build ( "downArrow" )" at bounding box center [517, 192] width 197 height 215
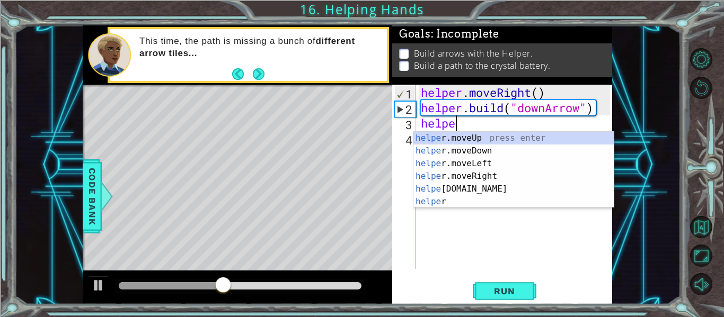
scroll to position [0, 2]
click at [519, 196] on div "helper press enter helper .moveUp press enter helper .moveDown press enter help…" at bounding box center [513, 183] width 200 height 102
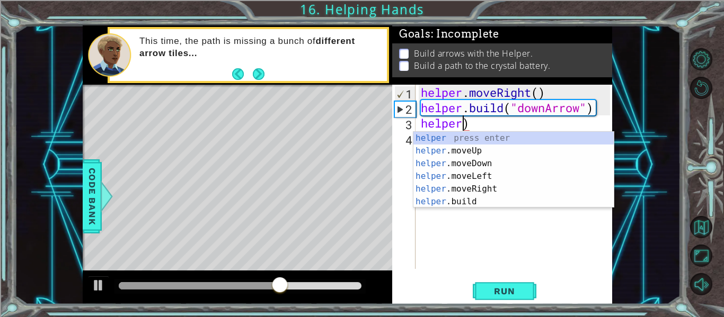
click at [477, 202] on div "helper press enter helper .moveUp press enter helper .moveDown press enter help…" at bounding box center [513, 183] width 200 height 102
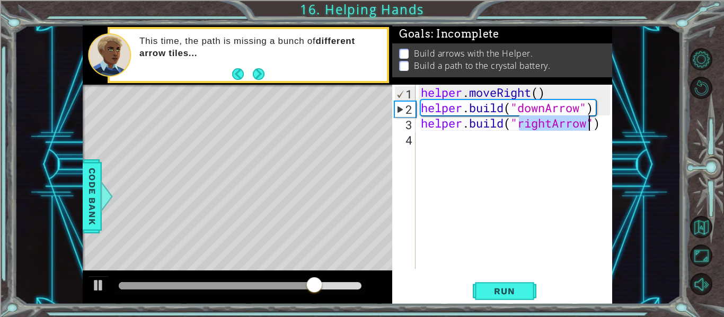
click at [545, 126] on div "helper . moveRight ( ) helper . build ( "downArrow" ) helper . build ( "rightAr…" at bounding box center [517, 192] width 197 height 215
click at [550, 126] on div "helper . moveRight ( ) helper . build ( "downArrow" ) helper . build ( "rightAr…" at bounding box center [517, 192] width 197 height 215
click at [548, 125] on div "helper . moveRight ( ) helper . build ( "downArrow" ) helper . build ( "rightAr…" at bounding box center [517, 192] width 197 height 215
click at [555, 125] on div "helper . moveRight ( ) helper . build ( "downArrow" ) helper . build ( "rightAr…" at bounding box center [517, 192] width 197 height 215
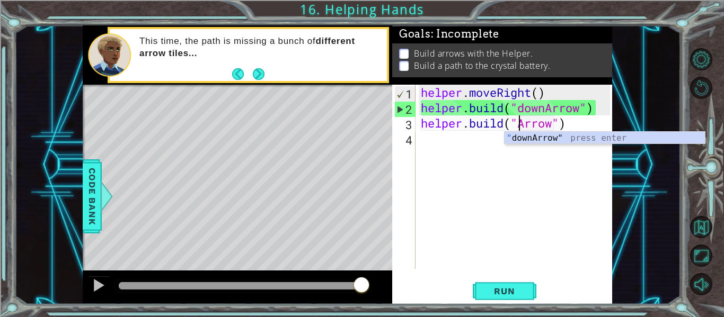
click at [622, 140] on div "" downArrow" press enter" at bounding box center [605, 151] width 200 height 38
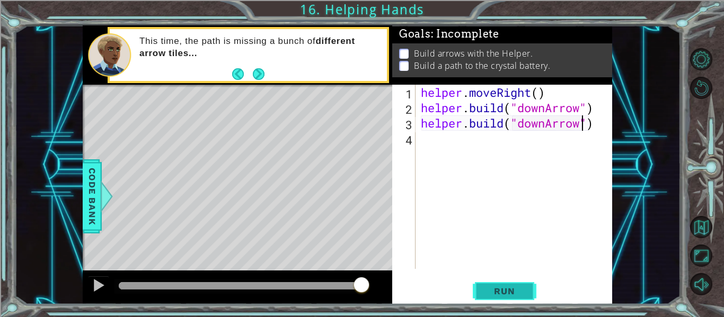
click at [510, 288] on span "Run" at bounding box center [504, 291] width 42 height 11
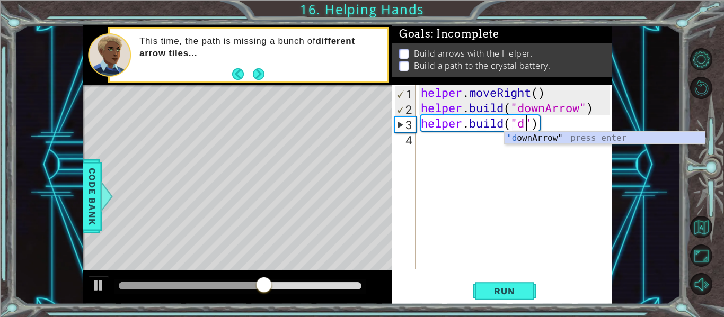
click at [565, 125] on div "helper . moveRight ( ) helper . build ( "downArrow" ) helper . build ( "d" )" at bounding box center [517, 192] width 197 height 215
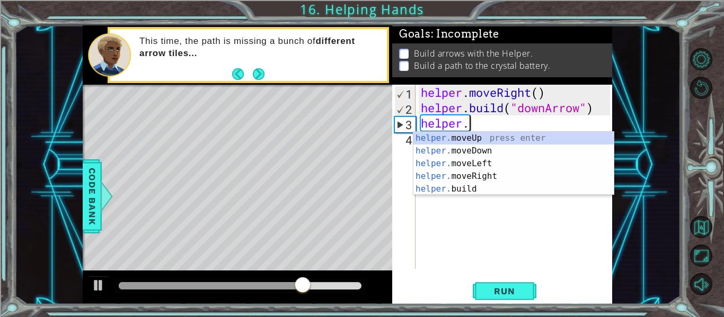
click at [514, 152] on div "helper. moveUp press enter helper. moveDown press enter helper. moveLeft press …" at bounding box center [513, 176] width 200 height 89
type textarea "helper.moveDown(1)"
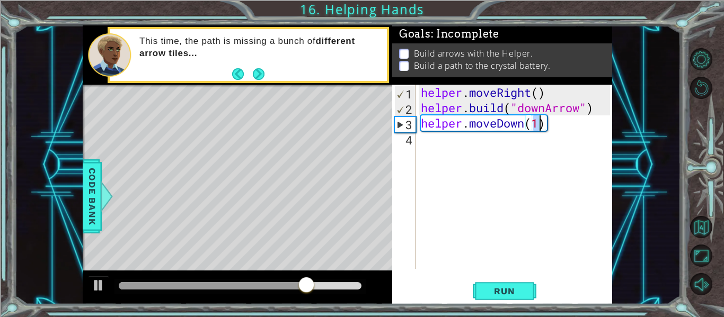
click at [511, 139] on div "helper . moveRight ( ) helper . build ( "downArrow" ) helper . moveDown ( 1 )" at bounding box center [517, 192] width 197 height 215
click at [497, 140] on div "helper . moveRight ( ) helper . build ( "downArrow" ) helper . moveDown ( 1 )" at bounding box center [517, 192] width 197 height 215
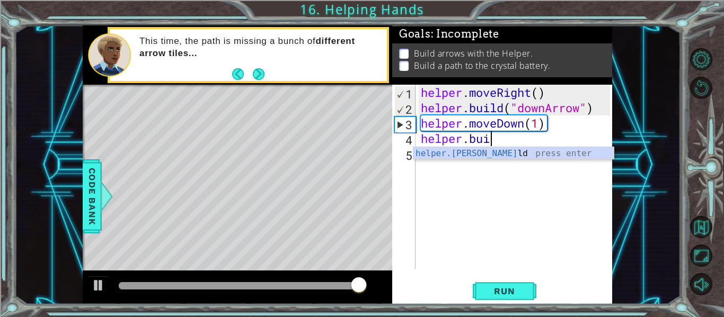
scroll to position [0, 3]
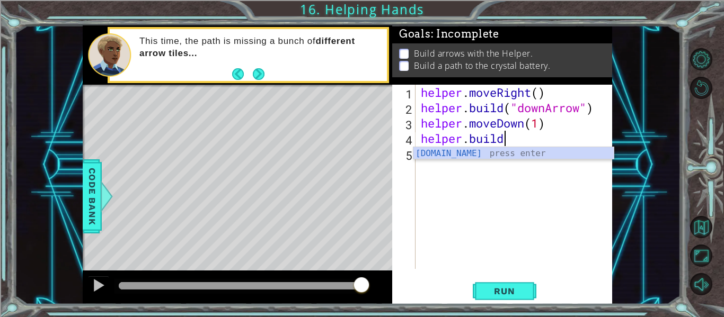
click at [524, 148] on div "helper.build press enter" at bounding box center [513, 166] width 200 height 38
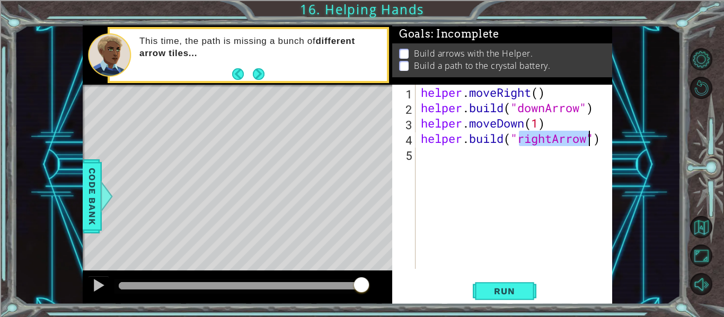
click at [554, 143] on div "helper . moveRight ( ) helper . build ( "downArrow" ) helper . moveDown ( 1 ) h…" at bounding box center [517, 192] width 197 height 215
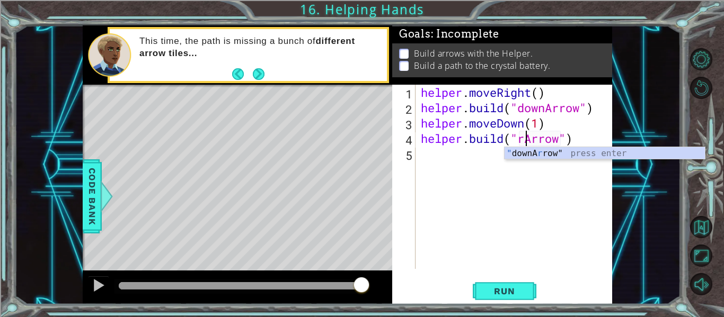
click at [579, 153] on div "" downA r row" press enter" at bounding box center [605, 166] width 200 height 38
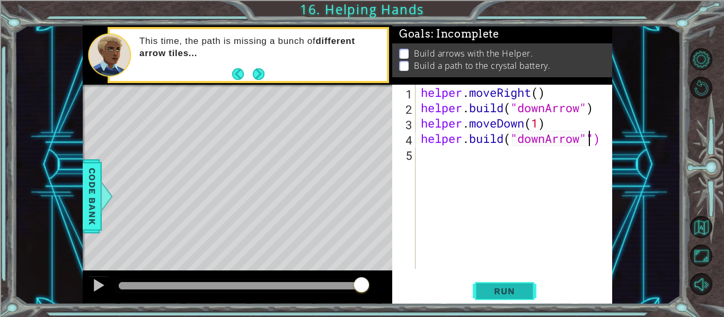
click at [499, 294] on span "Run" at bounding box center [504, 291] width 42 height 11
click at [547, 123] on div "helper . moveRight ( ) helper . build ( "downArrow" ) helper . moveDown ( 1 ) h…" at bounding box center [517, 192] width 197 height 215
click at [597, 142] on div "helper . moveRight ( ) helper . build ( "downArrow" ) helper . moveDown ( 1 ) h…" at bounding box center [517, 192] width 197 height 215
type textarea "helper.build("downArrow")"
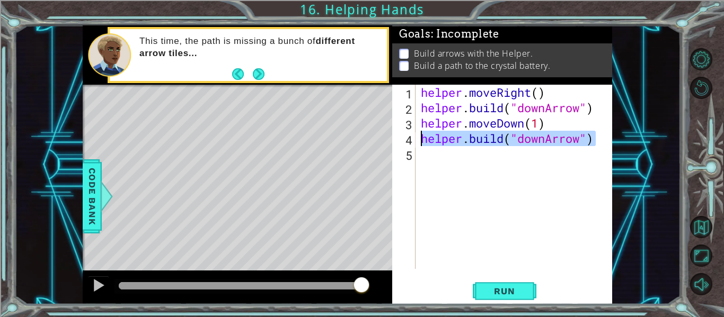
drag, startPoint x: 597, startPoint y: 136, endPoint x: 422, endPoint y: 142, distance: 175.5
click at [422, 142] on div "helper . moveRight ( ) helper . build ( "downArrow" ) helper . moveDown ( 1 ) h…" at bounding box center [517, 192] width 197 height 215
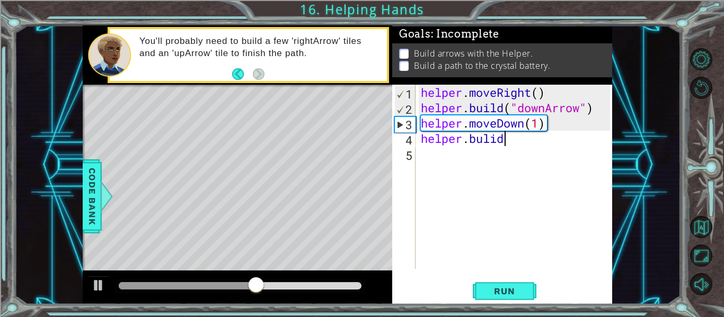
click at [524, 144] on div "helper . moveRight ( ) helper . build ( "downArrow" ) helper . moveDown ( 1 ) h…" at bounding box center [517, 192] width 197 height 215
type textarea "helper.bulid("
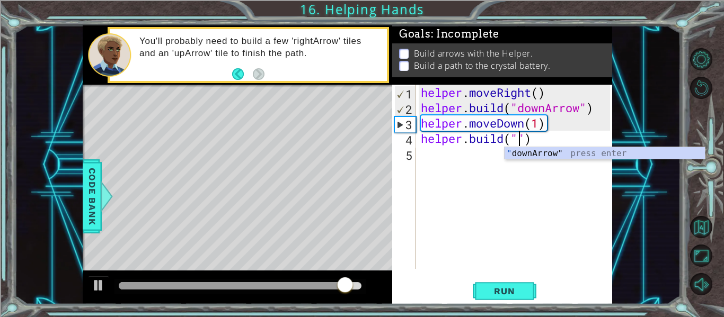
type textarea "helper.build(")"
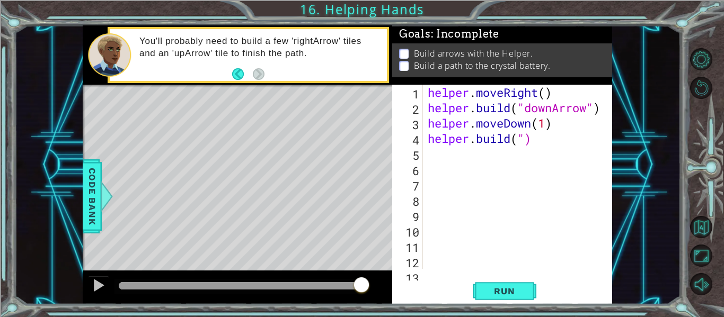
type textarea "'"
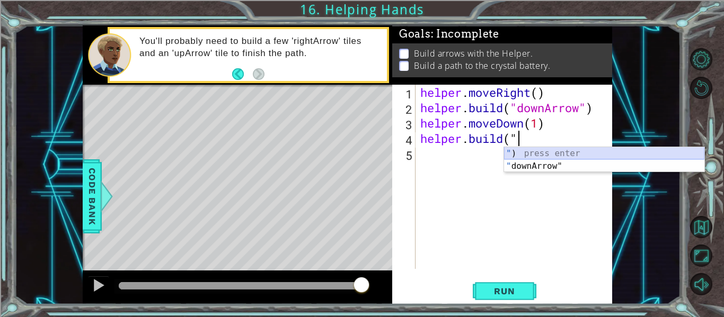
click at [542, 158] on div "" ) press enter " downArrow" press enter" at bounding box center [604, 172] width 200 height 51
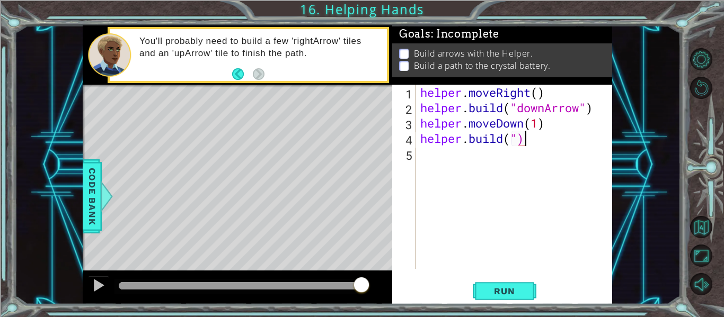
click at [524, 139] on div "helper . moveRight ( ) helper . build ( "downArrow" ) helper . moveDown ( 1 ) h…" at bounding box center [516, 192] width 197 height 215
click at [521, 139] on div "helper . moveRight ( ) helper . build ( "downArrow" ) helper . moveDown ( 1 ) h…" at bounding box center [516, 192] width 197 height 215
type textarea "helper.build("rightArrow")"
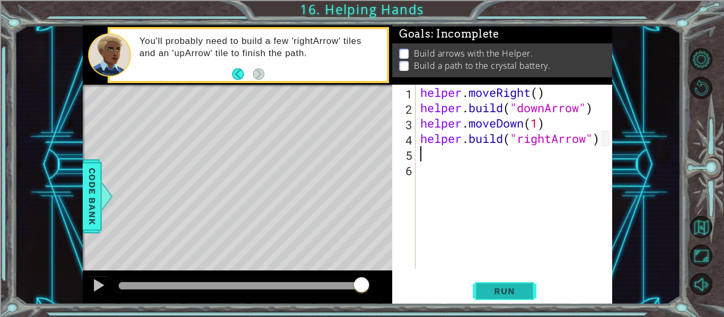
click at [508, 297] on button "Run" at bounding box center [505, 292] width 64 height 22
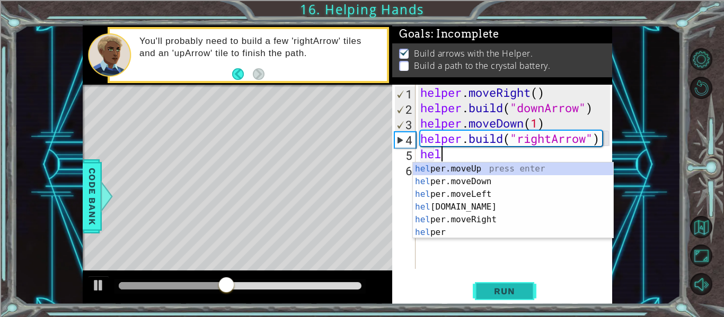
scroll to position [0, 1]
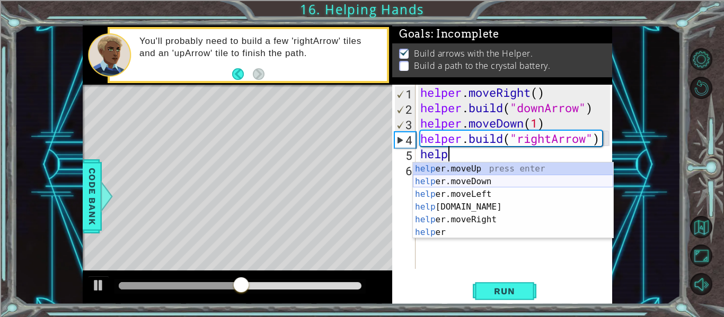
click at [571, 182] on div "help er.moveUp press enter help er.moveDown press enter help er.moveLeft press …" at bounding box center [513, 214] width 200 height 102
type textarea "helper.moveDown(1)"
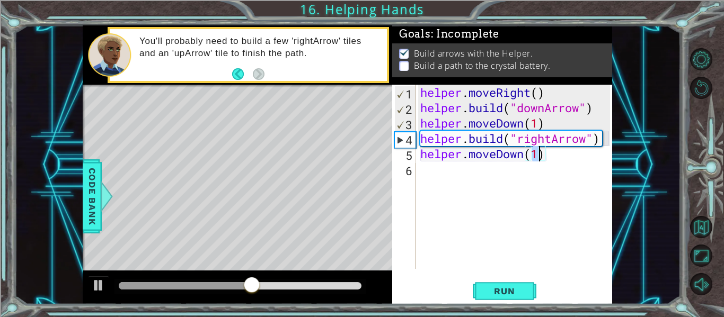
click at [520, 174] on div "helper . moveRight ( ) helper . build ( "downArrow" ) helper . moveDown ( 1 ) h…" at bounding box center [516, 192] width 197 height 215
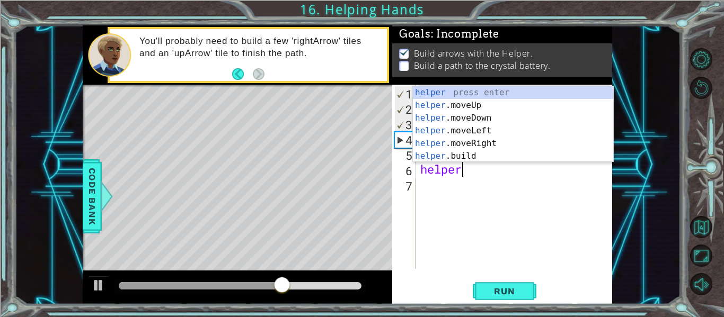
scroll to position [0, 2]
click at [505, 155] on div "helper press enter helper .moveUp press enter helper .moveDown press enter help…" at bounding box center [513, 137] width 200 height 102
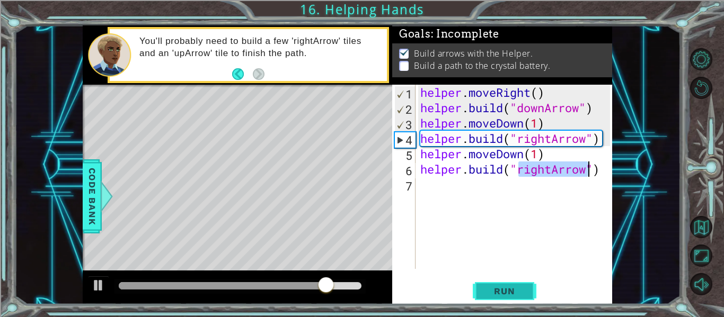
click at [496, 289] on span "Run" at bounding box center [504, 291] width 42 height 11
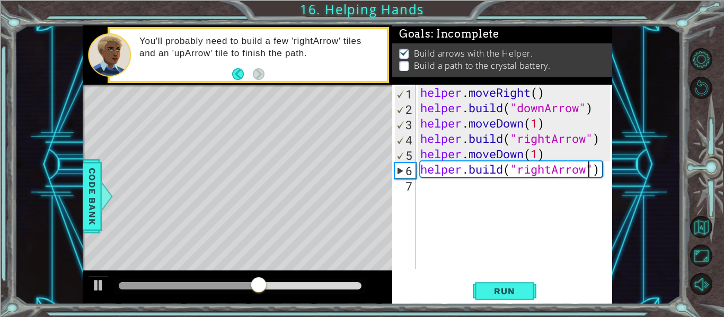
click at [526, 154] on div "helper . moveRight ( ) helper . build ( "downArrow" ) helper . moveDown ( 1 ) h…" at bounding box center [516, 192] width 197 height 215
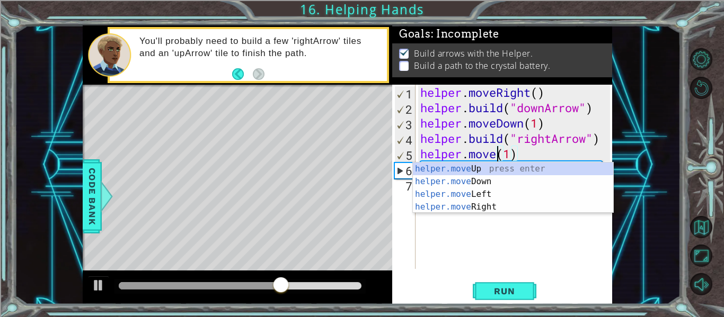
click at [487, 206] on div "helper.move Up press enter helper.move Down press enter helper.move Left press …" at bounding box center [513, 201] width 200 height 76
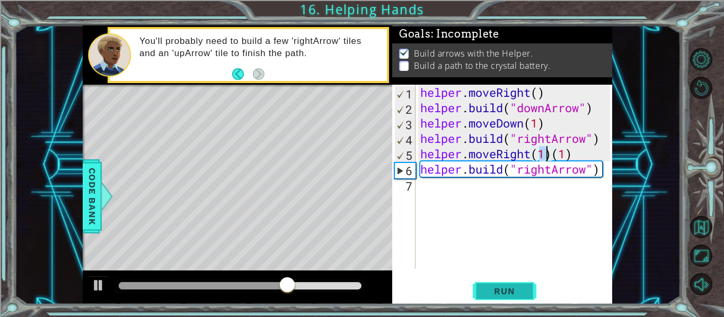
click at [511, 291] on span "Run" at bounding box center [504, 291] width 42 height 11
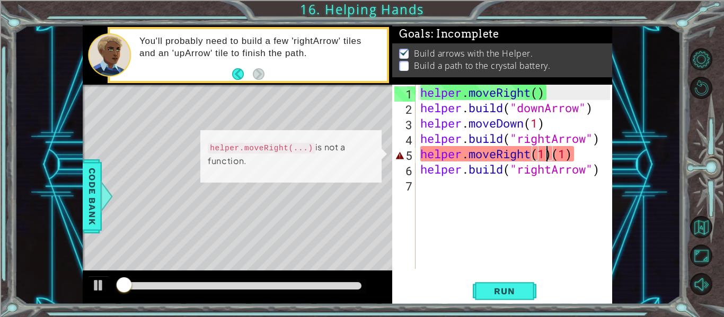
click at [581, 153] on div "helper . moveRight ( ) helper . build ( "downArrow" ) helper . moveDown ( 1 ) h…" at bounding box center [516, 192] width 197 height 215
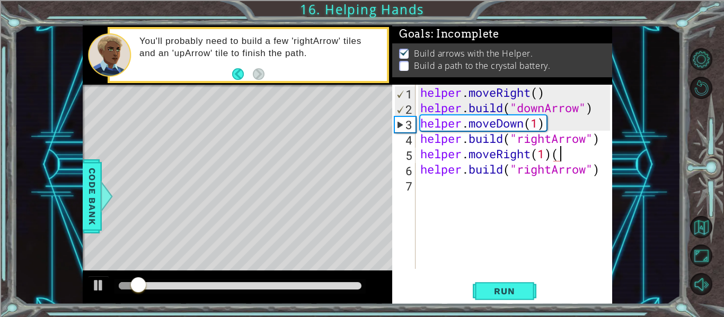
type textarea "helper.moveRight(1)"
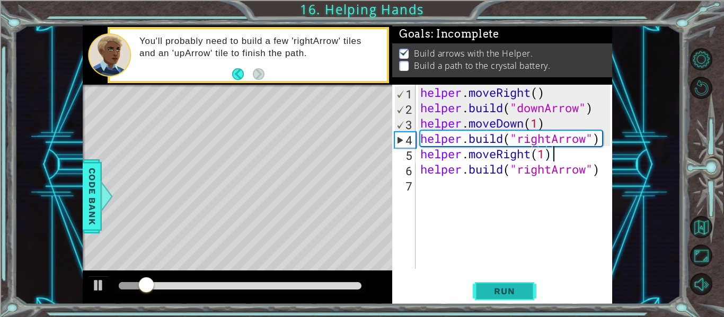
click at [494, 282] on button "Run" at bounding box center [505, 292] width 64 height 22
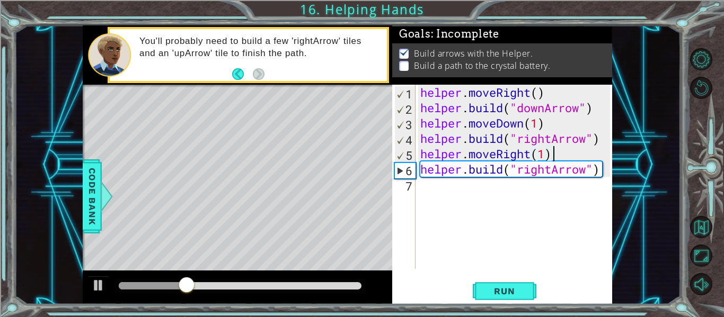
click at [567, 190] on div "helper . moveRight ( ) helper . build ( "downArrow" ) helper . moveDown ( 1 ) h…" at bounding box center [516, 192] width 197 height 215
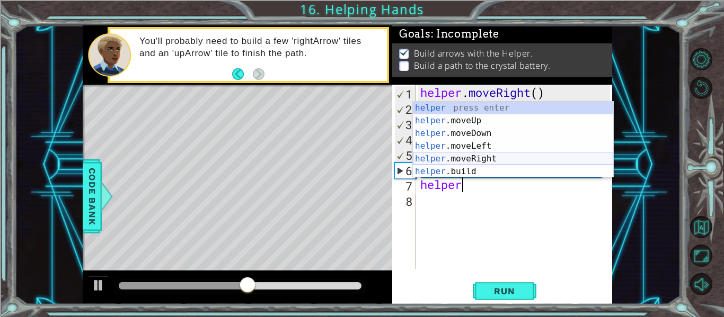
click at [513, 156] on div "helper press enter helper .moveUp press enter helper .moveDown press enter help…" at bounding box center [513, 153] width 200 height 102
type textarea "helper.moveRight(1)"
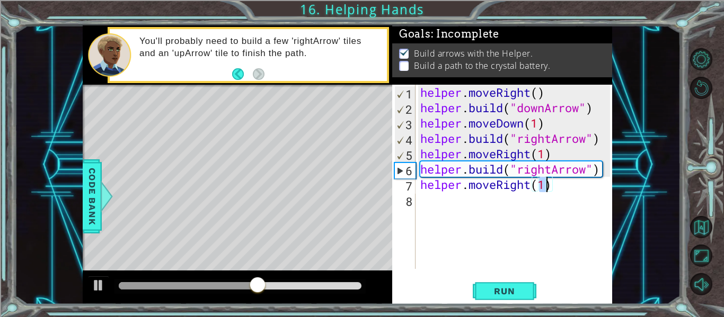
click at [519, 209] on div "helper . moveRight ( ) helper . build ( "downArrow" ) helper . moveDown ( 1 ) h…" at bounding box center [516, 192] width 197 height 215
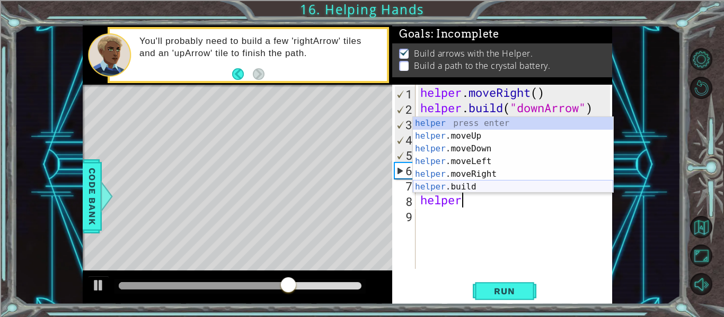
click at [502, 188] on div "helper press enter helper .moveUp press enter helper .moveDown press enter help…" at bounding box center [513, 168] width 200 height 102
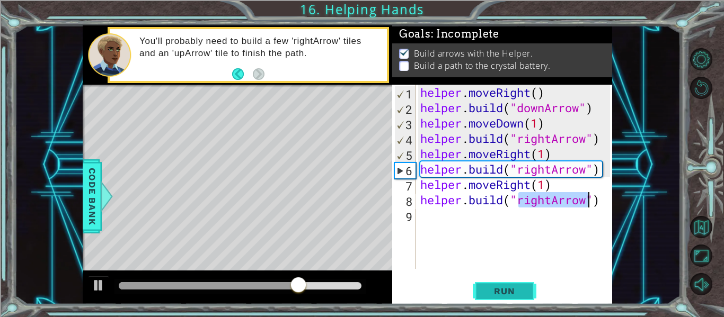
click at [502, 286] on span "Run" at bounding box center [504, 291] width 42 height 11
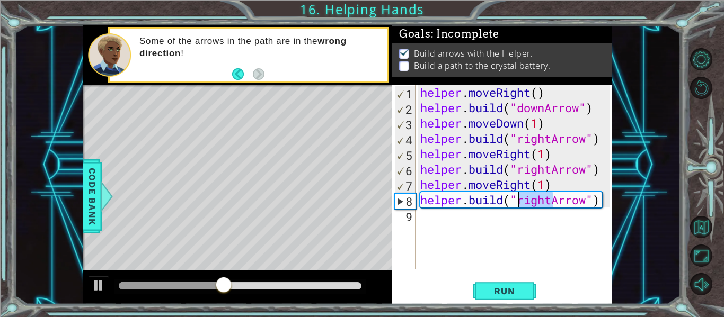
drag, startPoint x: 553, startPoint y: 199, endPoint x: 515, endPoint y: 202, distance: 38.3
click at [515, 202] on div "helper . moveRight ( ) helper . build ( "downArrow" ) helper . moveDown ( 1 ) h…" at bounding box center [516, 192] width 197 height 215
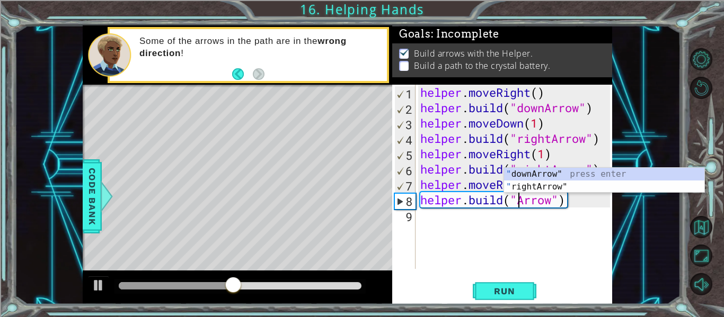
scroll to position [0, 5]
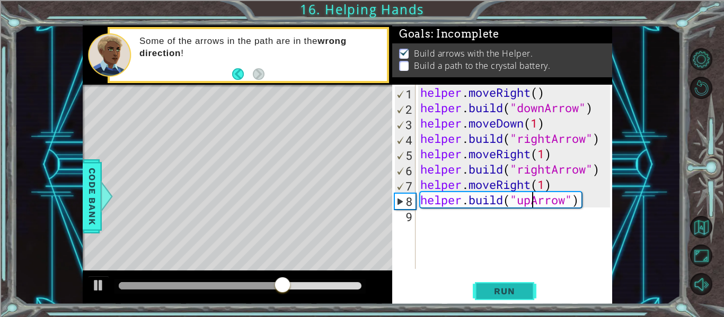
type textarea "helper.build("upArrow")"
click at [524, 287] on span "Run" at bounding box center [504, 291] width 42 height 11
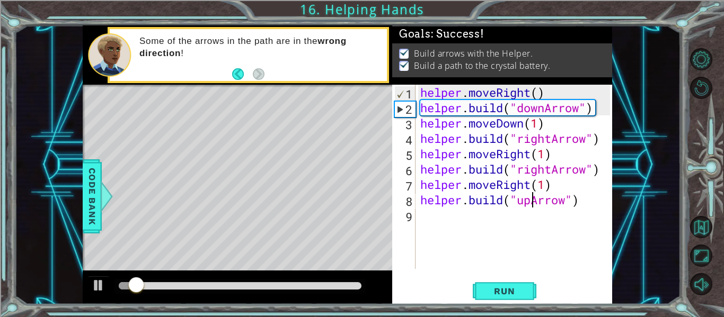
click at [334, 291] on div at bounding box center [239, 286] width 251 height 15
click at [332, 287] on div at bounding box center [240, 285] width 243 height 7
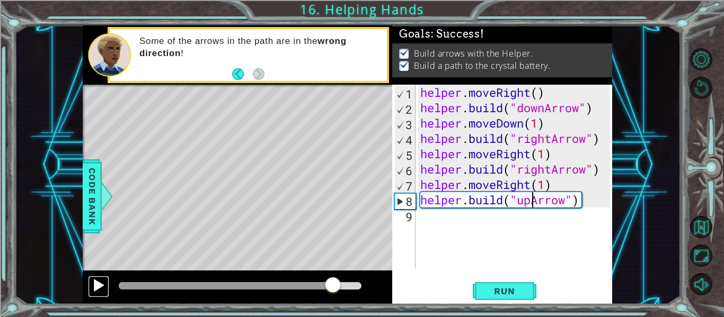
click at [99, 286] on div at bounding box center [99, 286] width 14 height 14
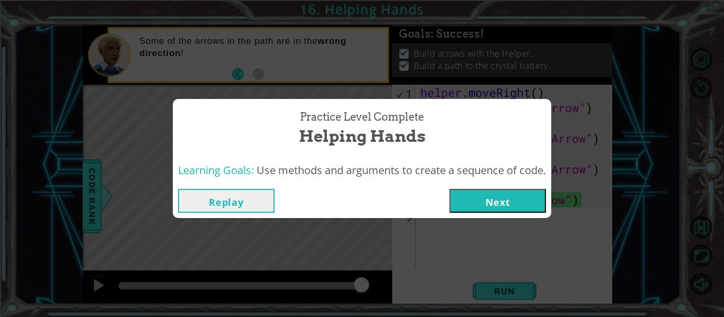
click at [467, 193] on button "Next" at bounding box center [497, 201] width 96 height 24
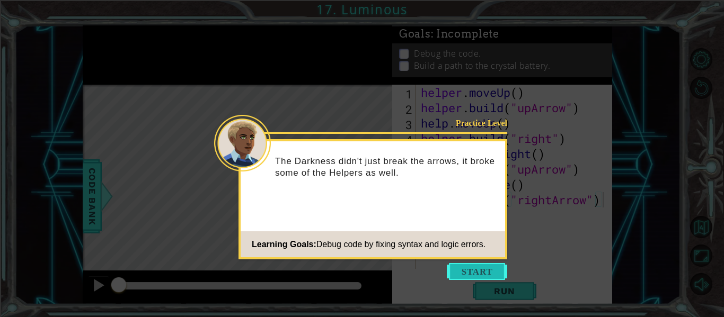
click at [490, 265] on button "Start" at bounding box center [477, 271] width 60 height 17
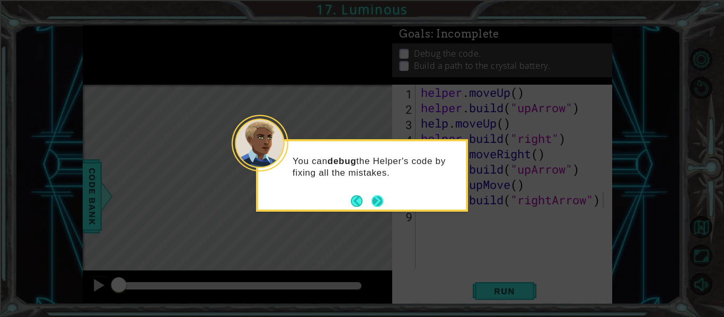
click at [380, 196] on button "Next" at bounding box center [378, 202] width 12 height 12
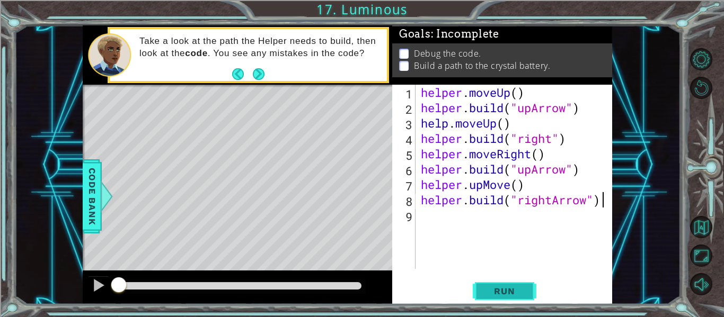
click at [502, 292] on span "Run" at bounding box center [504, 291] width 42 height 11
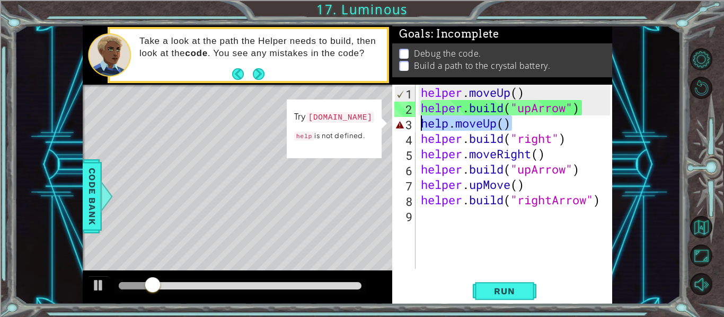
drag, startPoint x: 571, startPoint y: 123, endPoint x: 414, endPoint y: 123, distance: 156.9
click at [414, 123] on div "helper.build("rightArrow") 1 2 3 4 5 6 7 8 9 helper . moveUp ( ) helper . build…" at bounding box center [501, 177] width 218 height 184
type textarea "help.moveUp()"
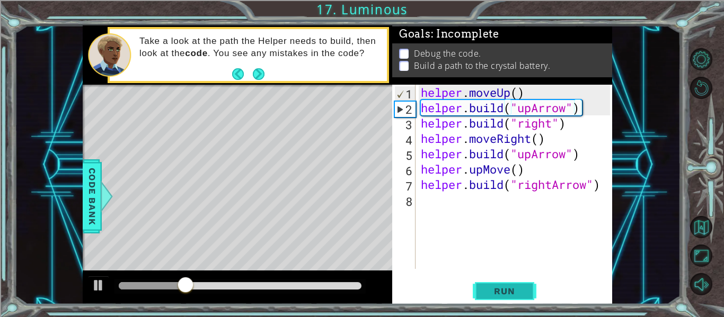
click at [517, 290] on span "Run" at bounding box center [504, 291] width 42 height 11
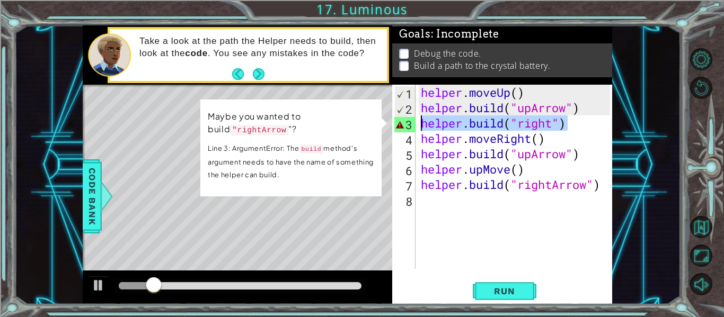
drag, startPoint x: 578, startPoint y: 128, endPoint x: 416, endPoint y: 126, distance: 162.2
click at [416, 126] on div "helper.build("upArrow") 1 2 3 4 5 6 7 8 helper . moveUp ( ) helper . build ( "u…" at bounding box center [501, 177] width 218 height 184
type textarea "helper.build("right")"
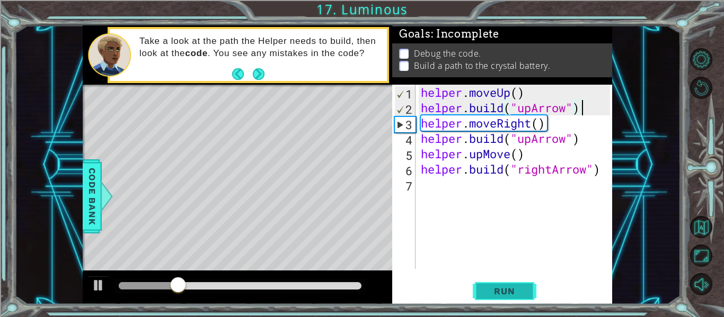
click at [523, 292] on span "Run" at bounding box center [504, 291] width 42 height 11
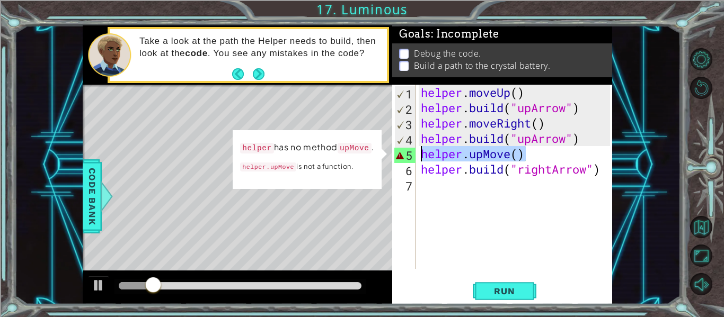
drag, startPoint x: 596, startPoint y: 155, endPoint x: 421, endPoint y: 154, distance: 175.4
click at [421, 154] on div "helper . moveUp ( ) helper . build ( "upArrow" ) helper . moveRight ( ) helper …" at bounding box center [517, 192] width 197 height 215
type textarea "helper.upMove()"
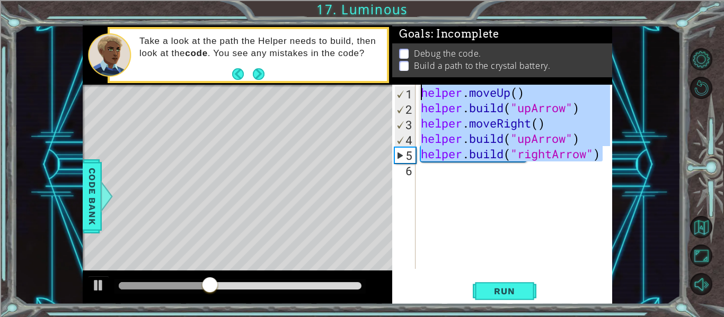
drag, startPoint x: 602, startPoint y: 149, endPoint x: 421, endPoint y: 80, distance: 194.3
click at [421, 80] on div "Goals : Incomplete Debug the code. Build a path to the crystal battery. helper.…" at bounding box center [502, 164] width 220 height 279
type textarea "helper.moveUp() helper.build("upArrow")"
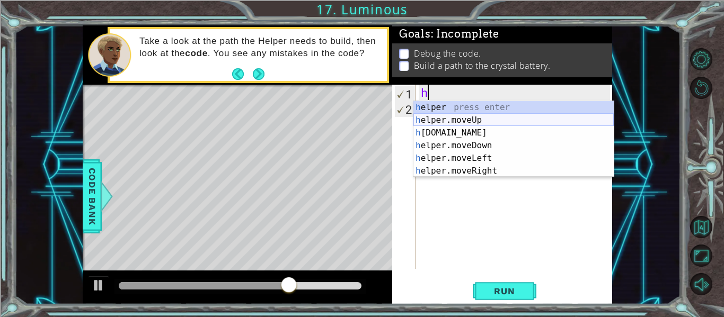
click at [459, 120] on div "h elper press enter h elper.moveUp press enter h elper.build press enter h elpe…" at bounding box center [513, 152] width 200 height 102
type textarea "helper.moveUp(1)"
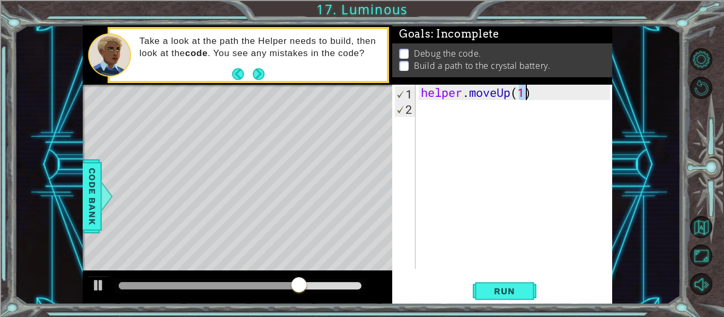
click at [460, 116] on div "helper . moveUp ( 1 )" at bounding box center [517, 192] width 197 height 215
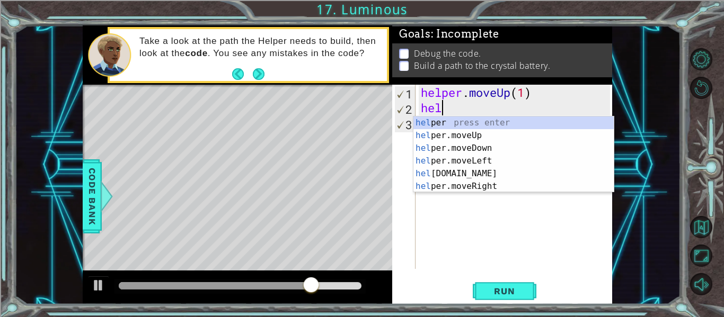
scroll to position [0, 1]
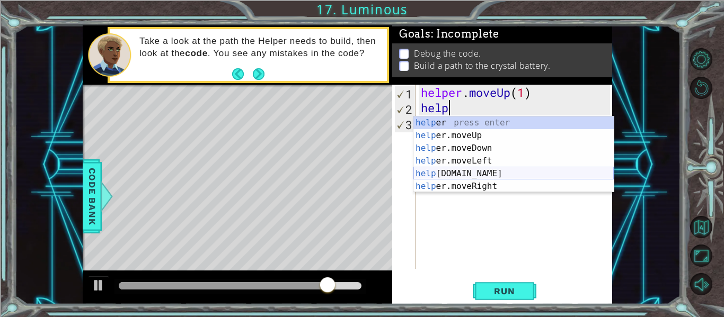
click at [464, 171] on div "help er press enter help er.moveUp press enter help er.moveDown press enter hel…" at bounding box center [513, 168] width 200 height 102
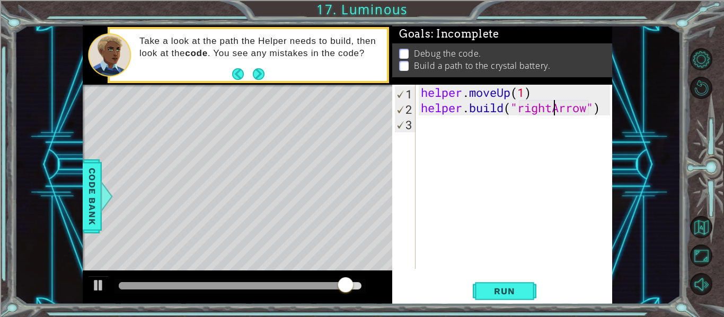
click at [551, 110] on div "helper . moveUp ( 1 ) helper . build ( "rightArrow" )" at bounding box center [517, 192] width 197 height 215
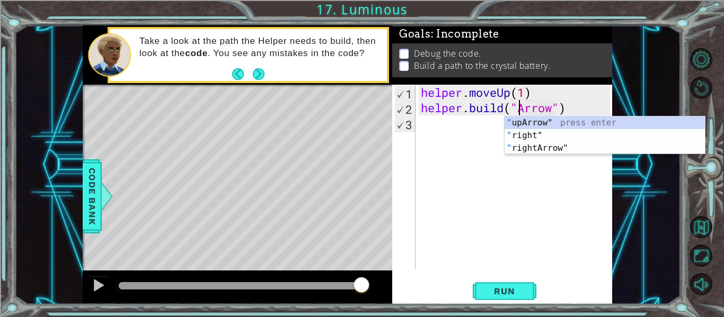
scroll to position [0, 5]
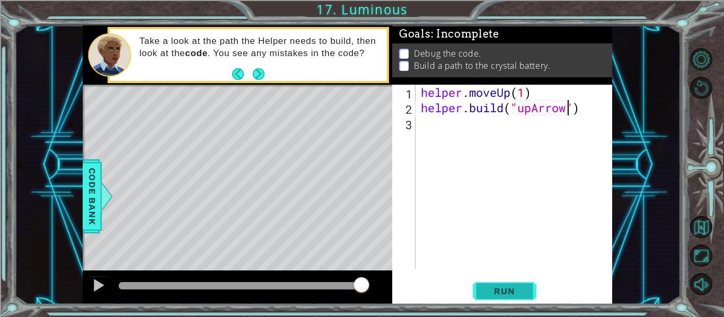
type textarea "helper.build("upArrow")"
click at [517, 281] on button "Run" at bounding box center [505, 292] width 64 height 22
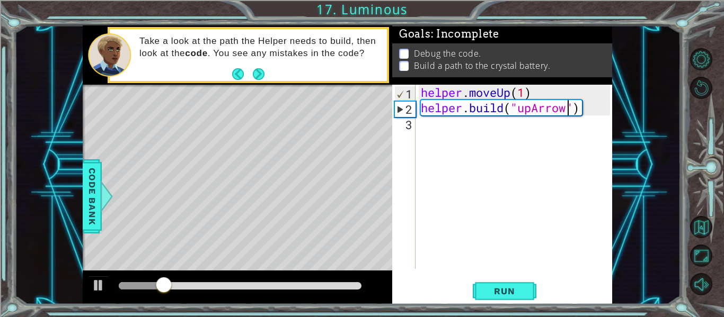
click at [448, 135] on div "helper . moveUp ( 1 ) helper . build ( "upArrow" )" at bounding box center [517, 192] width 197 height 215
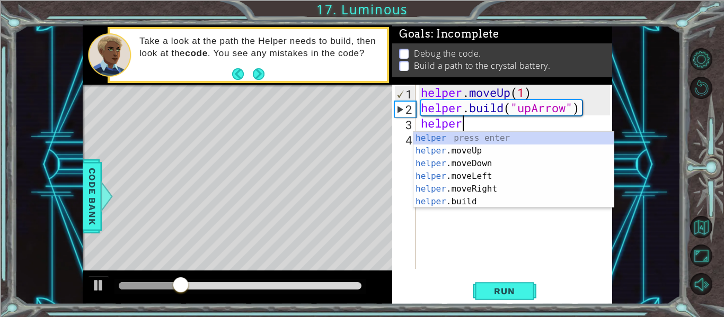
scroll to position [0, 2]
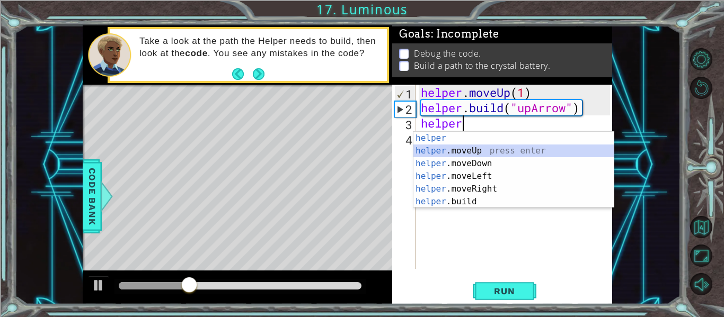
click at [455, 148] on div "helper press enter helper .moveUp press enter helper .moveDown press enter help…" at bounding box center [513, 183] width 200 height 102
type textarea "helper.moveUp(1)"
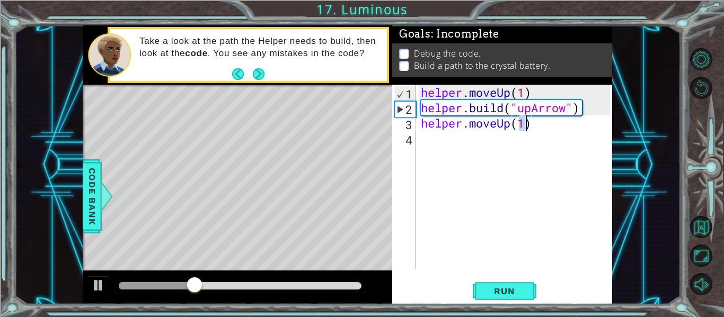
click at [454, 147] on div "helper . moveUp ( 1 ) helper . build ( "upArrow" ) helper . moveUp ( 1 )" at bounding box center [517, 192] width 197 height 215
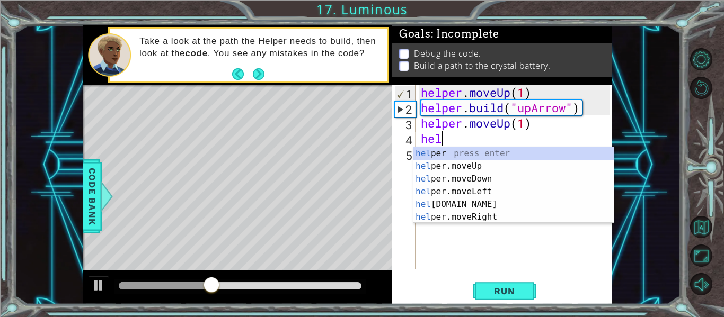
scroll to position [0, 1]
click at [472, 164] on div "help er press enter help er.moveUp press enter help er.moveDown press enter hel…" at bounding box center [513, 198] width 200 height 102
type textarea "helper.moveUp(1)"
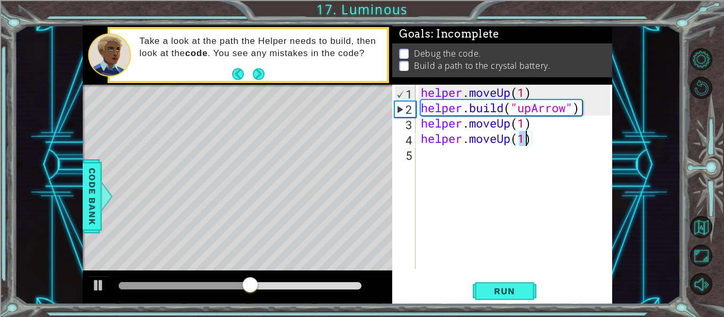
click at [449, 157] on div "helper . moveUp ( 1 ) helper . build ( "upArrow" ) helper . moveUp ( 1 ) helper…" at bounding box center [517, 192] width 197 height 215
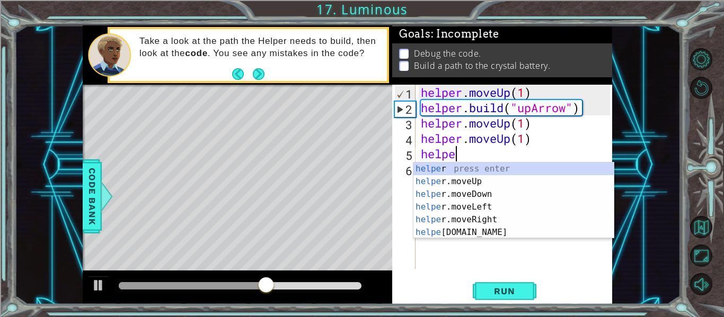
scroll to position [0, 2]
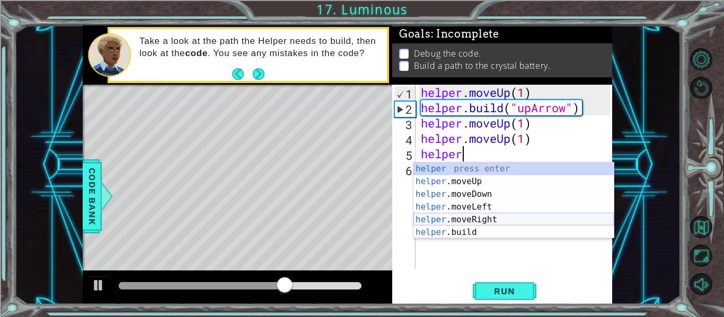
click at [495, 216] on div "helper press enter helper .moveUp press enter helper .moveDown press enter help…" at bounding box center [513, 214] width 200 height 102
type textarea "helper.moveRight(1)"
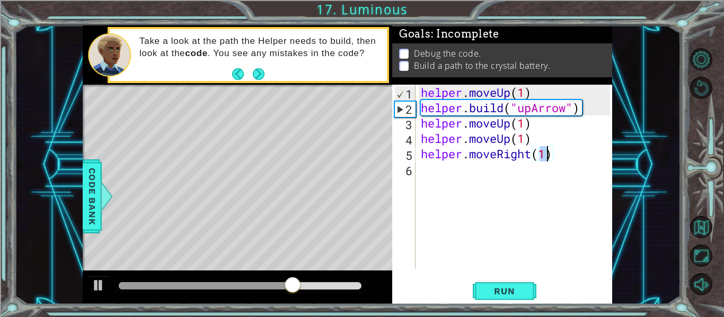
click at [484, 179] on div "helper . moveUp ( 1 ) helper . build ( "upArrow" ) helper . moveUp ( 1 ) helper…" at bounding box center [517, 192] width 197 height 215
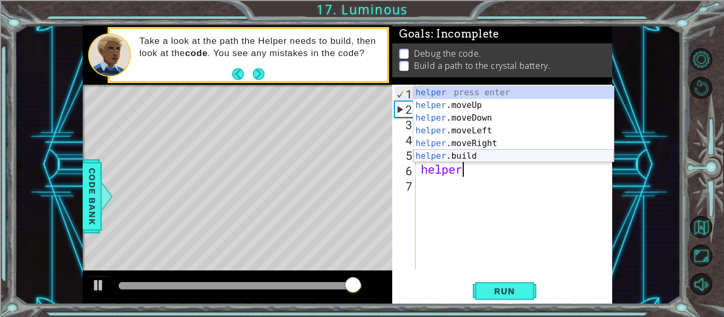
click at [477, 157] on div "helper press enter helper .moveUp press enter helper .moveDown press enter help…" at bounding box center [513, 137] width 200 height 102
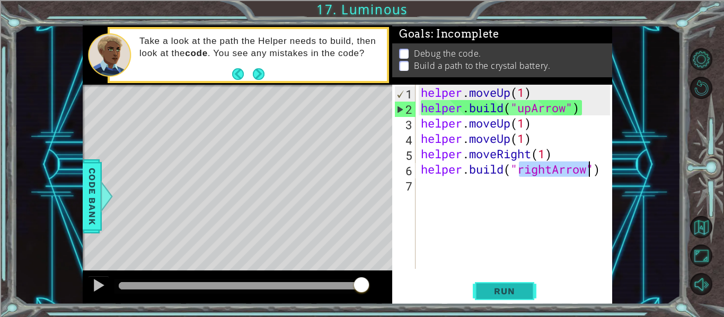
click at [490, 281] on button "Run" at bounding box center [505, 292] width 64 height 22
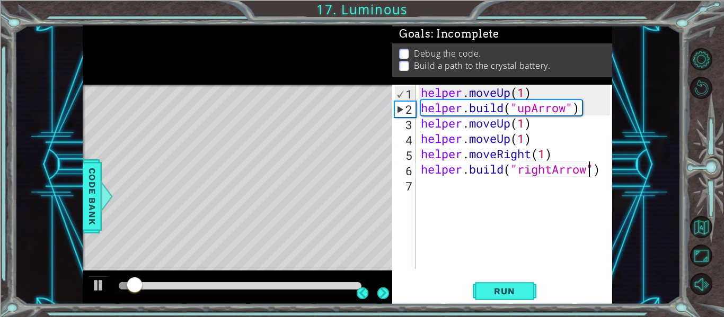
click at [142, 290] on div at bounding box center [134, 286] width 19 height 19
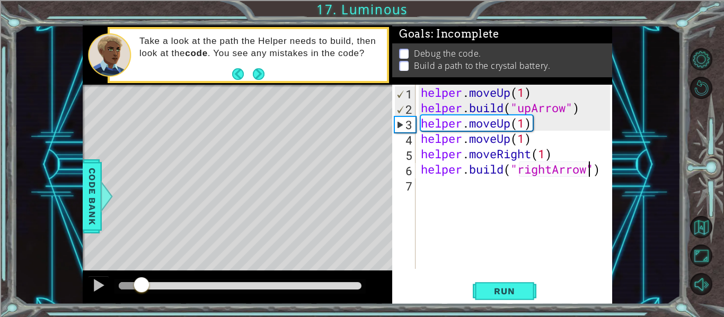
click at [173, 288] on div at bounding box center [240, 285] width 243 height 7
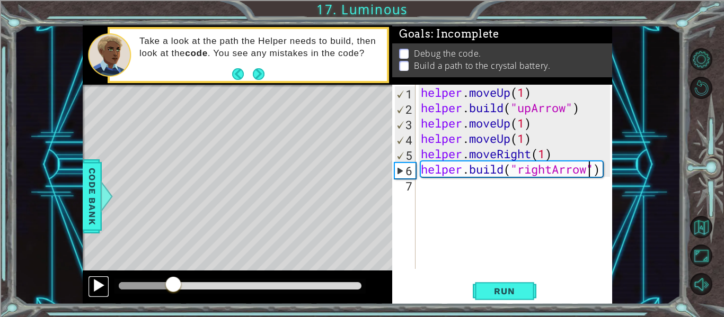
click at [93, 288] on div at bounding box center [99, 286] width 14 height 14
click at [467, 148] on div "helper . moveUp ( 1 ) helper . build ( "upArrow" ) helper . moveUp ( 1 ) helper…" at bounding box center [517, 192] width 197 height 215
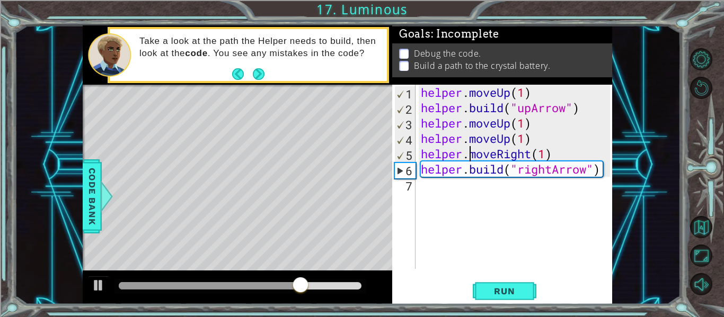
click at [536, 140] on div "helper . moveUp ( 1 ) helper . build ( "upArrow" ) helper . moveUp ( 1 ) helper…" at bounding box center [517, 192] width 197 height 215
type textarea "helper.moveUp(1)"
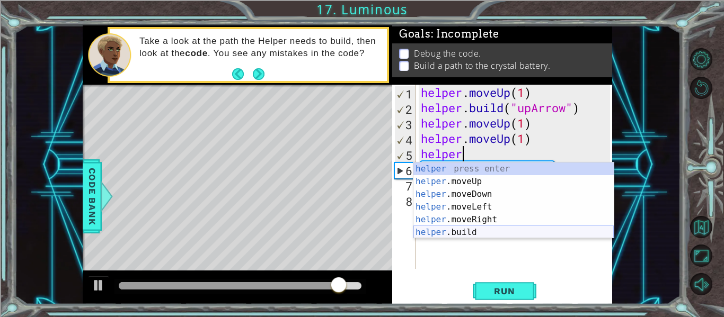
click at [498, 229] on div "helper press enter helper .moveUp press enter helper .moveDown press enter help…" at bounding box center [513, 214] width 200 height 102
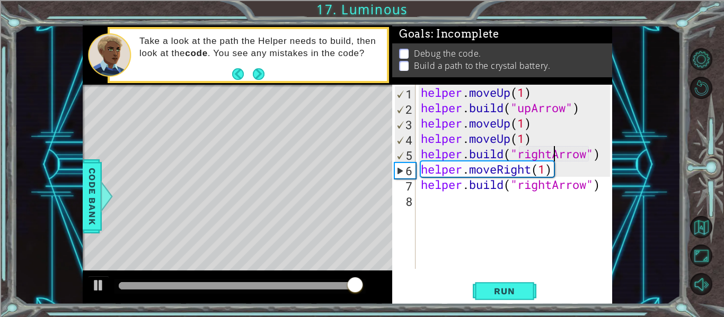
click at [554, 158] on div "helper . moveUp ( 1 ) helper . build ( "upArrow" ) helper . moveUp ( 1 ) helper…" at bounding box center [517, 192] width 197 height 215
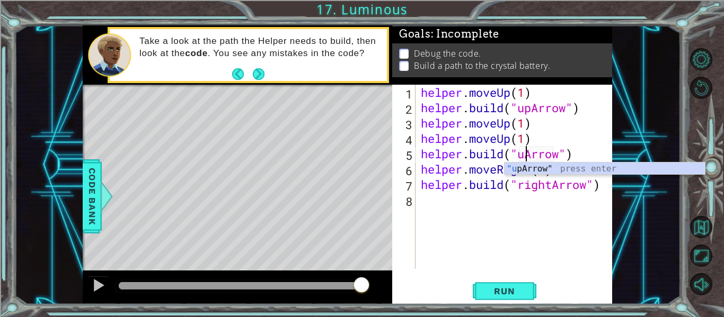
scroll to position [0, 5]
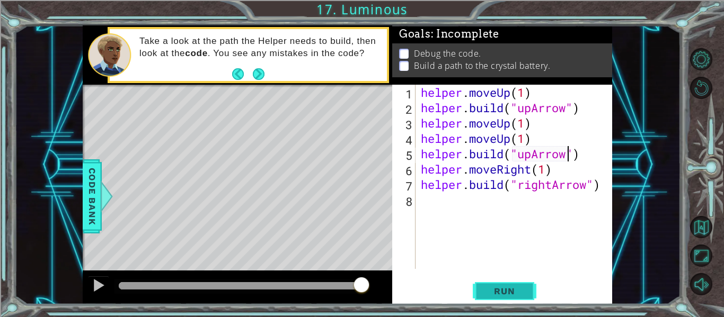
type textarea "helper.build("upArrow")"
click at [497, 297] on span "Run" at bounding box center [504, 291] width 42 height 11
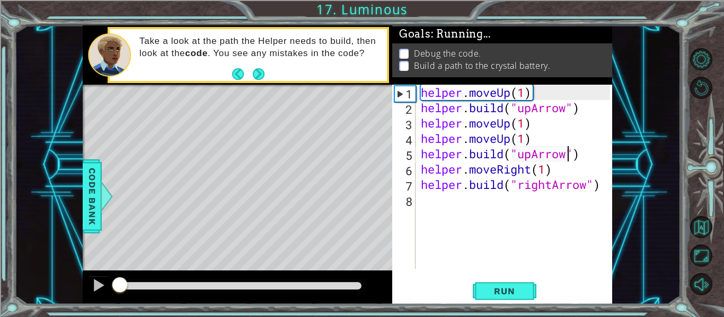
click at [496, 272] on div "helper.build("upArrow") 1 2 3 4 5 6 7 8 helper . moveUp ( 1 ) helper . build ( …" at bounding box center [502, 195] width 220 height 220
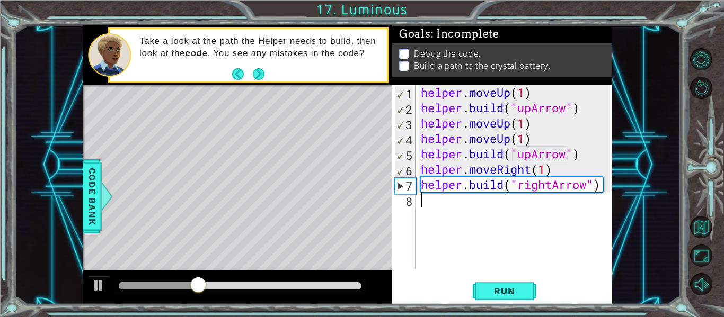
click at [499, 200] on div "helper . moveUp ( 1 ) helper . build ( "upArrow" ) helper . moveUp ( 1 ) helper…" at bounding box center [517, 192] width 197 height 215
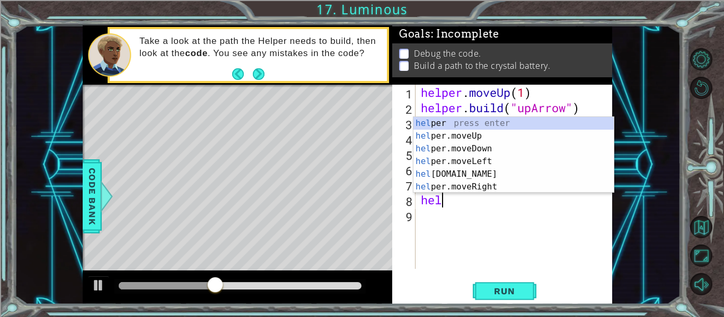
scroll to position [0, 1]
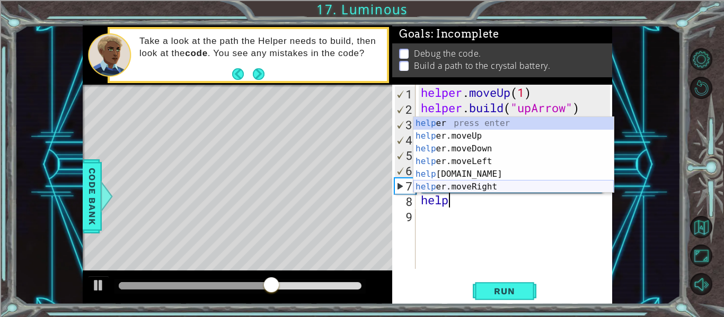
click at [491, 184] on div "help er press enter help er.moveUp press enter help er.moveDown press enter hel…" at bounding box center [513, 168] width 200 height 102
type textarea "helper.moveRight(1)"
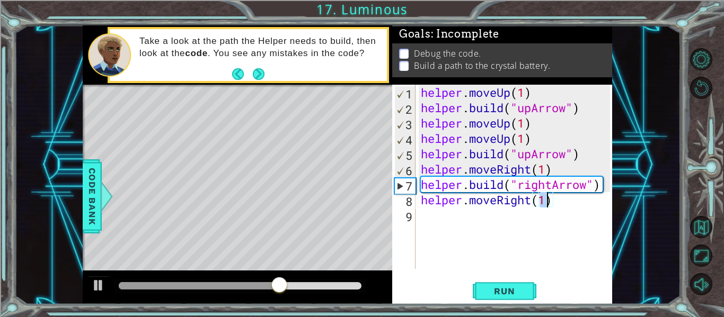
click at [487, 219] on div "helper . moveUp ( 1 ) helper . build ( "upArrow" ) helper . moveUp ( 1 ) helper…" at bounding box center [517, 192] width 197 height 215
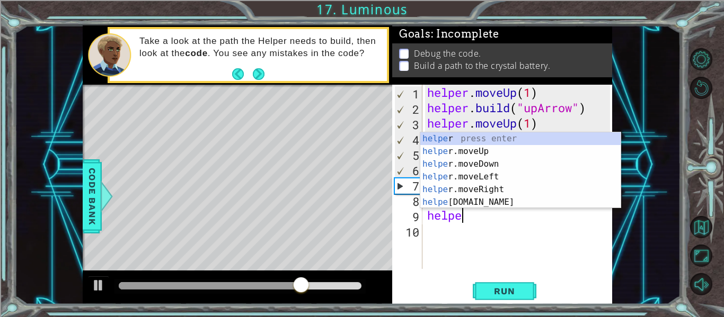
scroll to position [0, 2]
click at [513, 200] on div "helper press enter helper .moveUp press enter helper .moveDown press enter help…" at bounding box center [520, 184] width 200 height 102
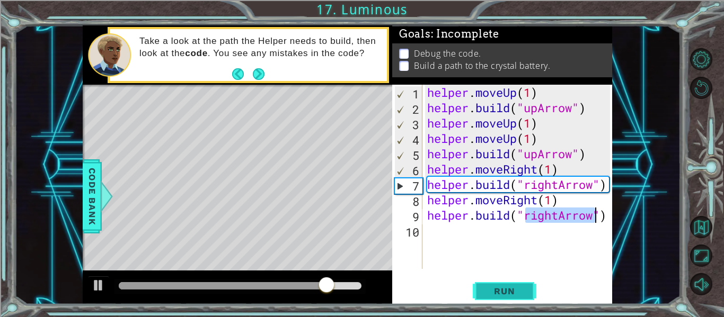
click at [505, 292] on span "Run" at bounding box center [504, 291] width 42 height 11
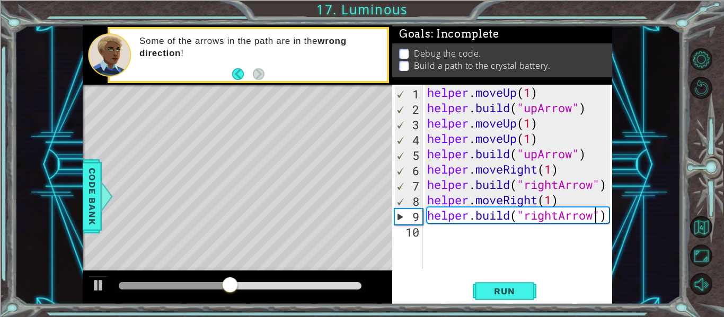
click at [560, 216] on div "helper . moveUp ( 1 ) helper . build ( "upArrow" ) helper . moveUp ( 1 ) helper…" at bounding box center [520, 192] width 190 height 215
drag, startPoint x: 560, startPoint y: 216, endPoint x: 532, endPoint y: 214, distance: 28.2
click at [532, 214] on div "helper . moveUp ( 1 ) helper . build ( "upArrow" ) helper . moveUp ( 1 ) helper…" at bounding box center [520, 192] width 190 height 215
click at [544, 217] on div "helper . moveUp ( 1 ) helper . build ( "upArrow" ) helper . moveUp ( 1 ) helper…" at bounding box center [520, 192] width 190 height 215
click at [560, 218] on div "helper . moveUp ( 1 ) helper . build ( "upArrow" ) helper . moveUp ( 1 ) helper…" at bounding box center [520, 192] width 190 height 215
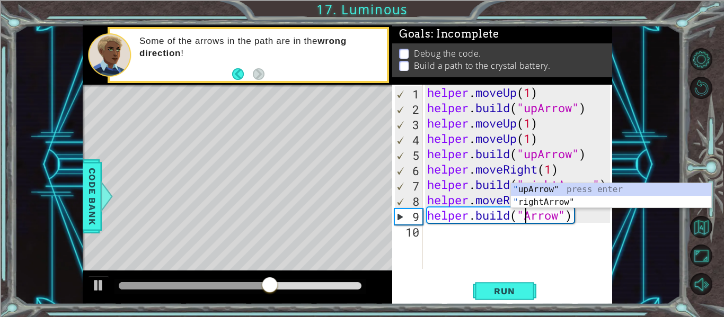
scroll to position [0, 5]
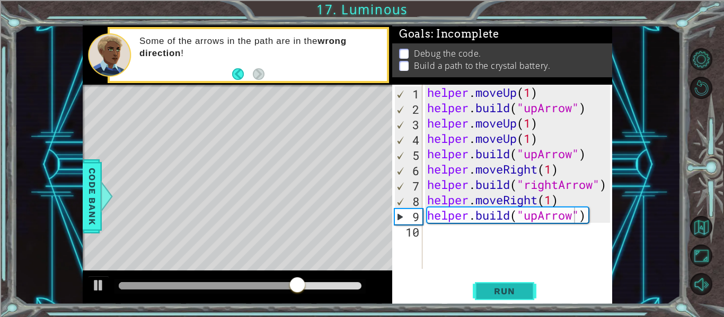
click at [506, 289] on span "Run" at bounding box center [504, 291] width 42 height 11
click at [536, 154] on div "helper . moveUp ( 1 ) helper . build ( "upArrow" ) helper . moveUp ( 1 ) helper…" at bounding box center [520, 192] width 190 height 215
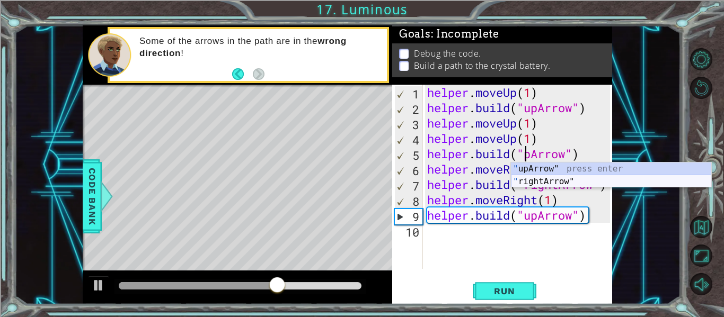
click at [559, 178] on div "" upArrow" press enter " rightArrow" press enter" at bounding box center [611, 188] width 200 height 51
type textarea "helper.build("rightArrow")"
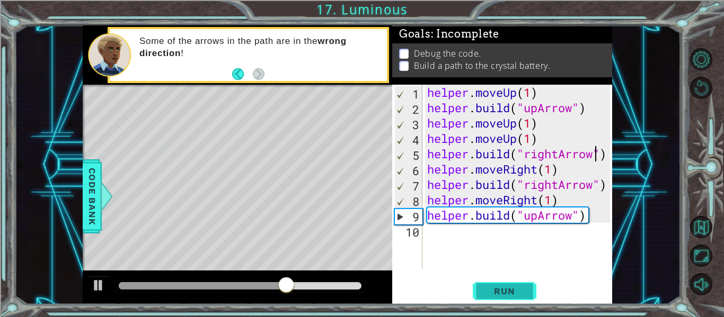
click at [499, 285] on button "Run" at bounding box center [505, 292] width 64 height 22
click at [510, 292] on span "Run" at bounding box center [504, 291] width 42 height 11
